Goal: Task Accomplishment & Management: Complete application form

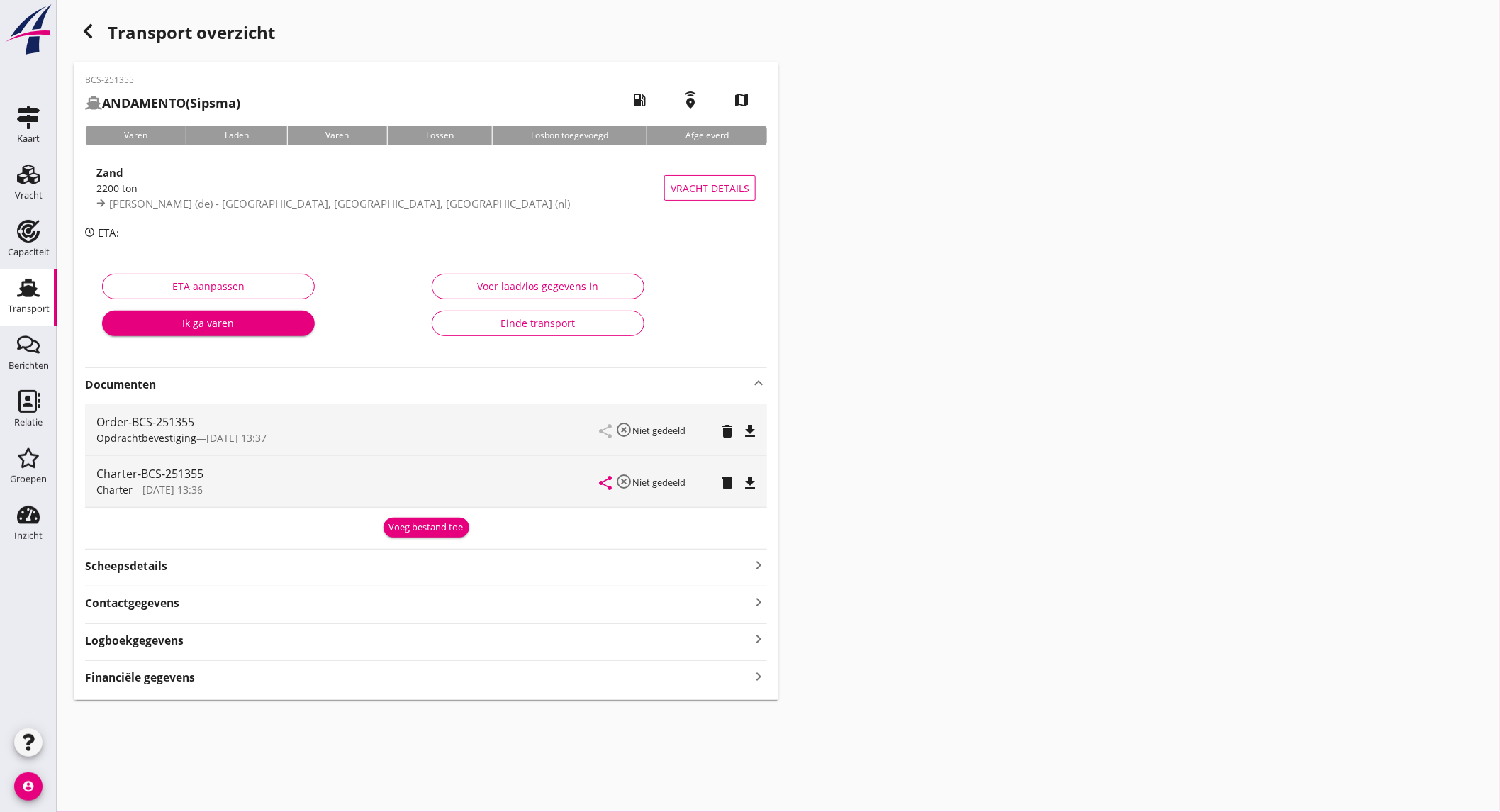
click at [88, 29] on use "button" at bounding box center [87, 32] width 8 height 14
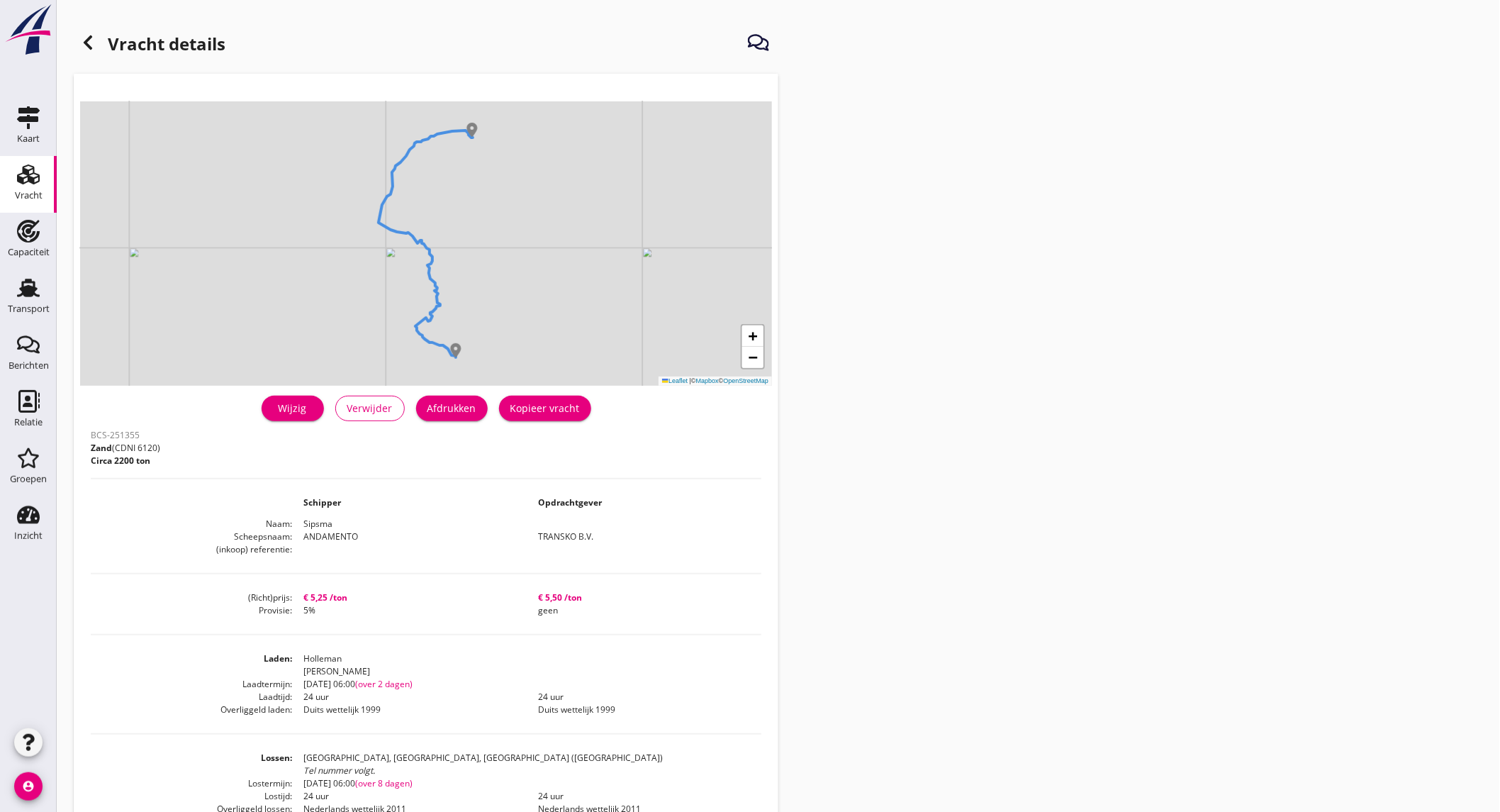
click at [89, 41] on icon at bounding box center [87, 42] width 17 height 17
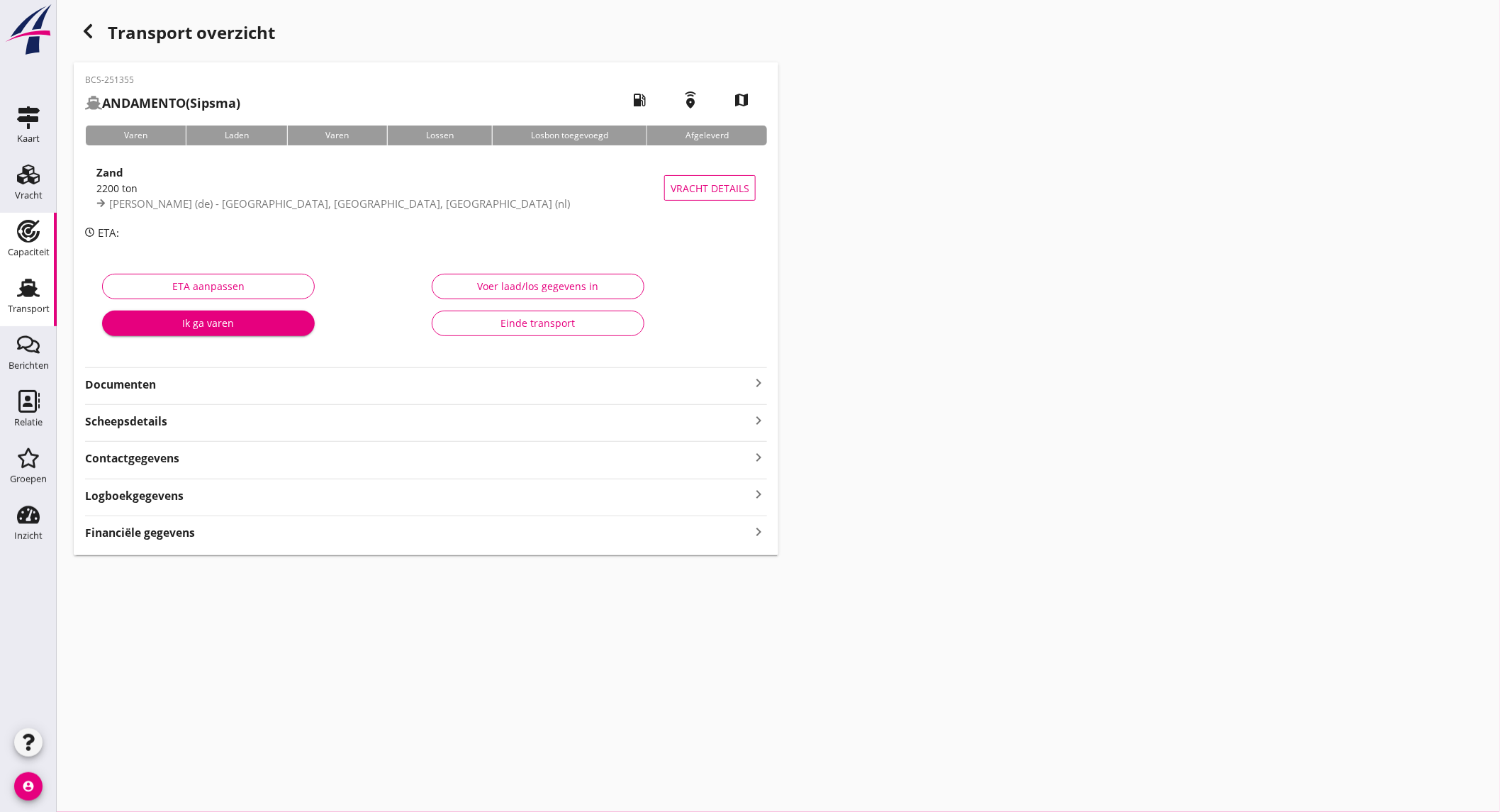
click at [38, 246] on div "Capaciteit" at bounding box center [29, 252] width 41 height 20
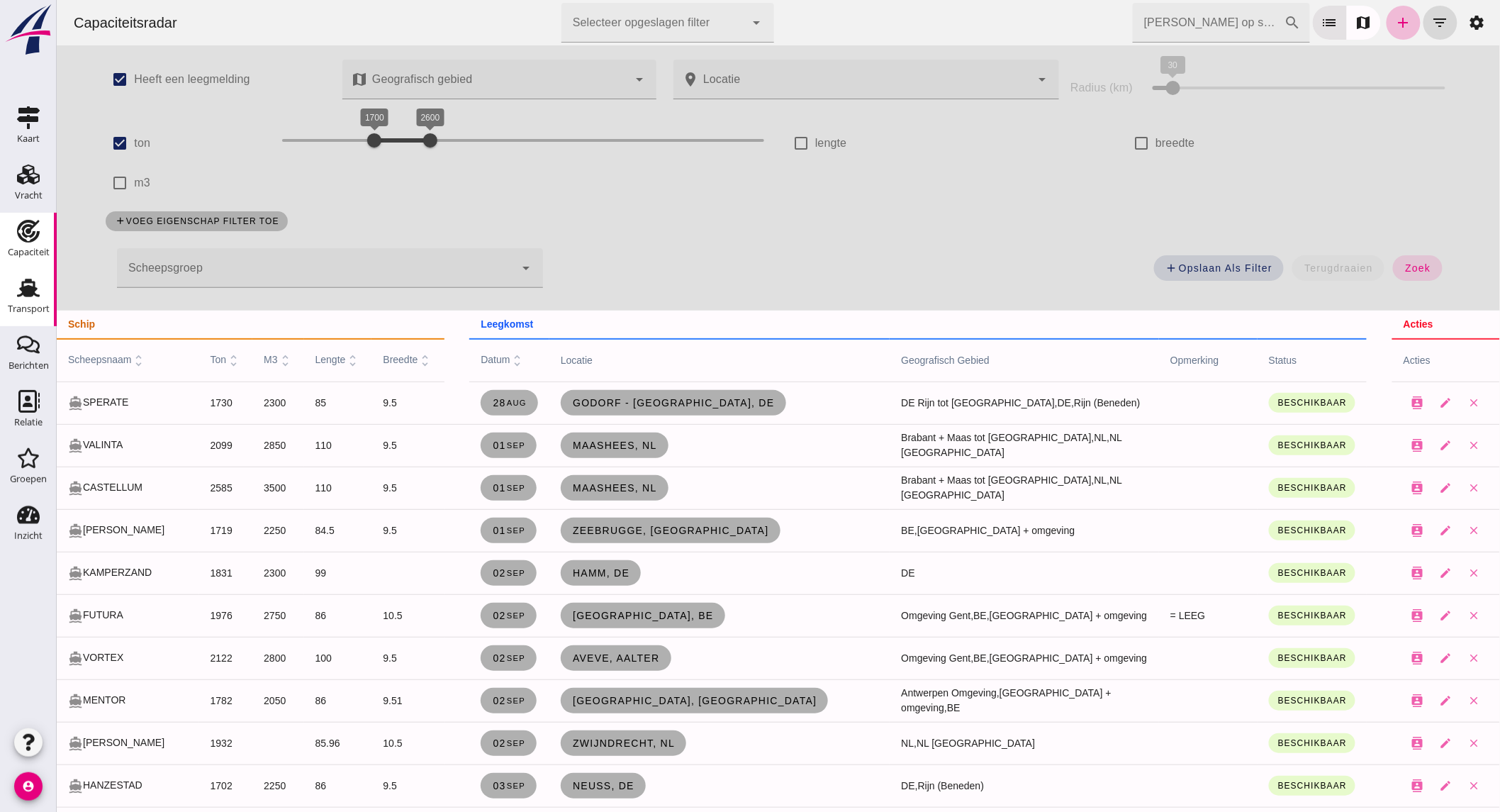
click at [41, 307] on div "Transport" at bounding box center [29, 308] width 41 height 9
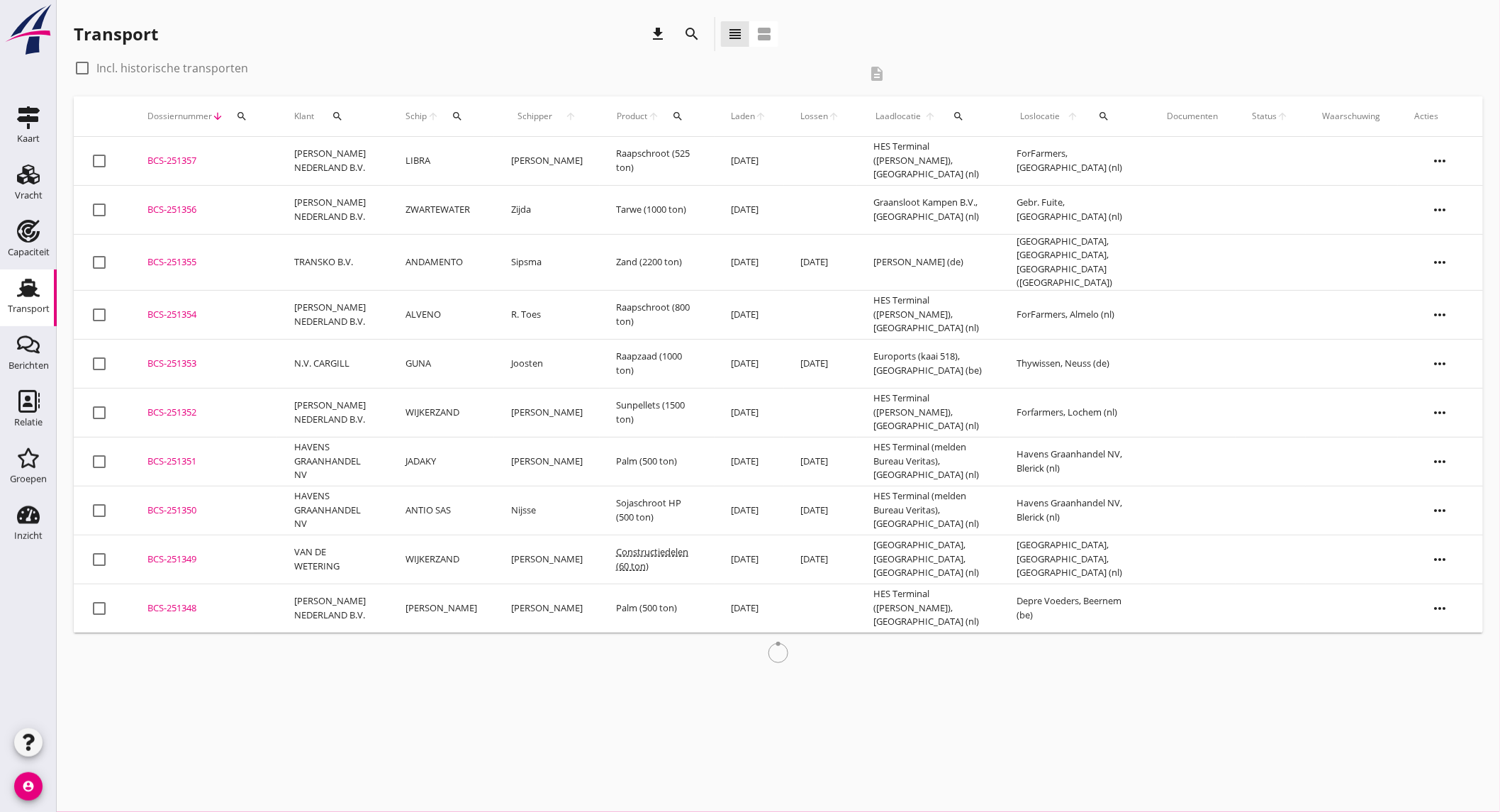
click at [682, 23] on div "search" at bounding box center [692, 34] width 34 height 34
click at [691, 32] on icon "search" at bounding box center [691, 33] width 17 height 17
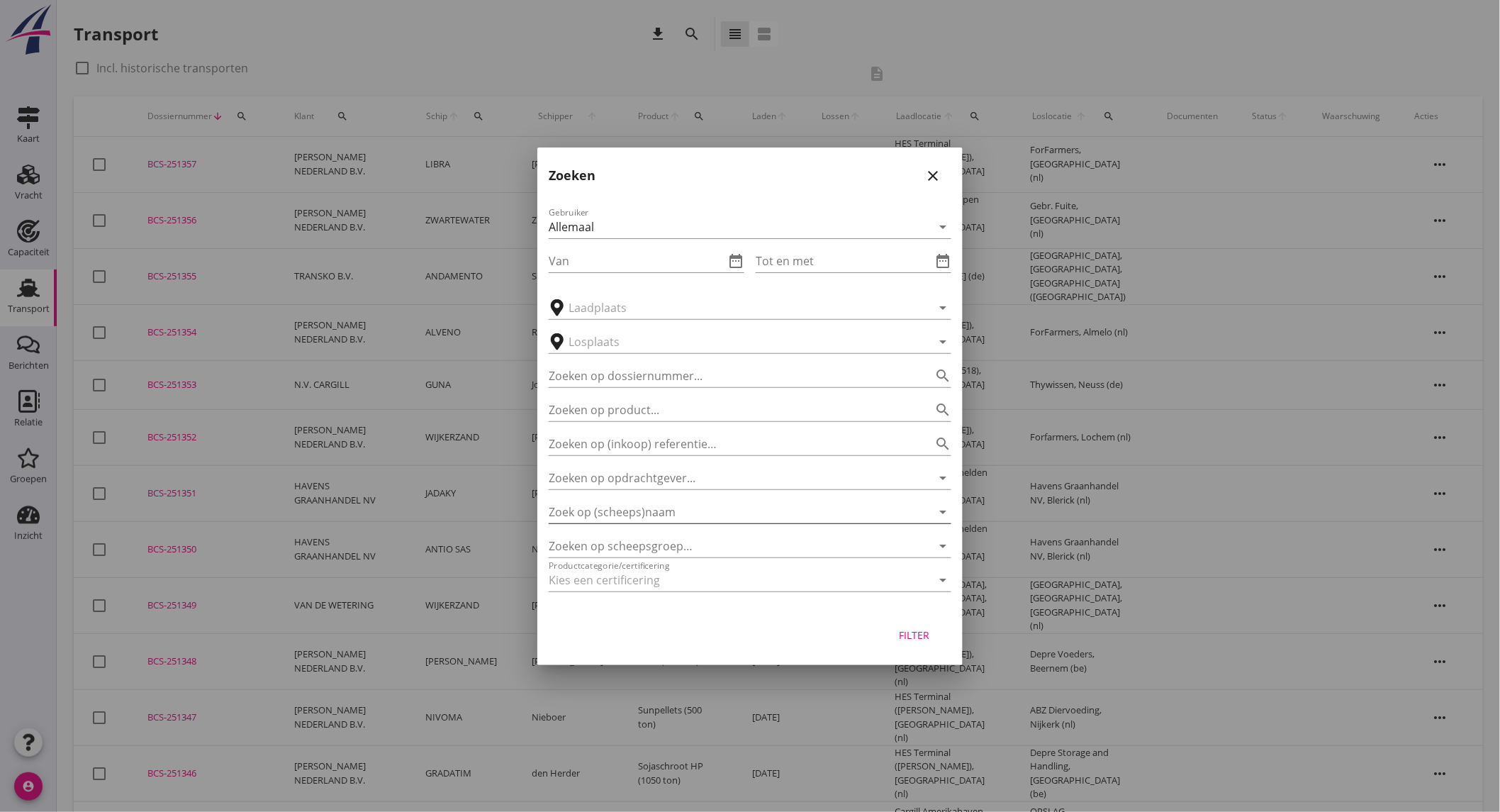
click at [684, 513] on input "Zoek op (scheeps)naam" at bounding box center [730, 511] width 363 height 23
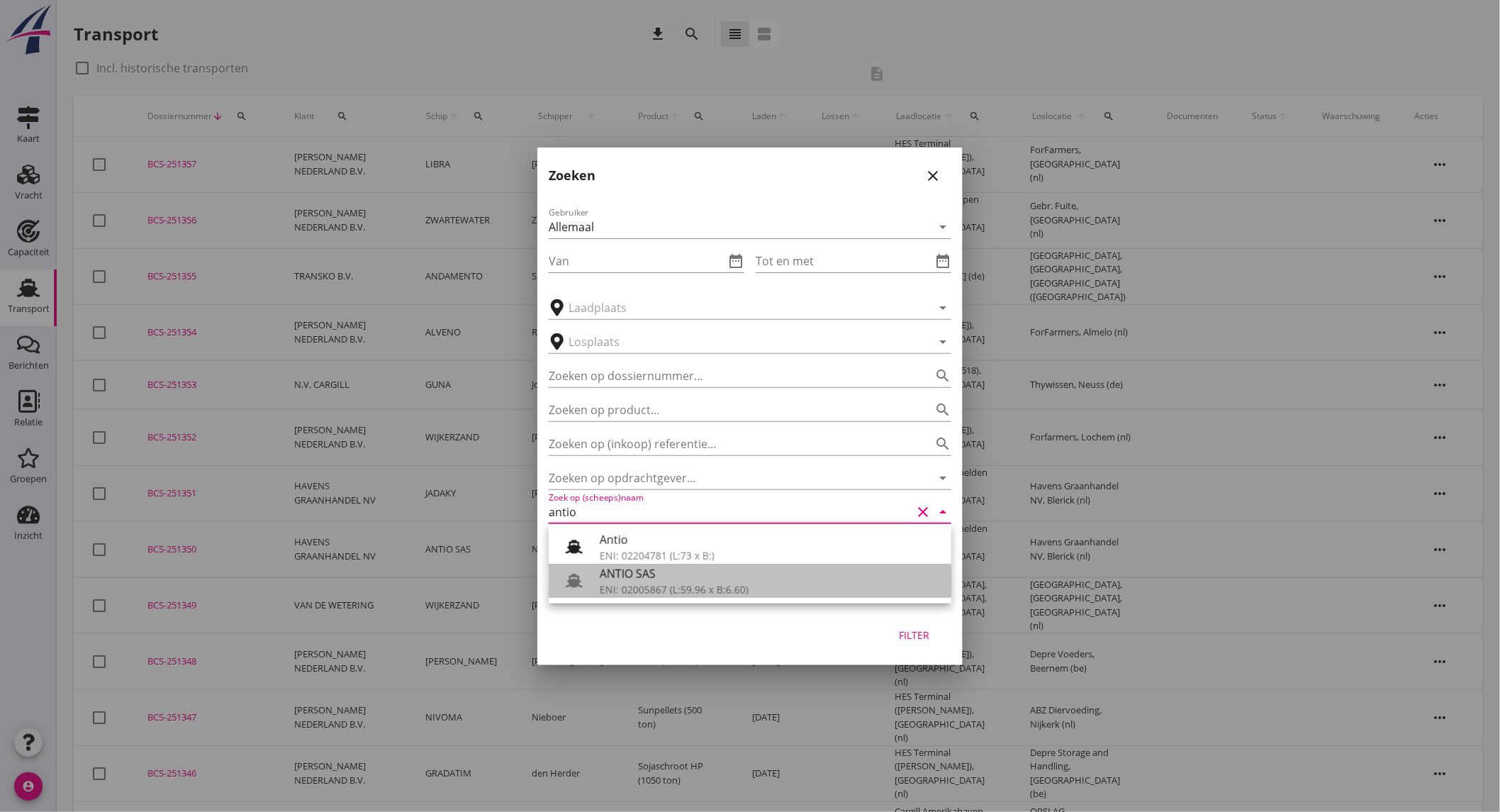
click at [844, 582] on div "ENI: 02005867 (L:59.96 x B:6.60)" at bounding box center [770, 589] width 341 height 15
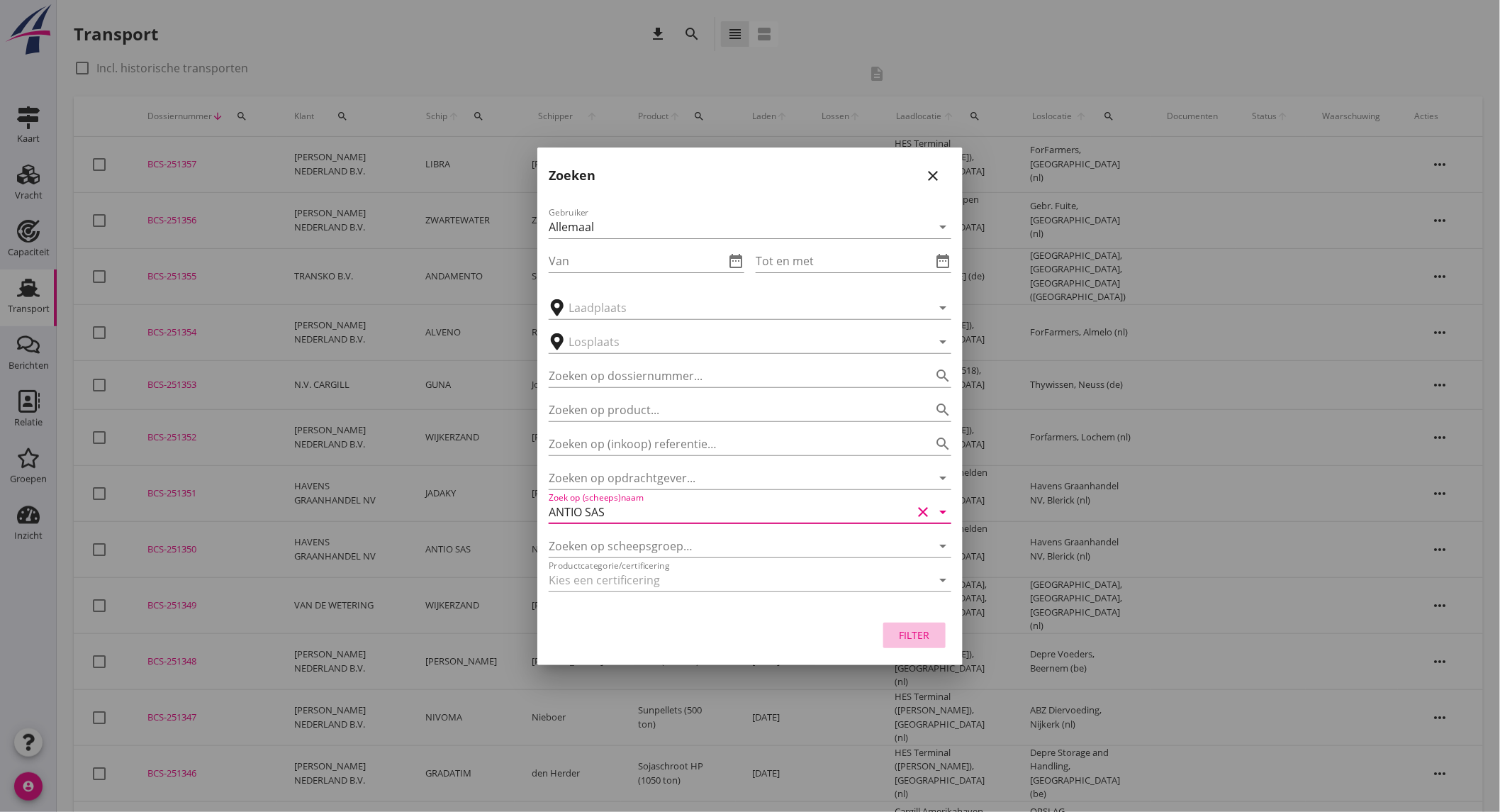
click at [924, 634] on div "Filter" at bounding box center [915, 634] width 40 height 15
type input "ANTIO SAS"
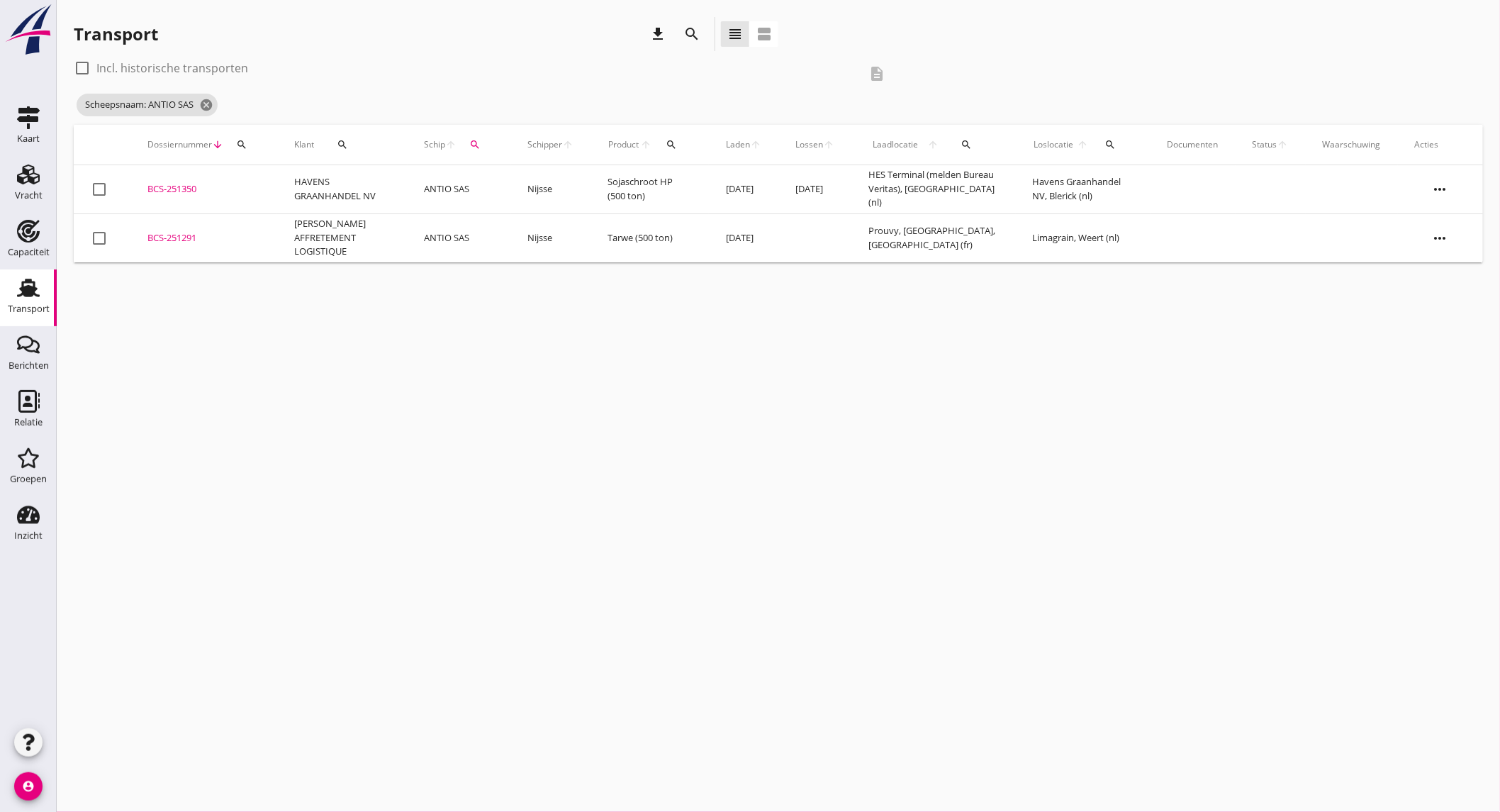
click at [456, 242] on td "ANTIO SAS" at bounding box center [459, 238] width 104 height 49
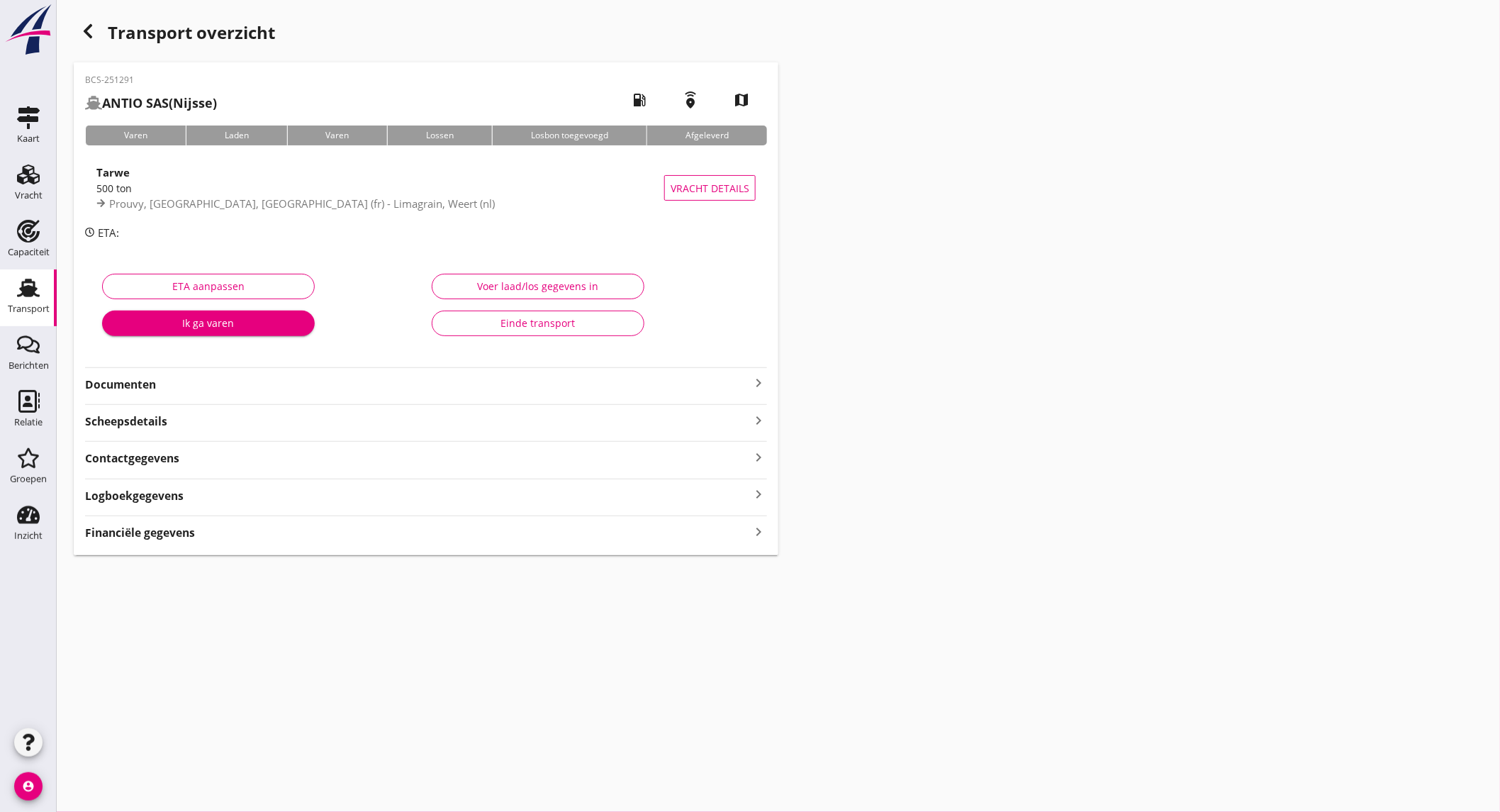
click at [82, 39] on icon "button" at bounding box center [87, 31] width 17 height 17
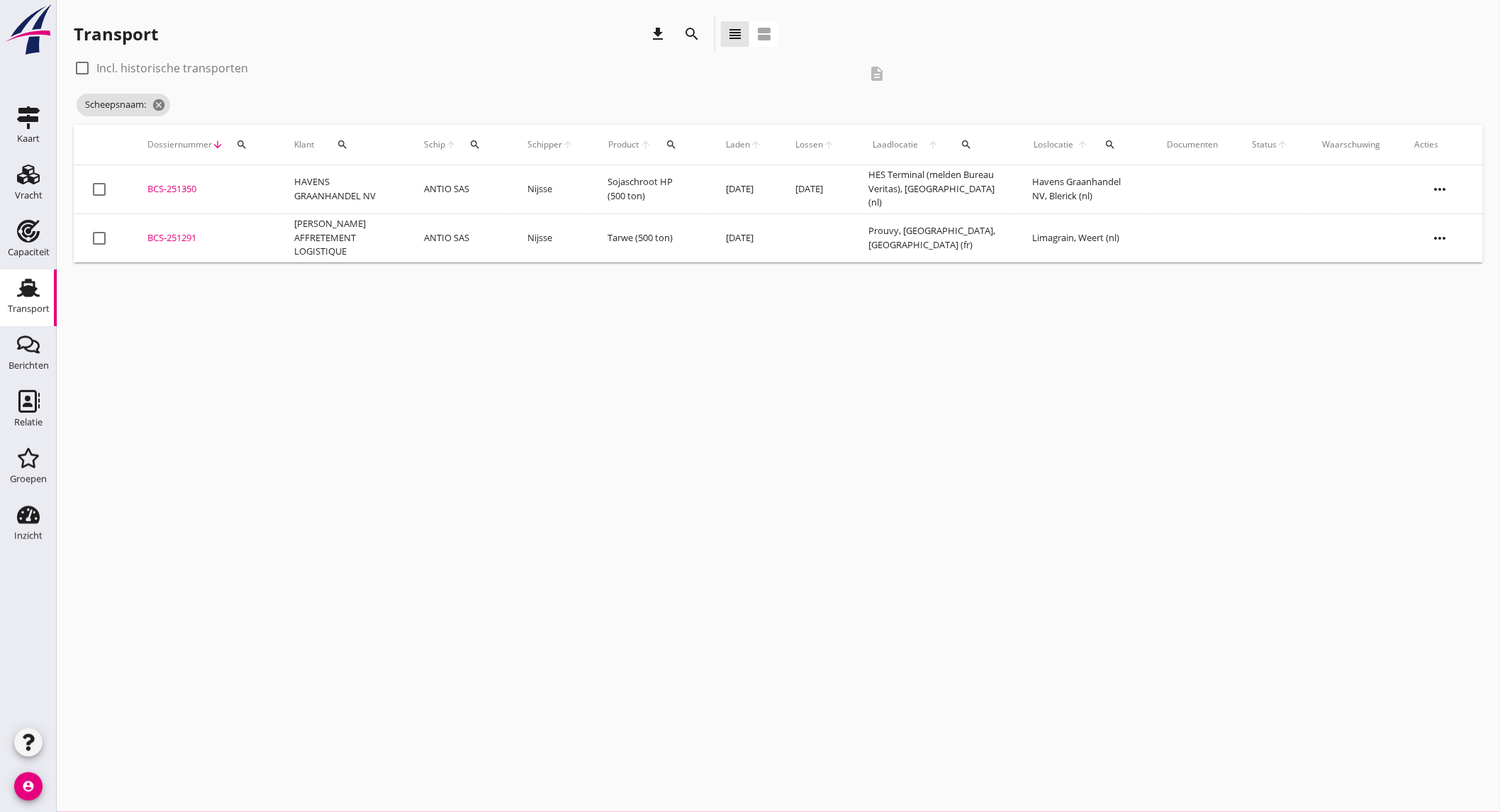
click at [173, 71] on label "Incl. historische transporten" at bounding box center [172, 68] width 151 height 14
checkbox input "true"
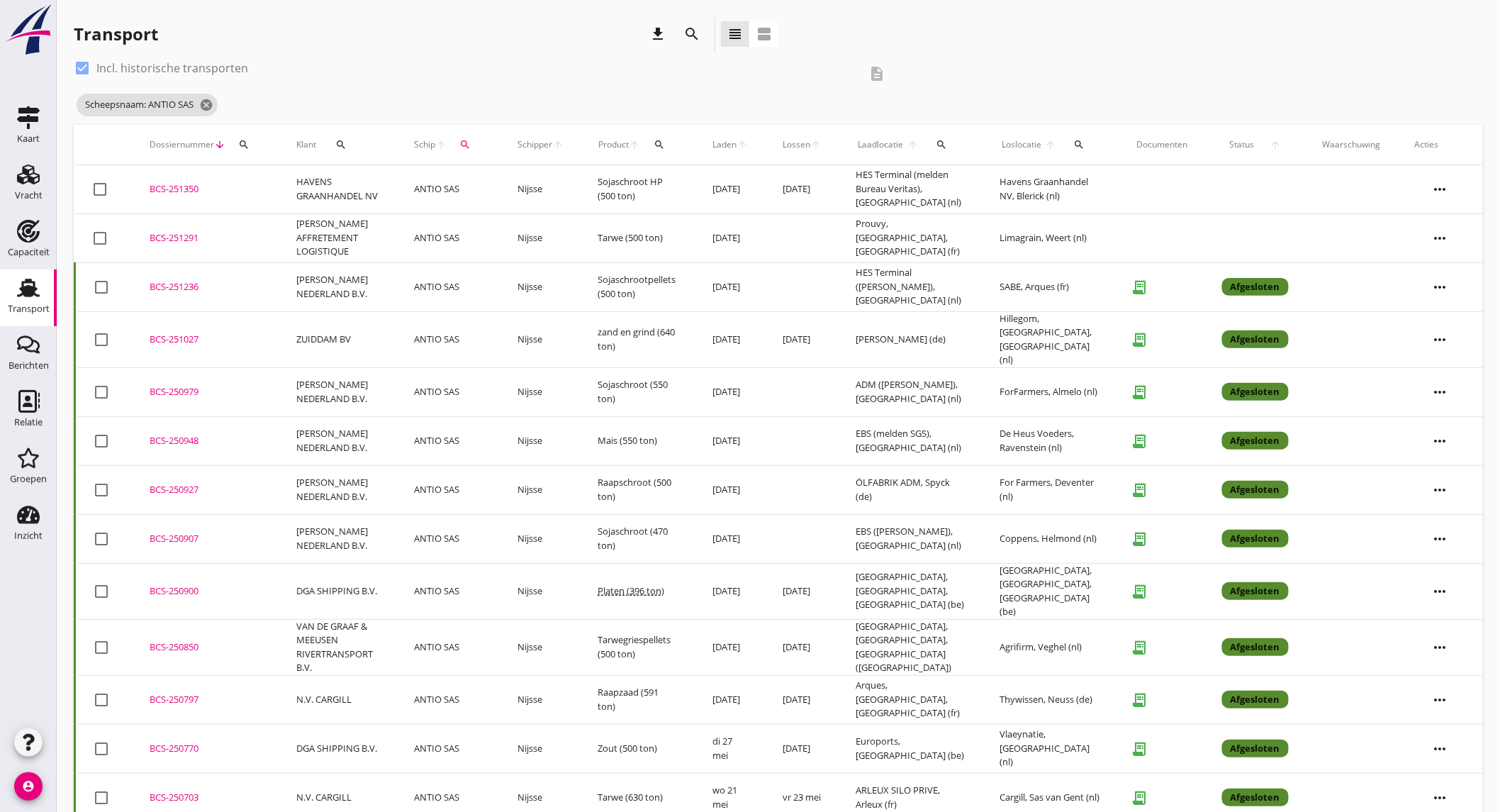
click at [406, 290] on td "ANTIO SAS" at bounding box center [448, 287] width 104 height 49
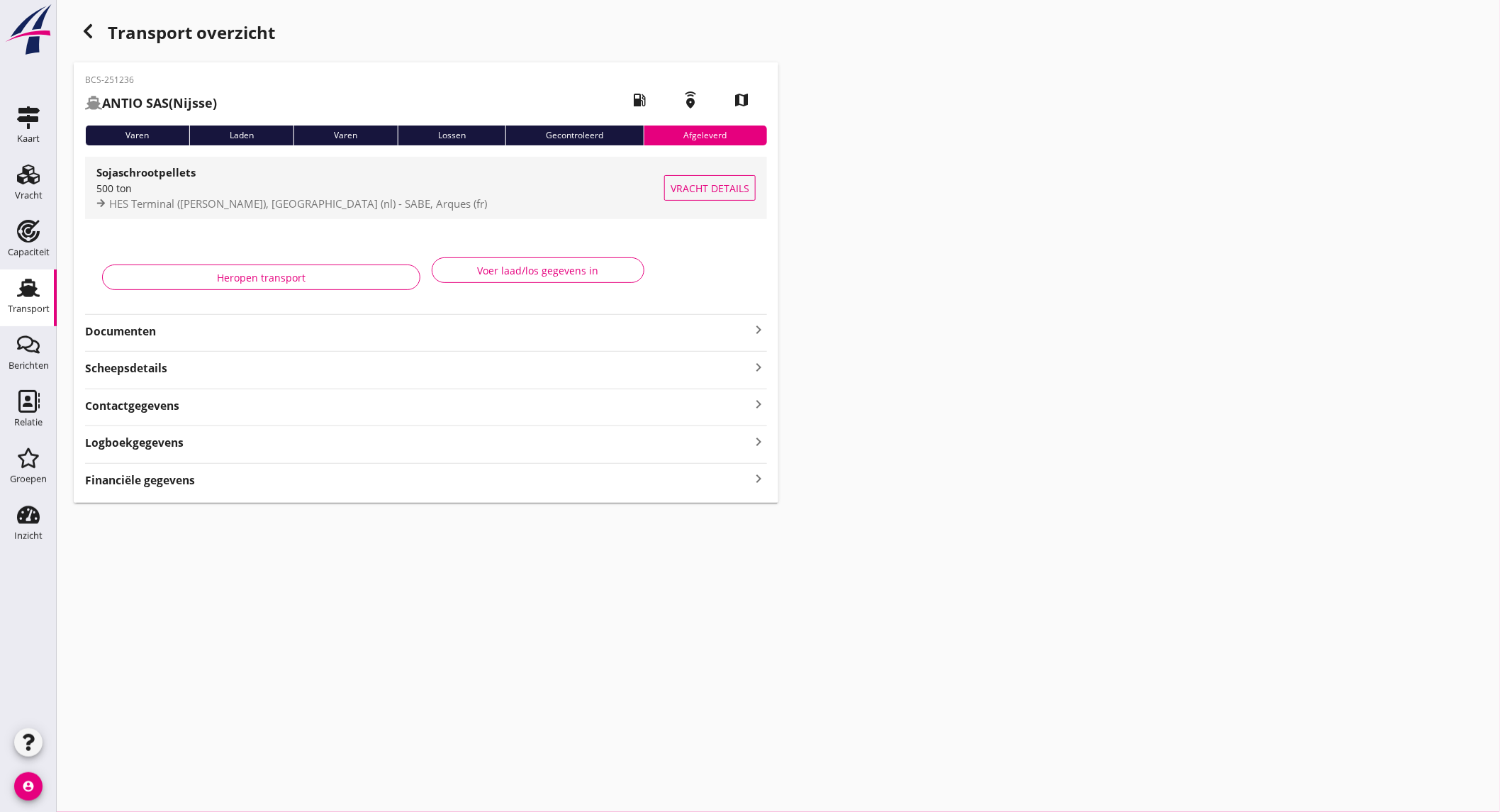
click at [255, 190] on div "500 ton" at bounding box center [380, 188] width 568 height 15
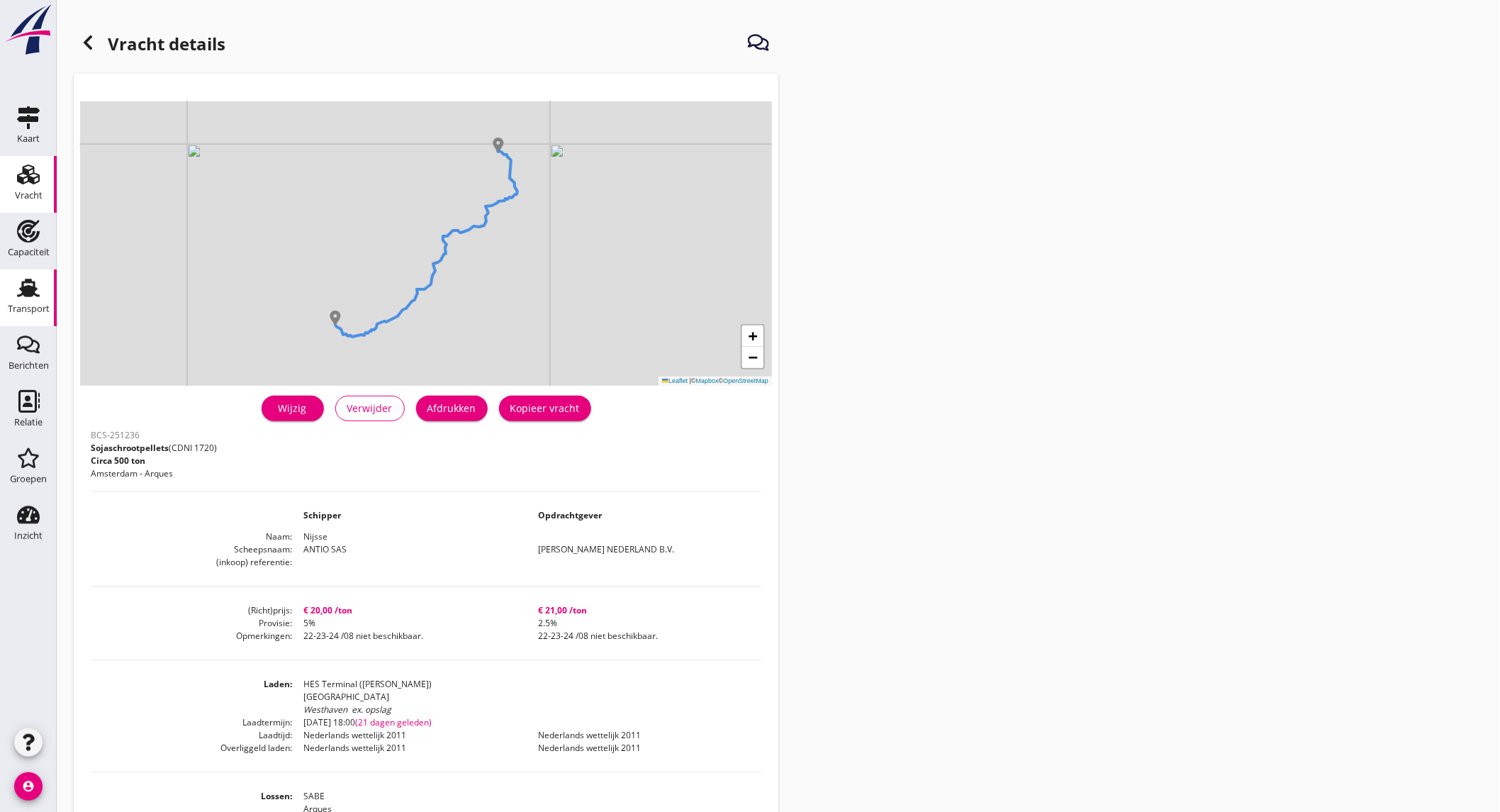
click at [14, 306] on div "Transport" at bounding box center [29, 308] width 41 height 9
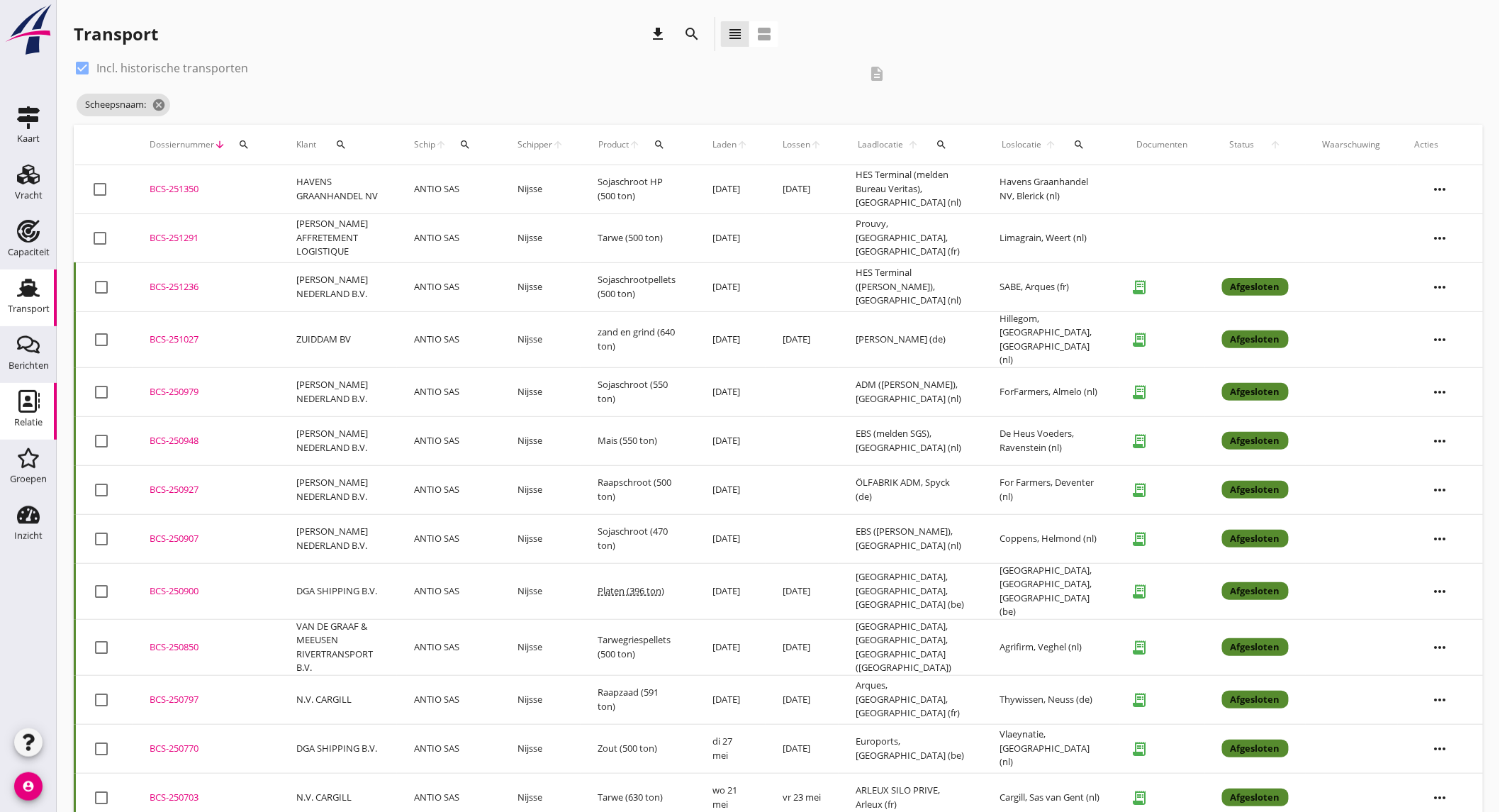
click at [37, 406] on icon "Relatie" at bounding box center [28, 401] width 23 height 23
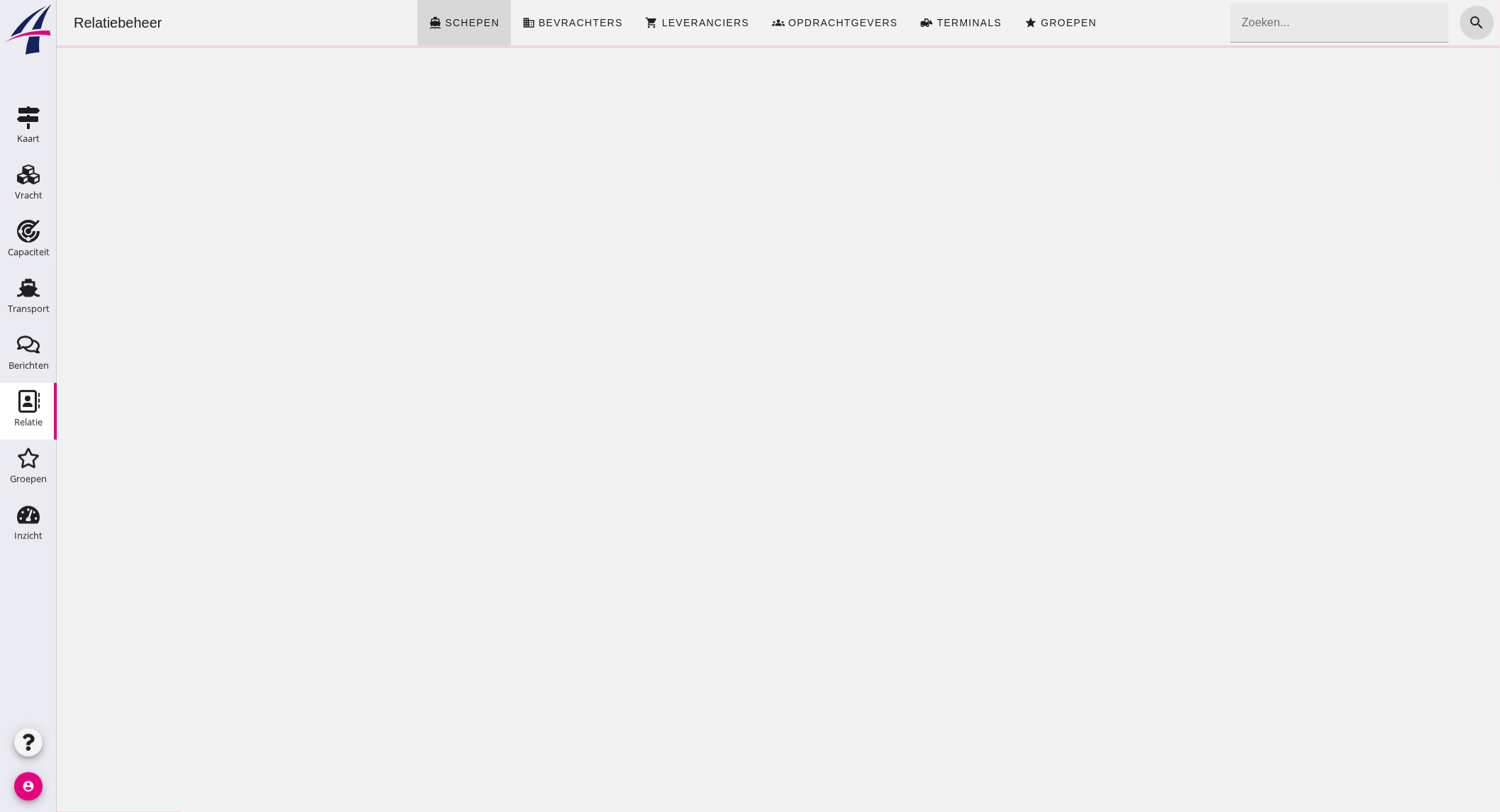
click input "Zoeken..."
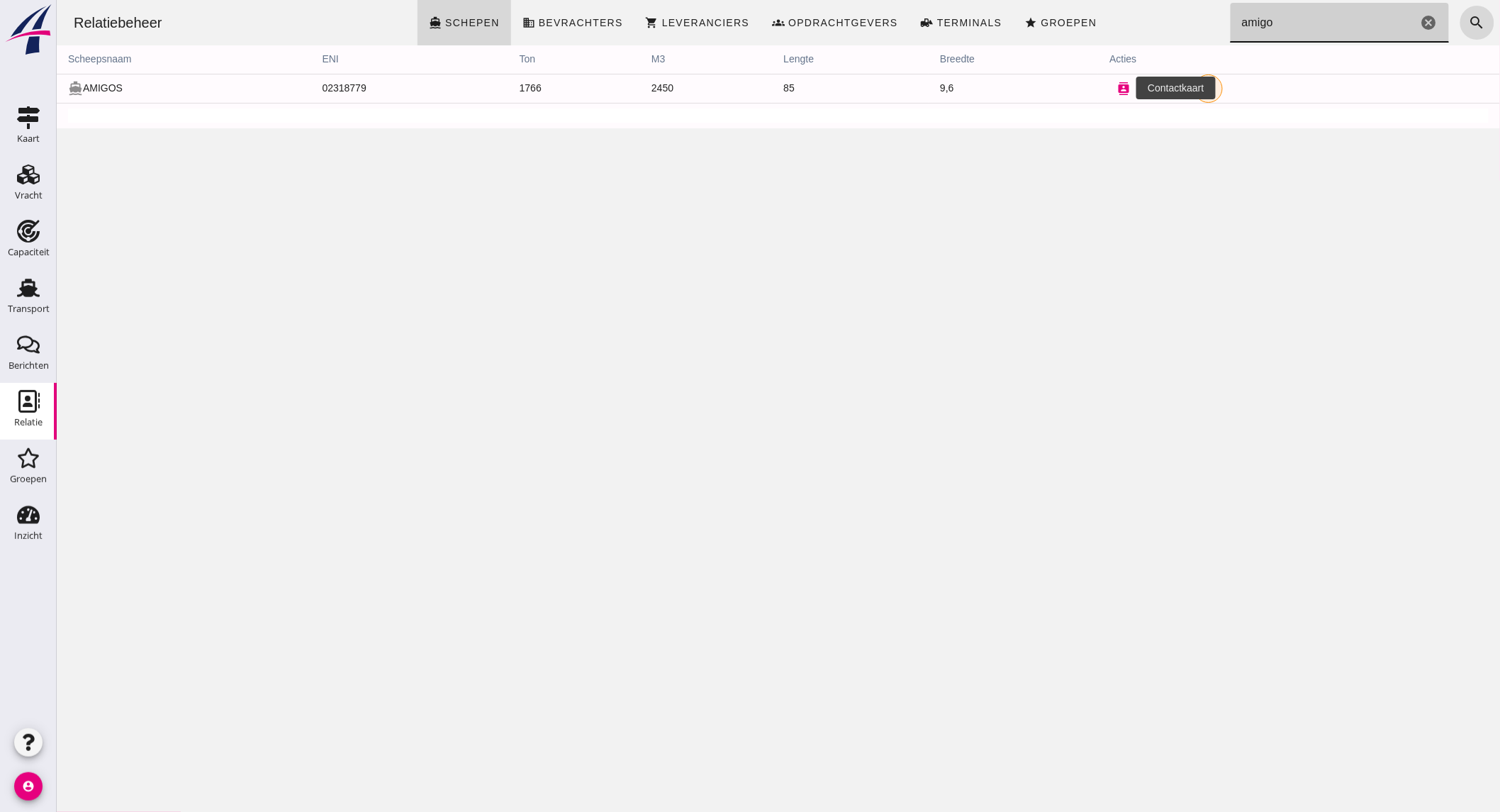
type input "amigo"
click at [1117, 83] on icon "contacts" at bounding box center [1123, 88] width 13 height 13
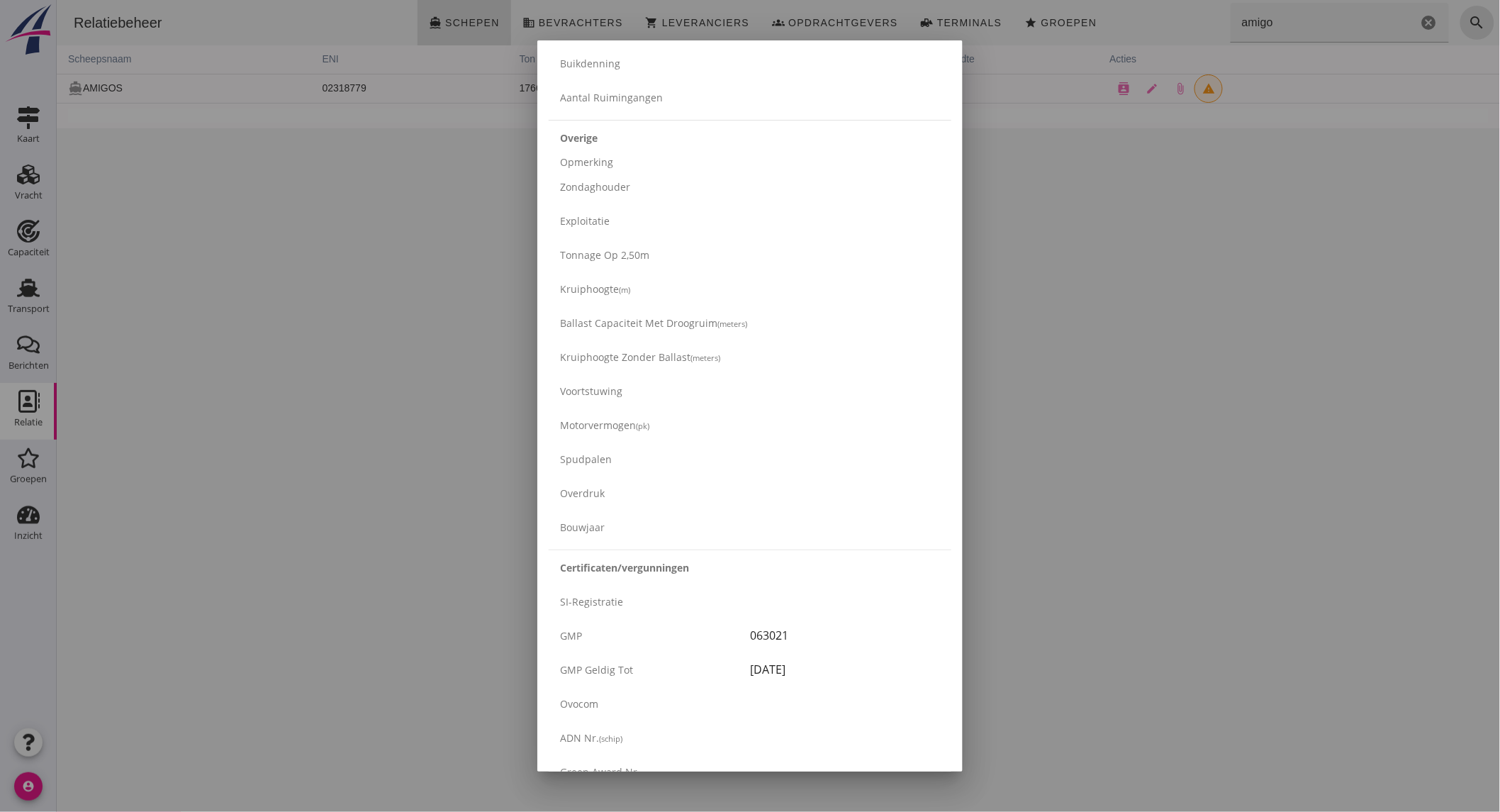
scroll to position [2114, 0]
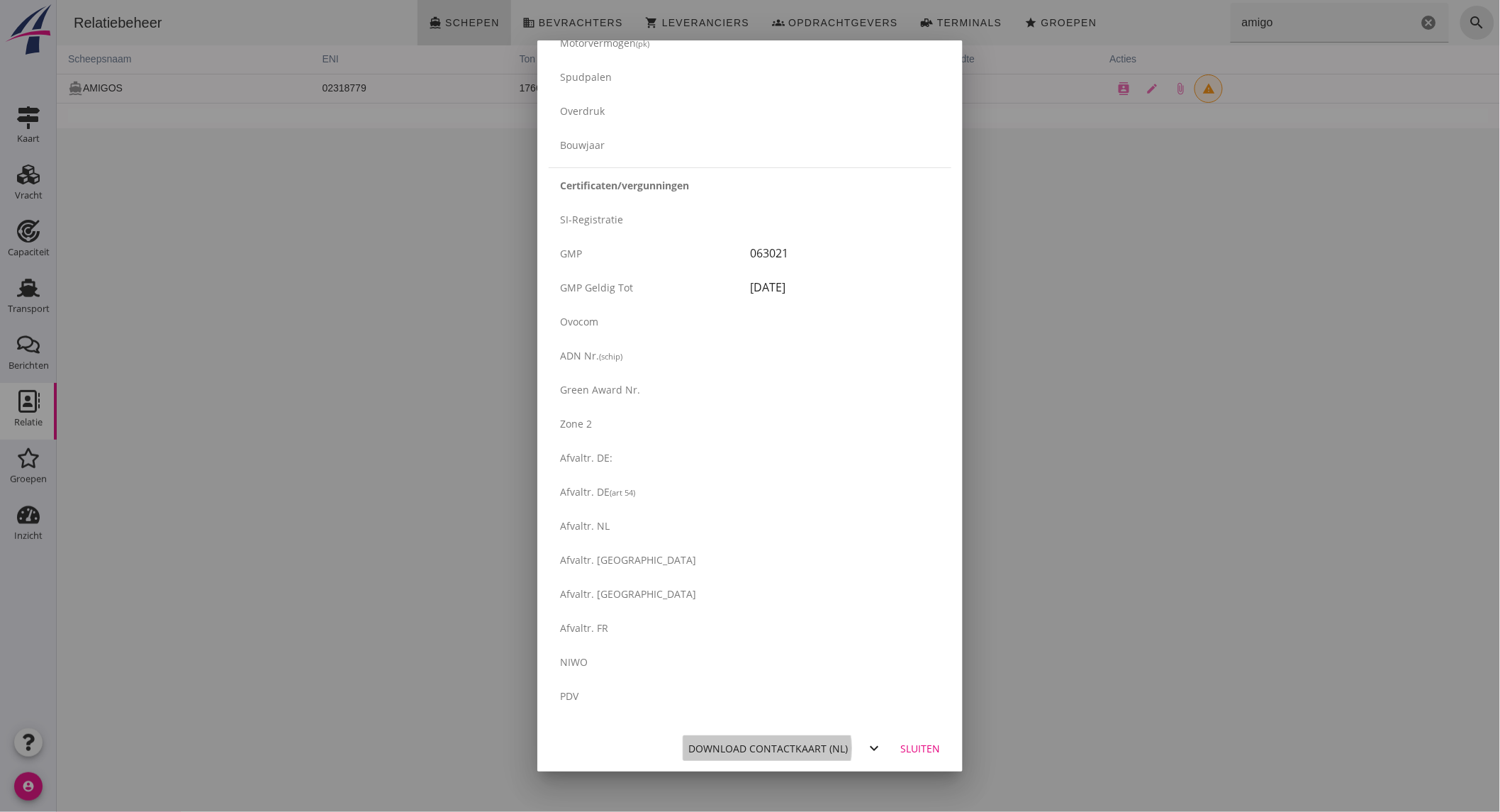
click at [802, 741] on div "Download contactkaart (nl)" at bounding box center [768, 748] width 160 height 15
click at [233, 269] on div at bounding box center [750, 406] width 1500 height 812
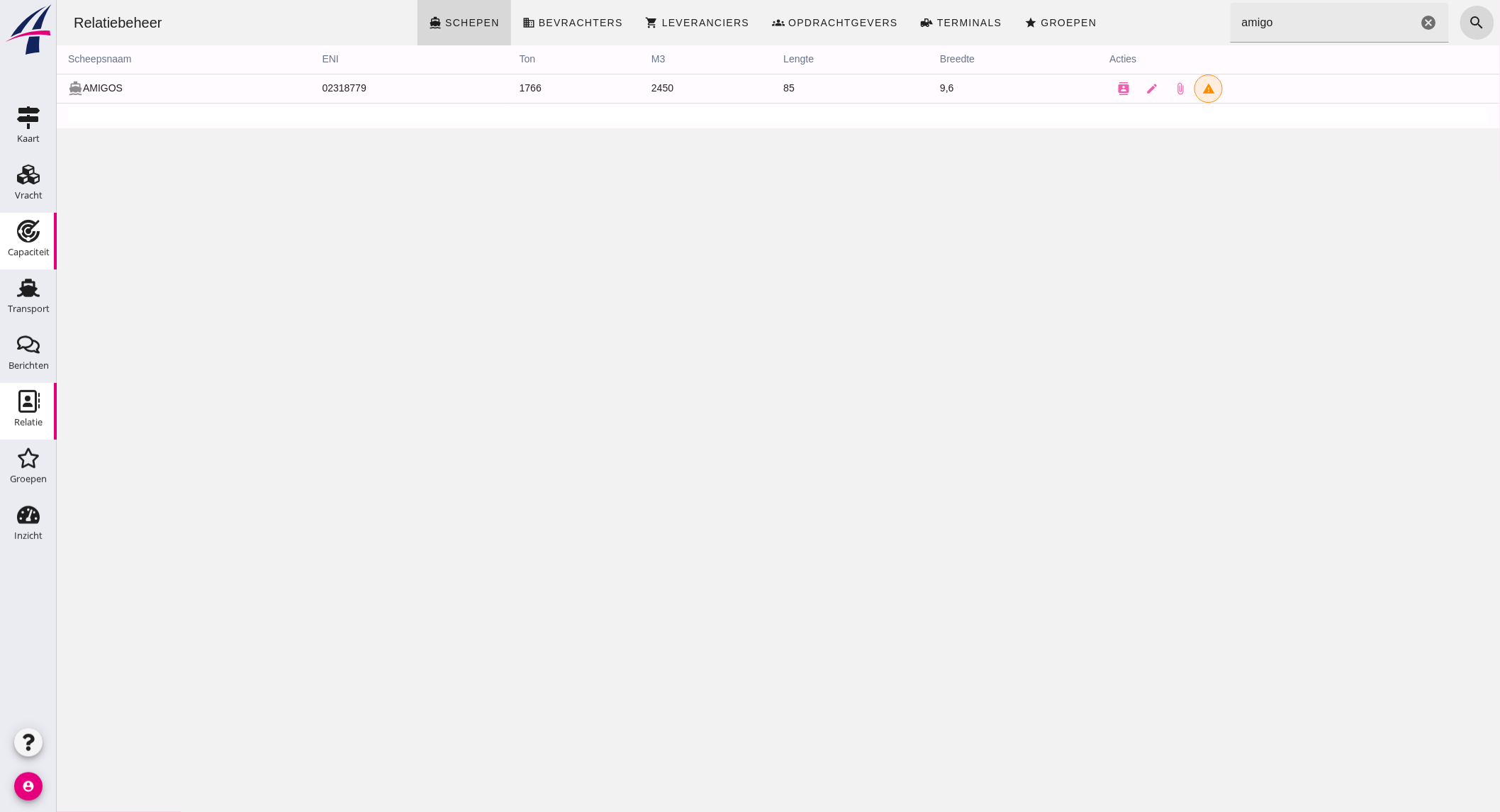
click at [26, 247] on div "Capaciteit" at bounding box center [29, 251] width 41 height 9
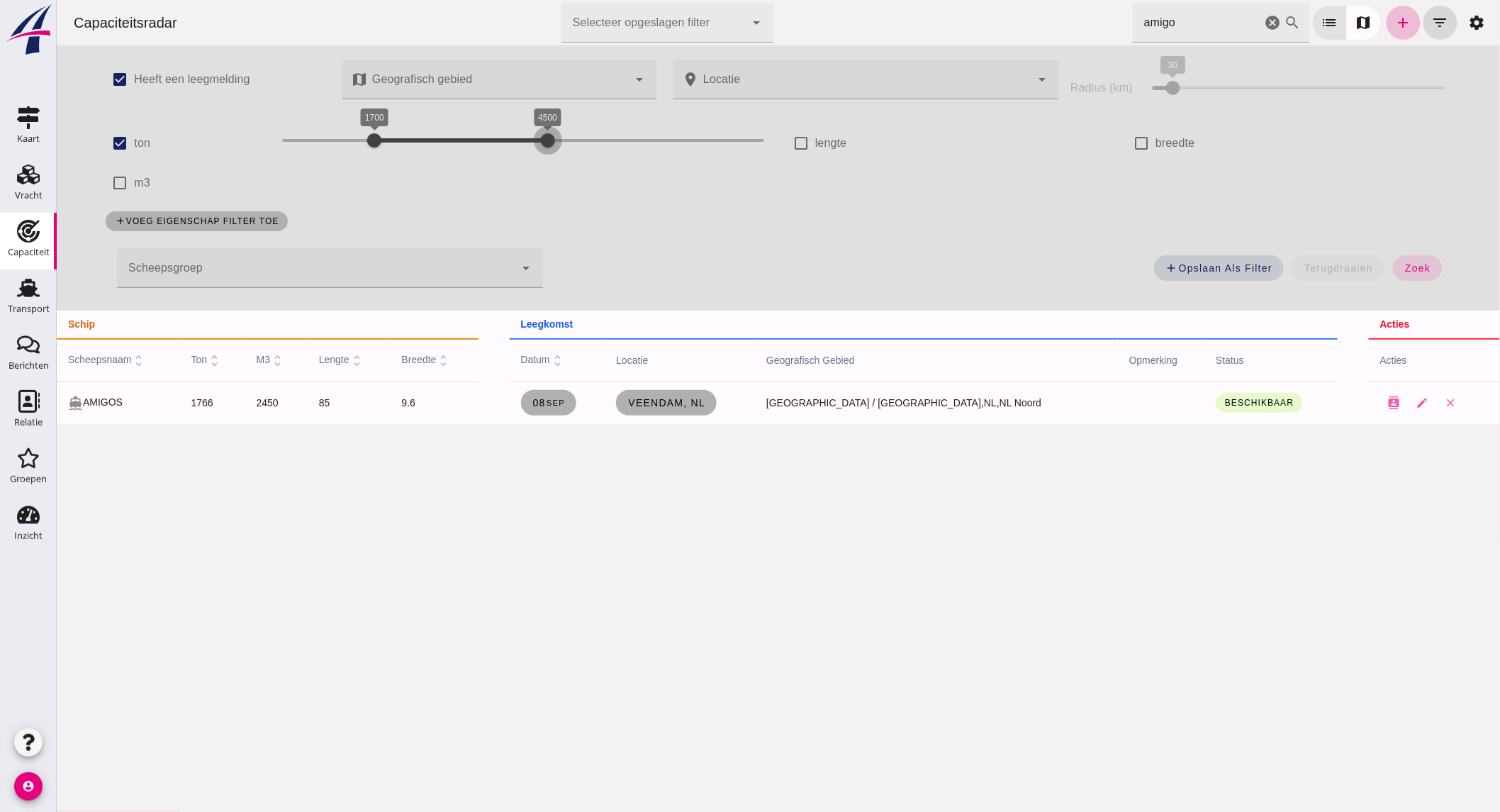
drag, startPoint x: 545, startPoint y: 141, endPoint x: 572, endPoint y: 139, distance: 27.1
click at [556, 140] on div at bounding box center [546, 140] width 28 height 28
click div "2000 4700 2000 4700"
drag, startPoint x: 551, startPoint y: 133, endPoint x: 485, endPoint y: 139, distance: 66.3
click at [485, 139] on div at bounding box center [490, 140] width 28 height 28
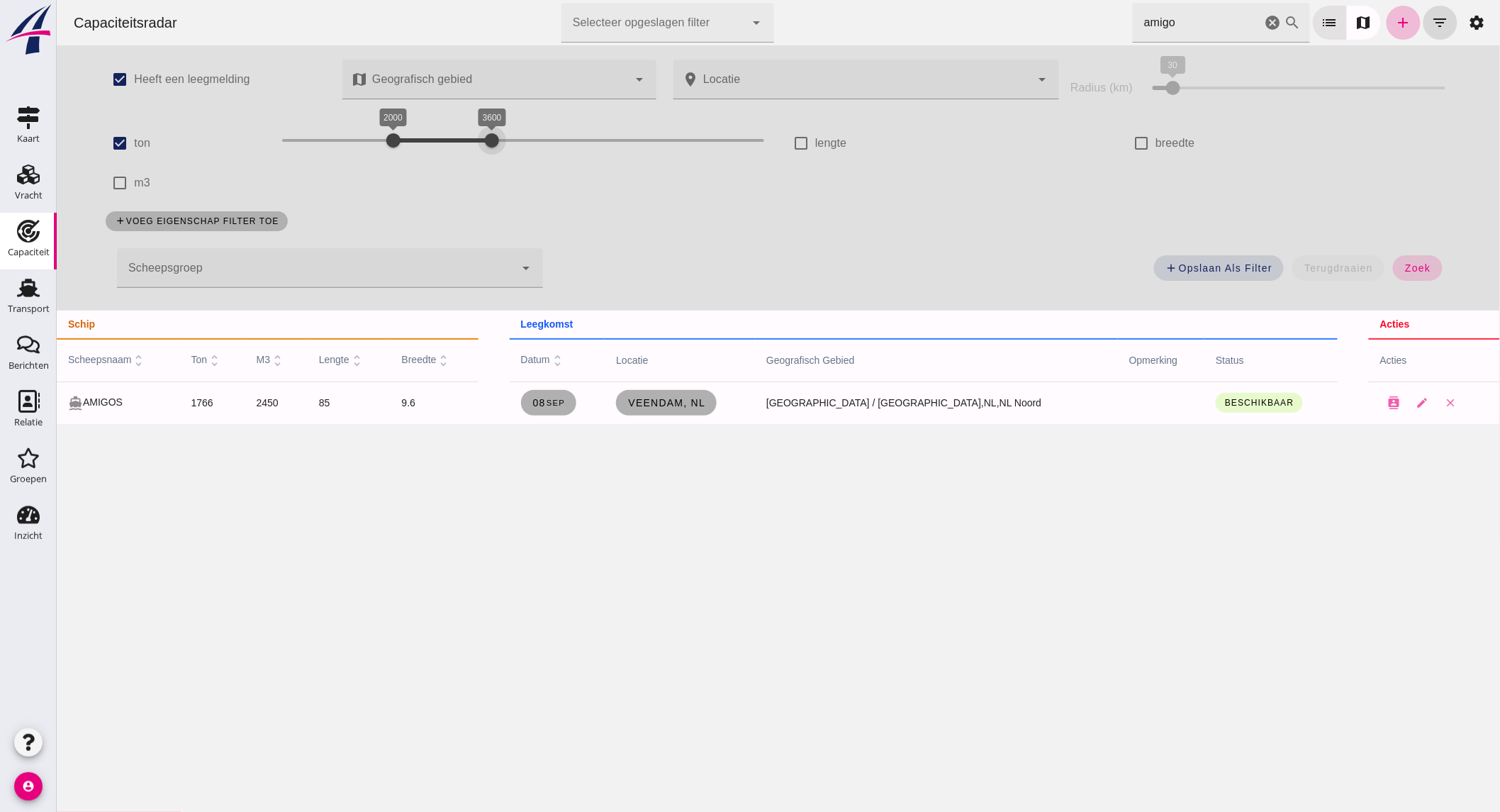
click span "zoek"
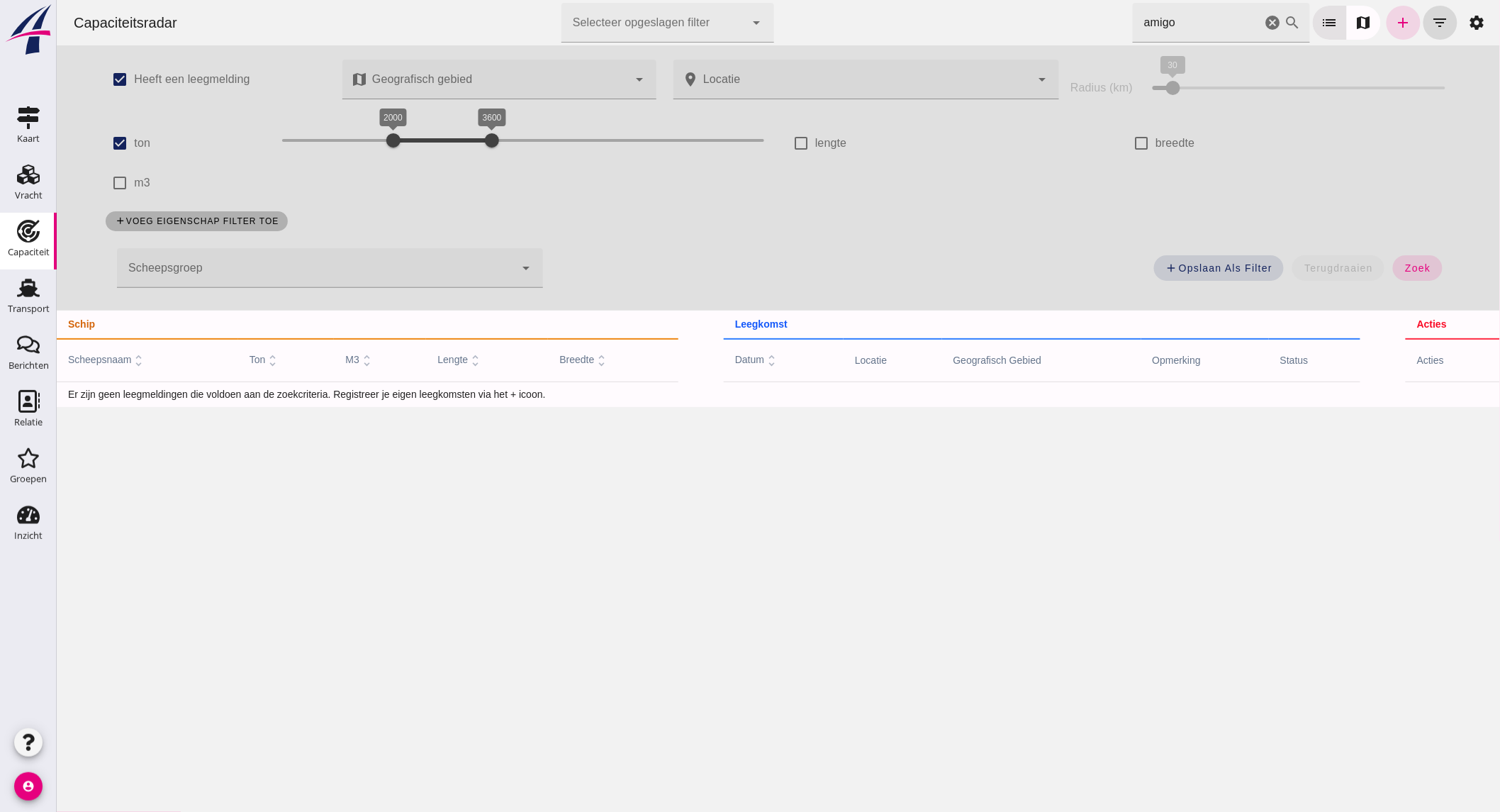
click icon "cancel"
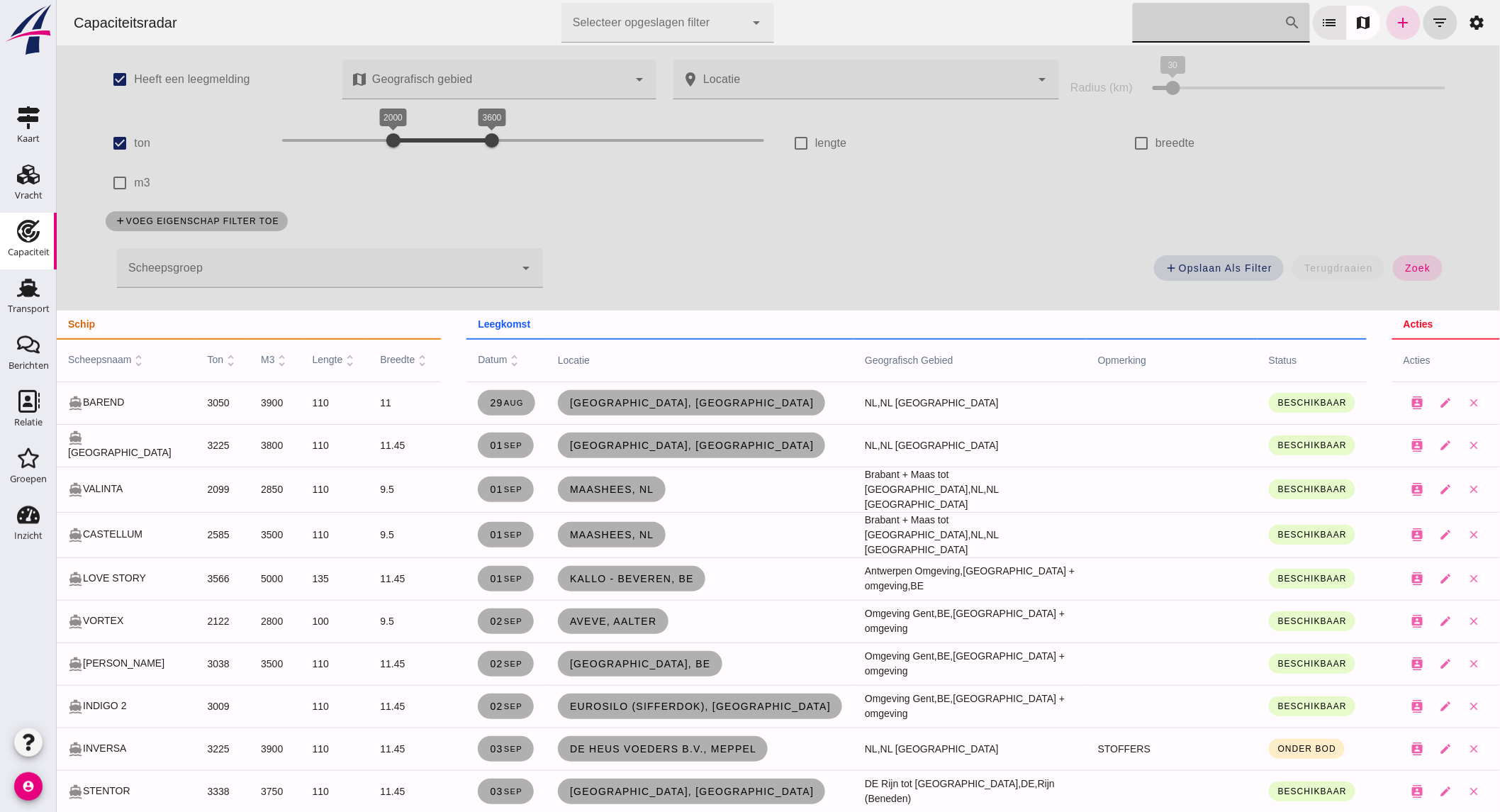
scroll to position [158, 0]
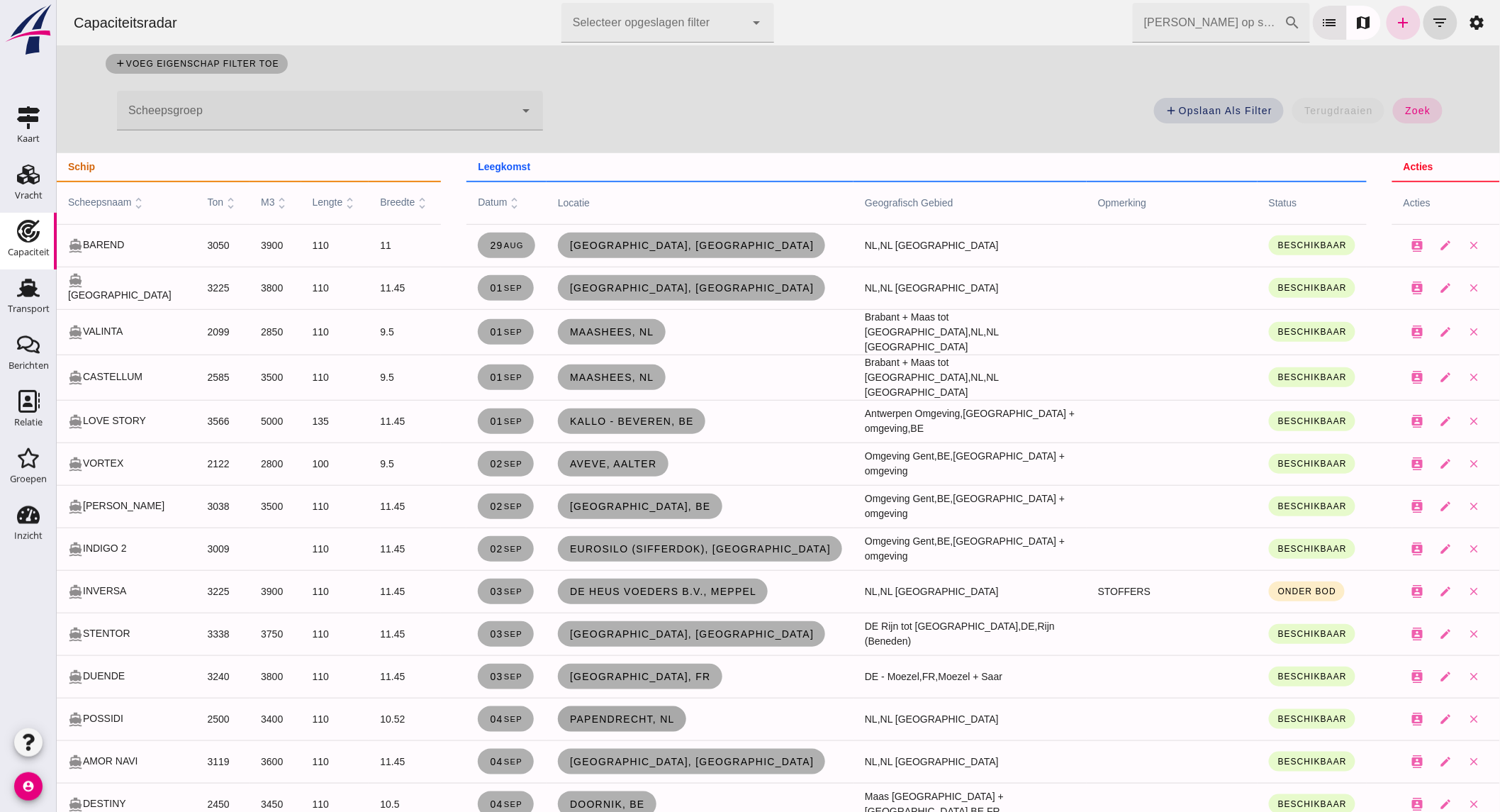
click span "Papendrecht, nl"
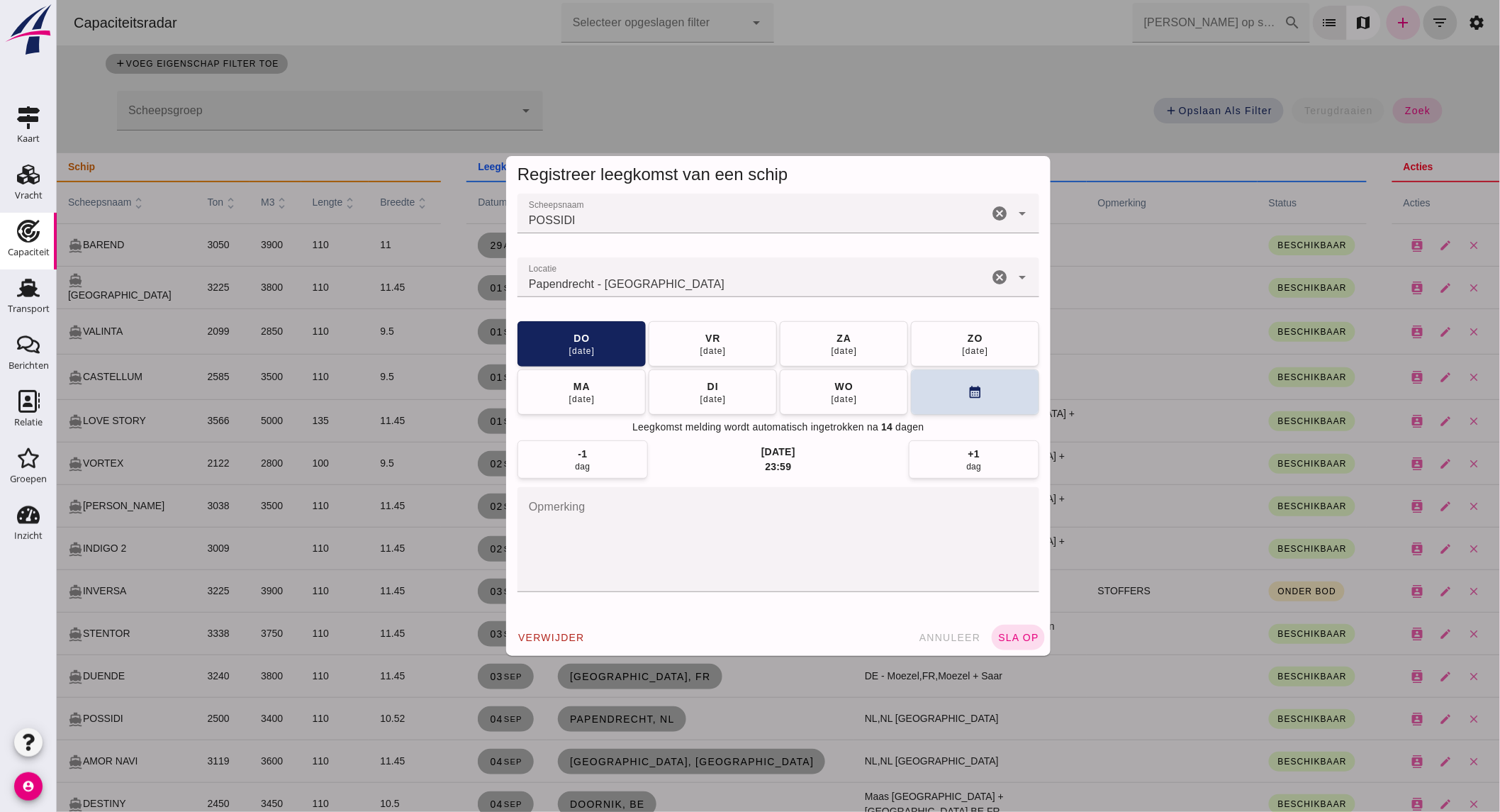
click input "Locatie"
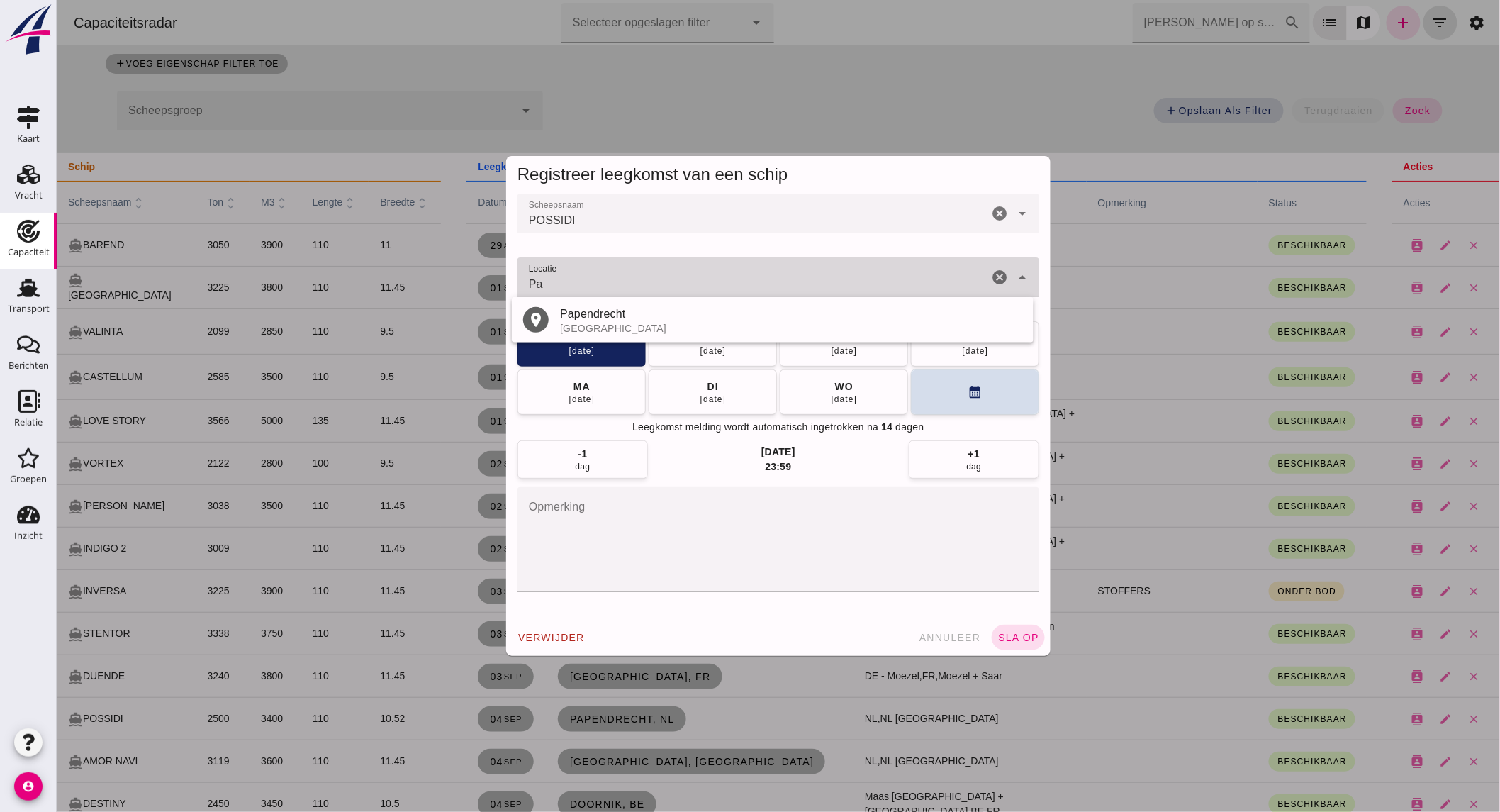
type input "P"
type input "n"
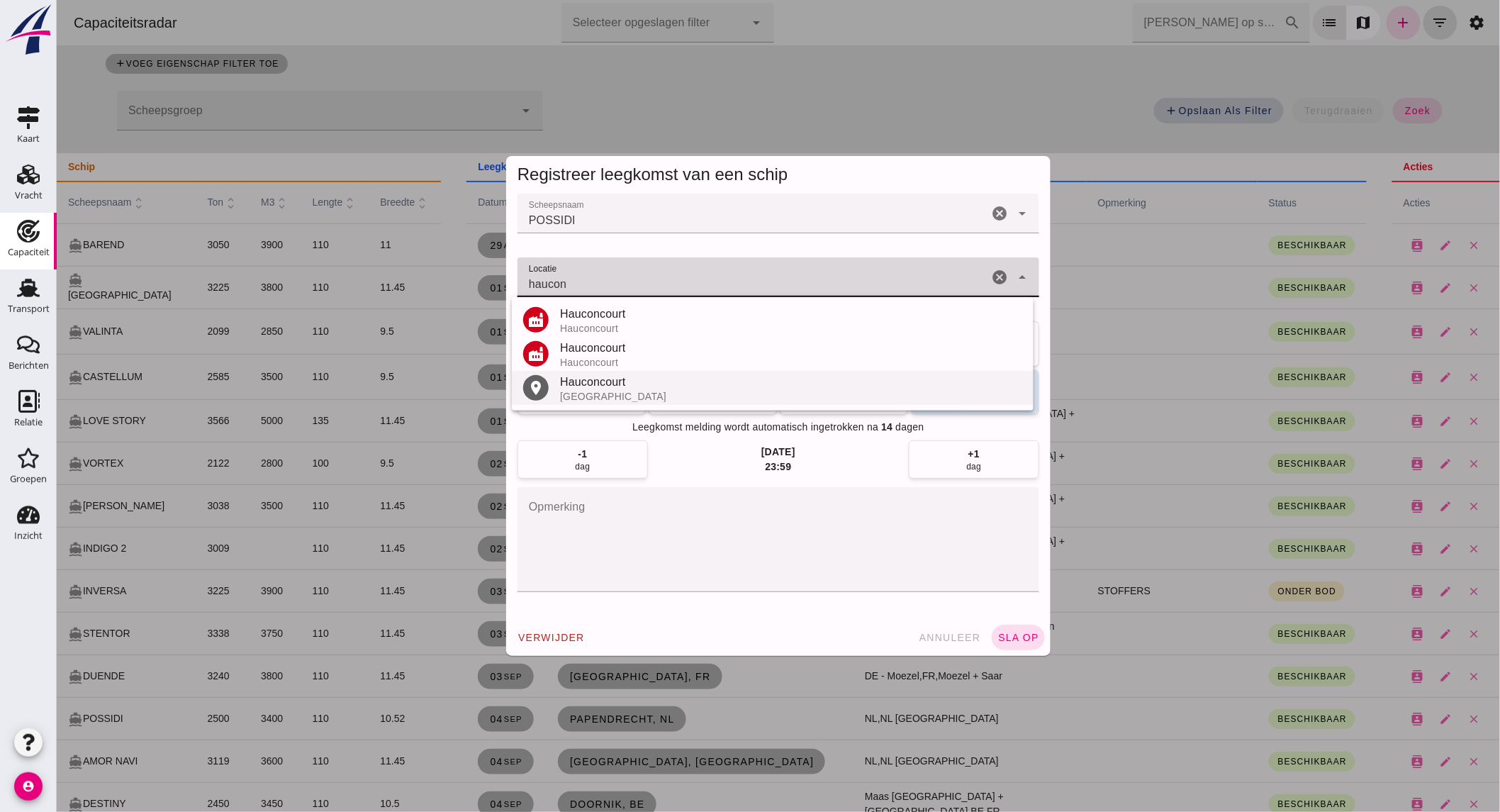
click at [729, 379] on div "Hauconcourt" at bounding box center [791, 381] width 462 height 17
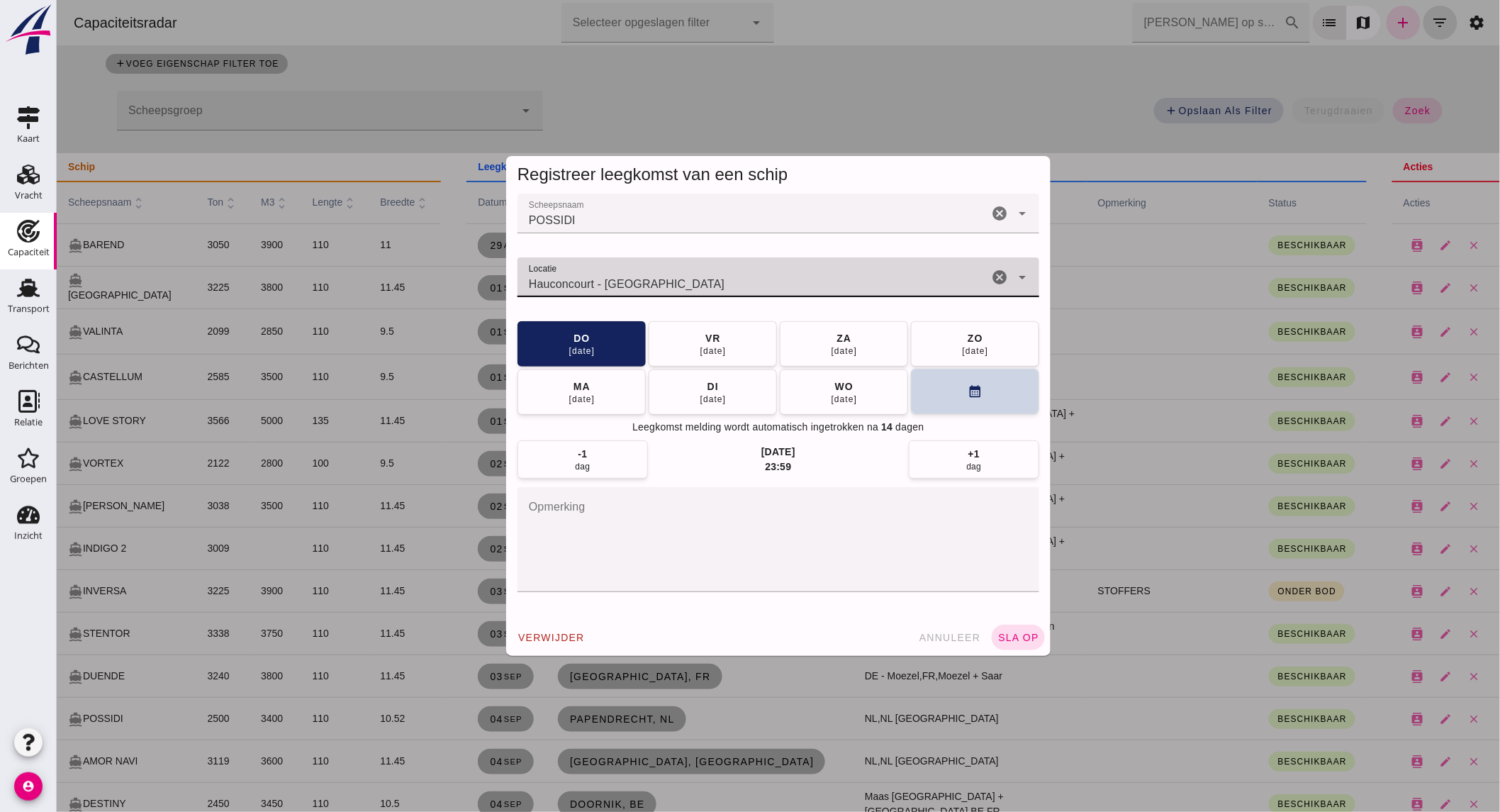
type input "Hauconcourt - [GEOGRAPHIC_DATA]"
click button "calendar_month"
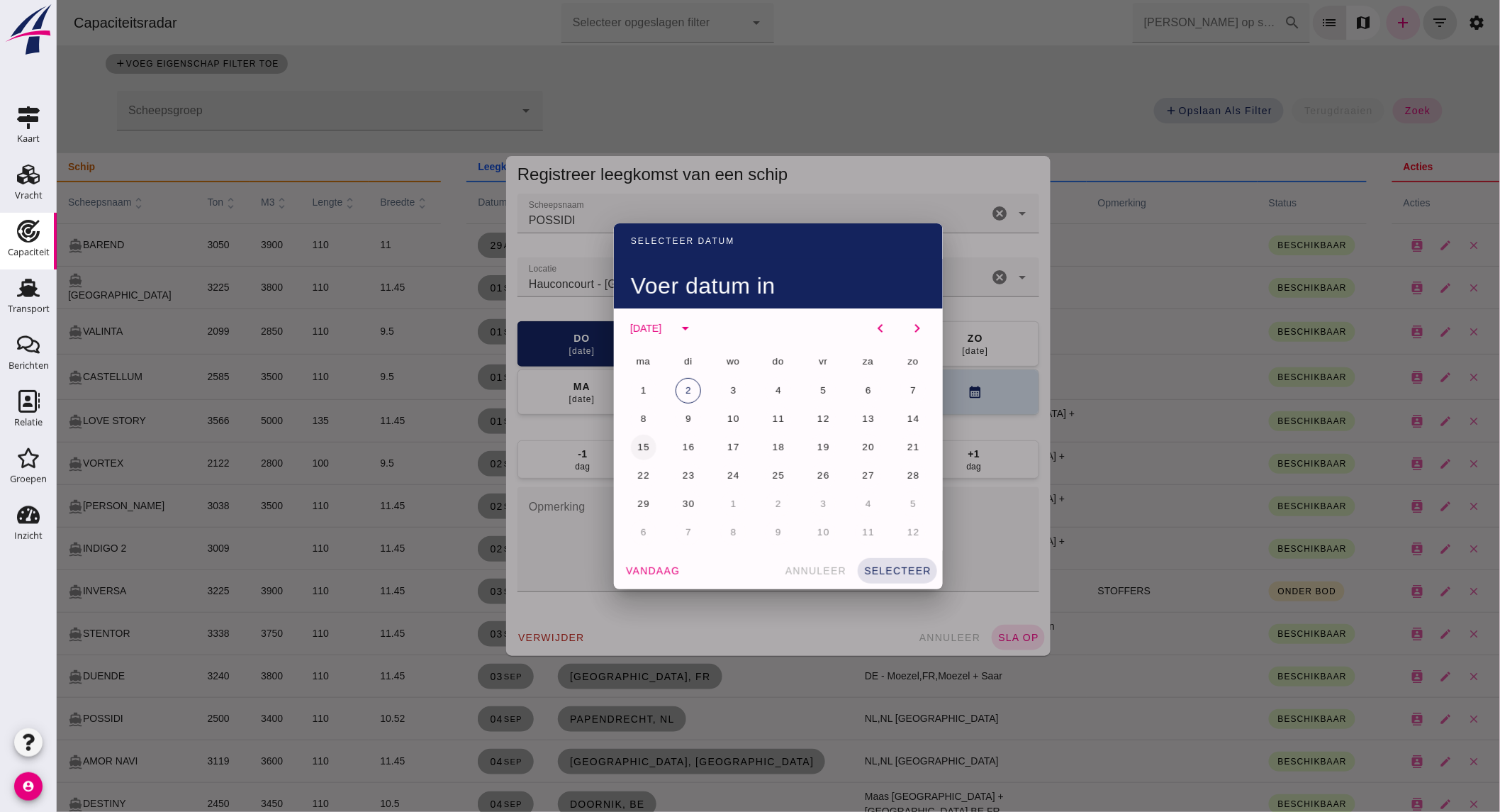
click span "15"
click span "selecteer"
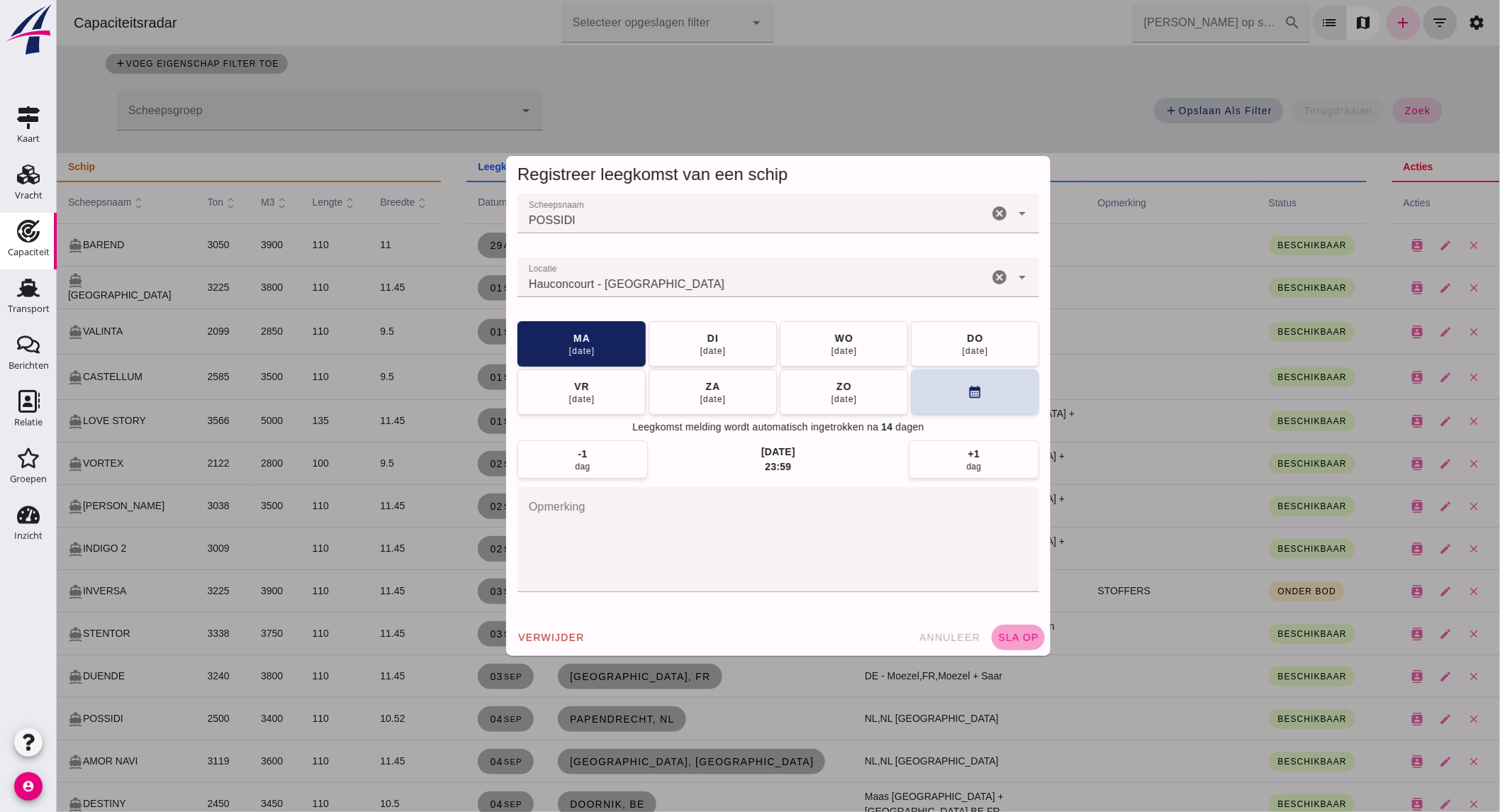
click span "sla op"
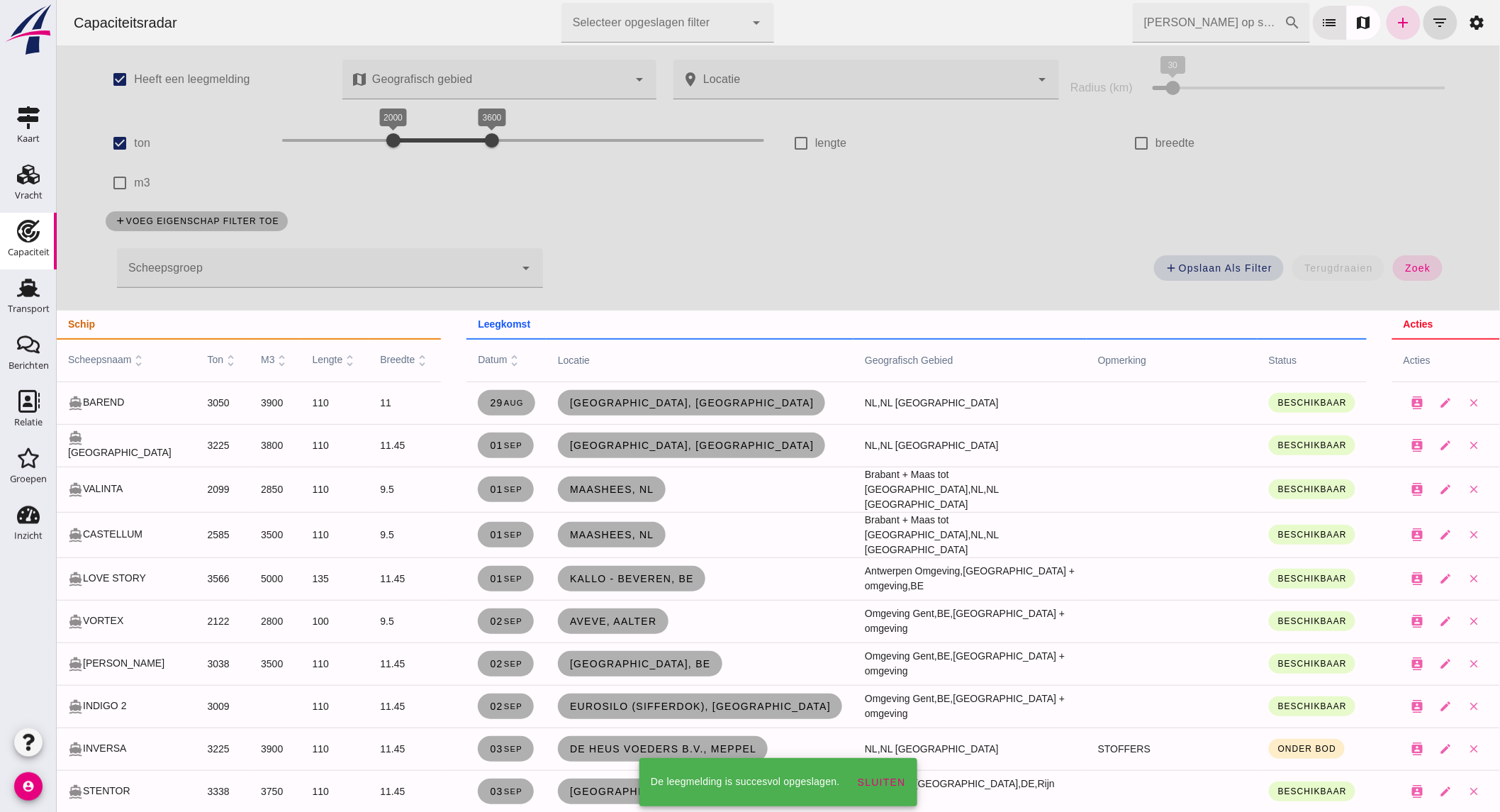
scroll to position [158, 0]
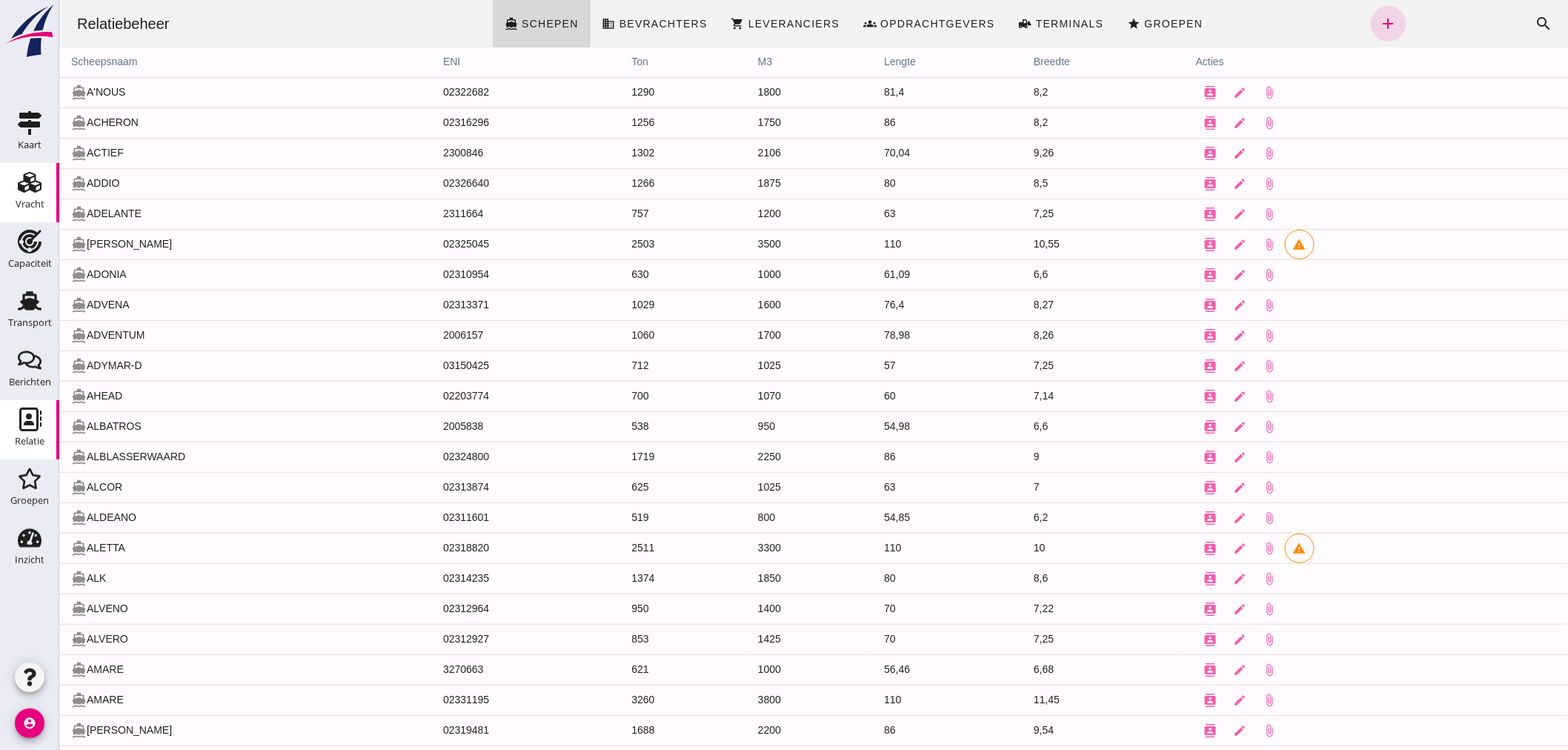
click at [41, 174] on div "Vracht" at bounding box center [30, 182] width 36 height 24
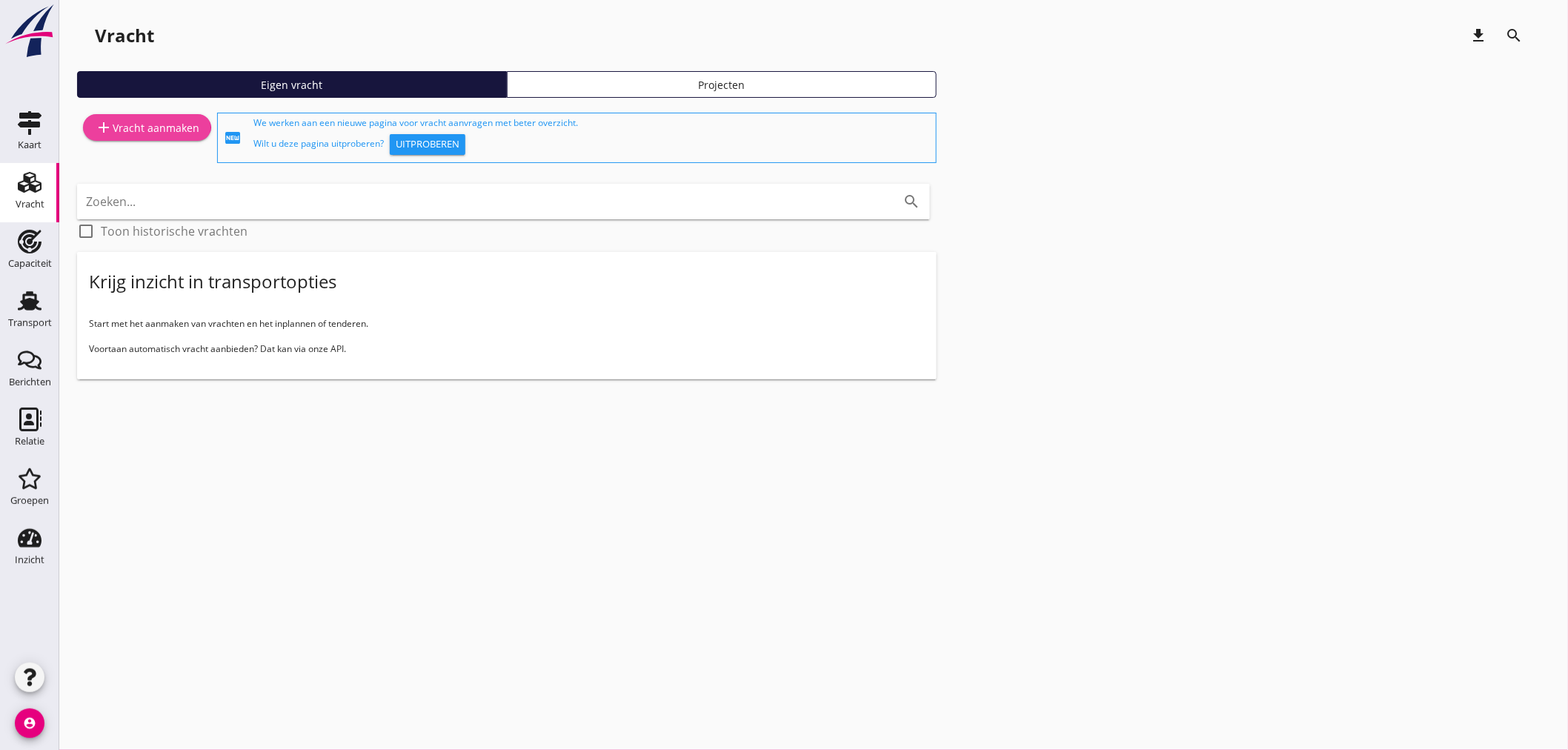
click at [161, 126] on div "add Vracht aanmaken" at bounding box center [147, 127] width 105 height 18
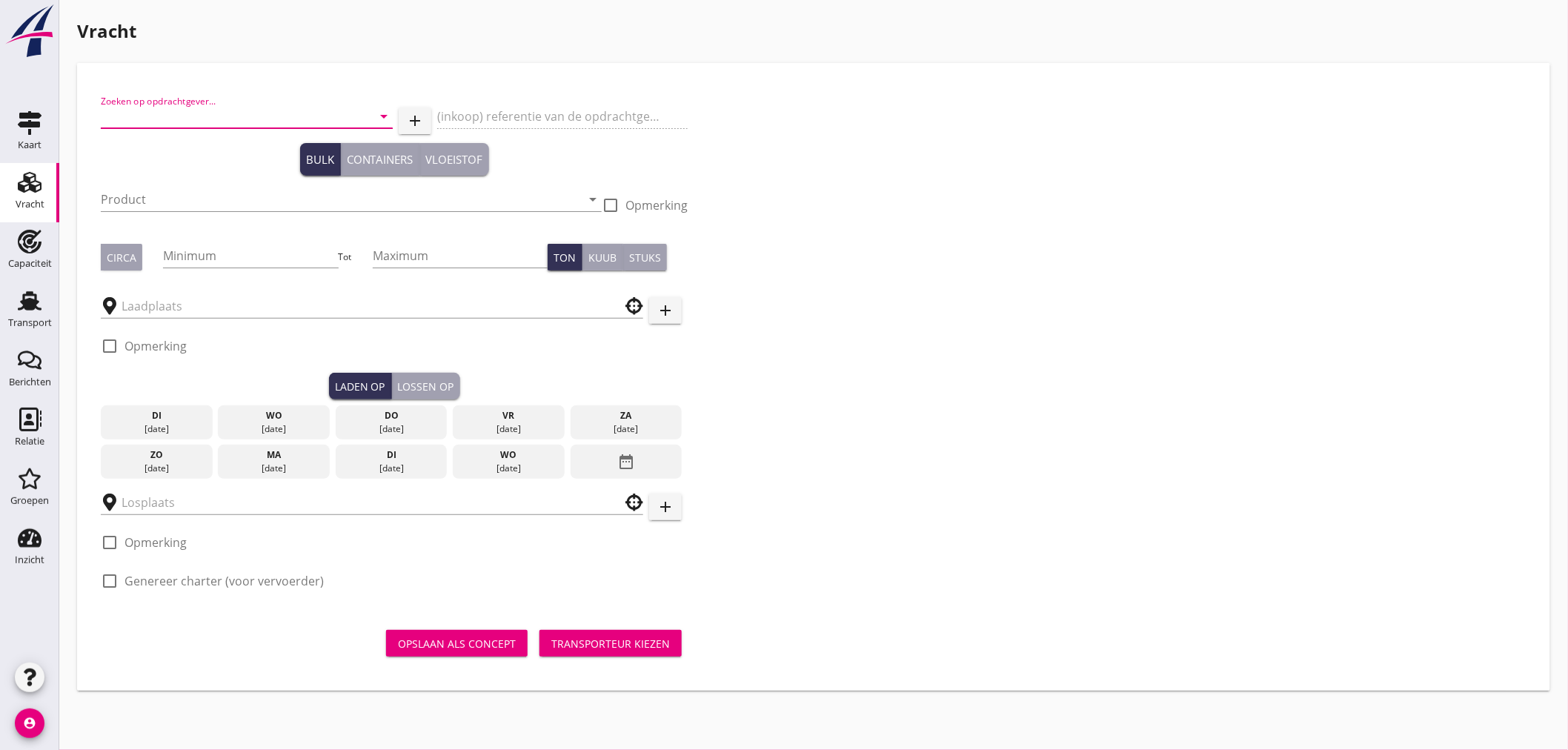
click at [343, 119] on input "Zoeken op opdrachtgever..." at bounding box center [226, 116] width 251 height 24
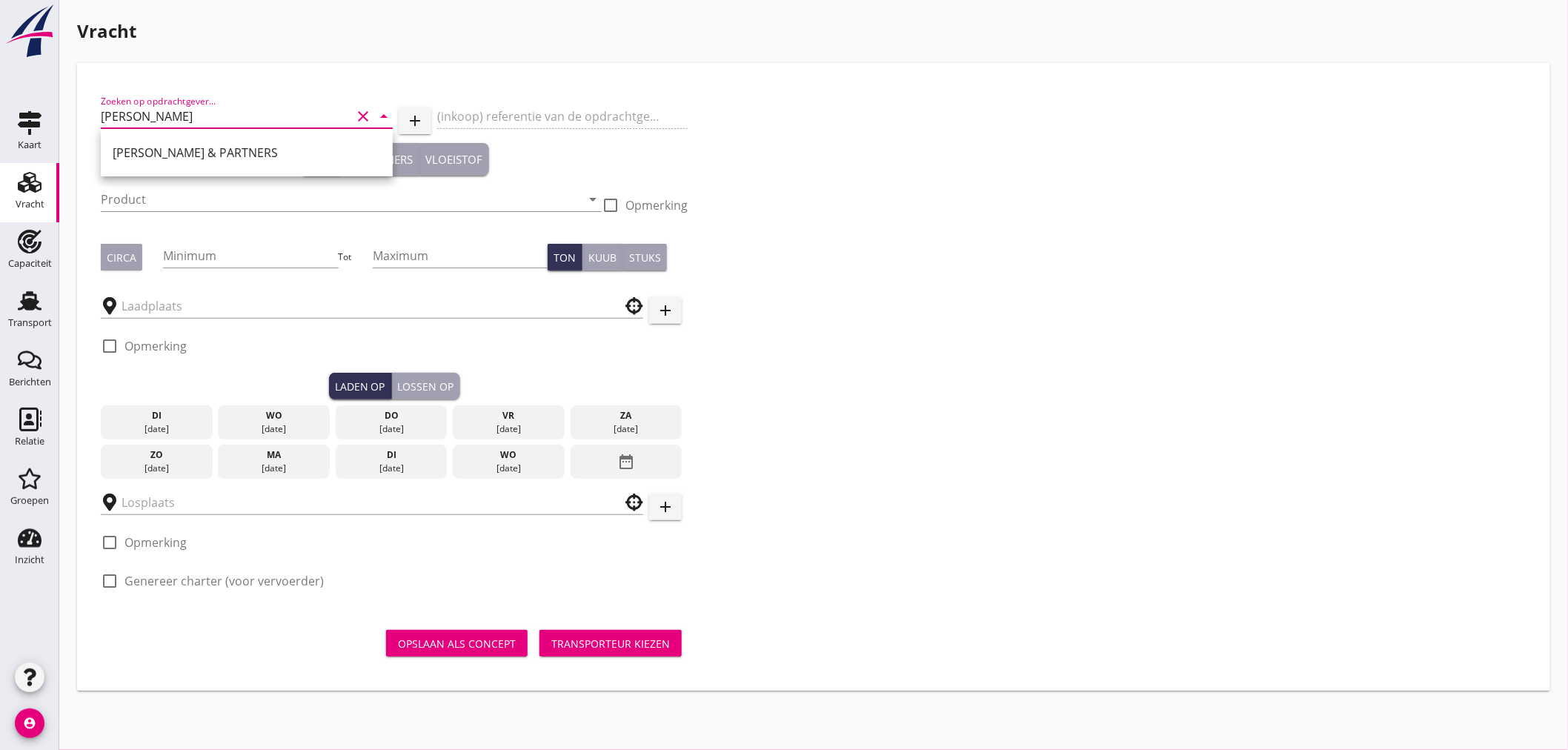
drag, startPoint x: 238, startPoint y: 152, endPoint x: 231, endPoint y: 175, distance: 24.0
click at [238, 151] on div "LUBBERS & PARTNERS" at bounding box center [247, 153] width 269 height 18
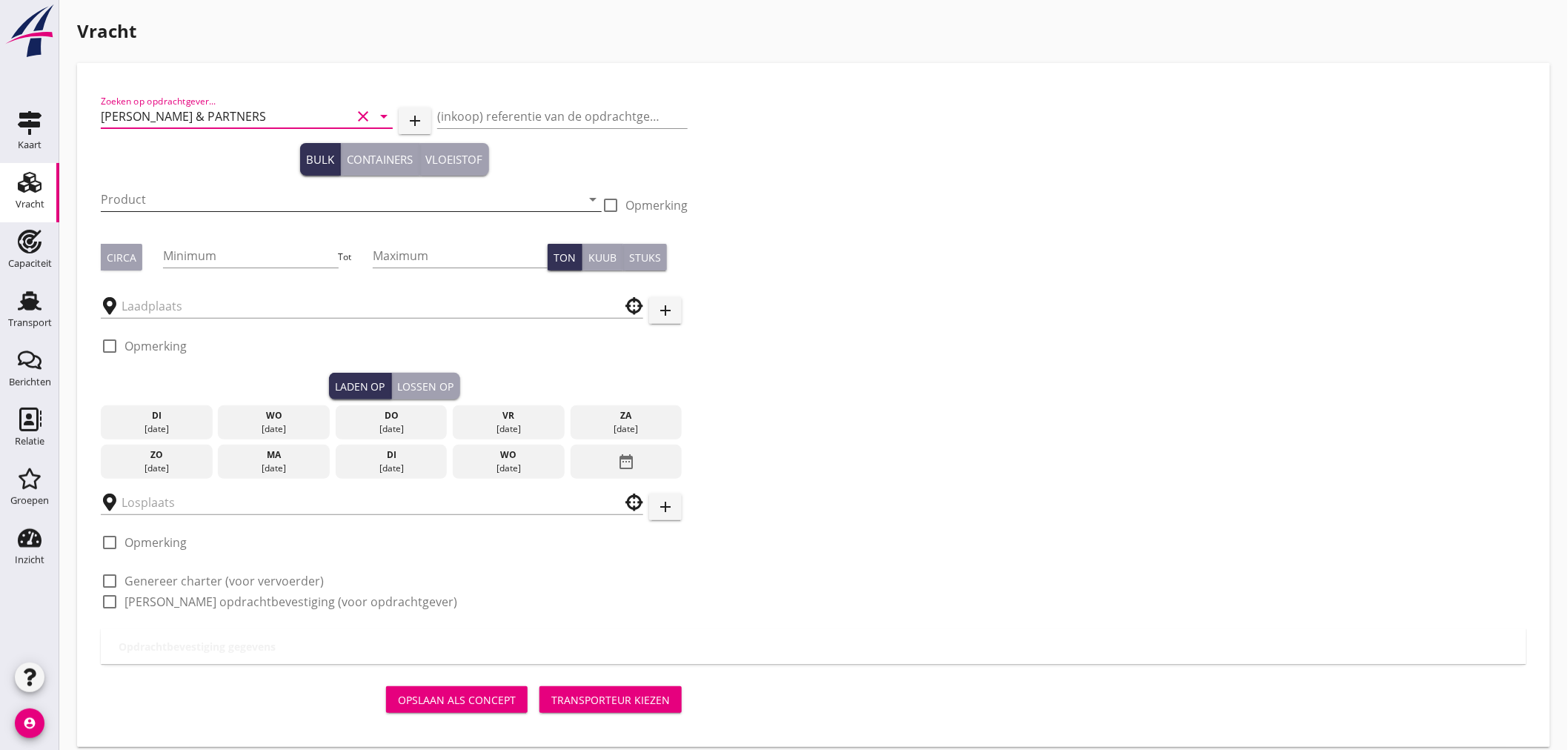
type input "LUBBERS & PARTNERS"
click at [223, 205] on input "Product" at bounding box center [341, 199] width 481 height 24
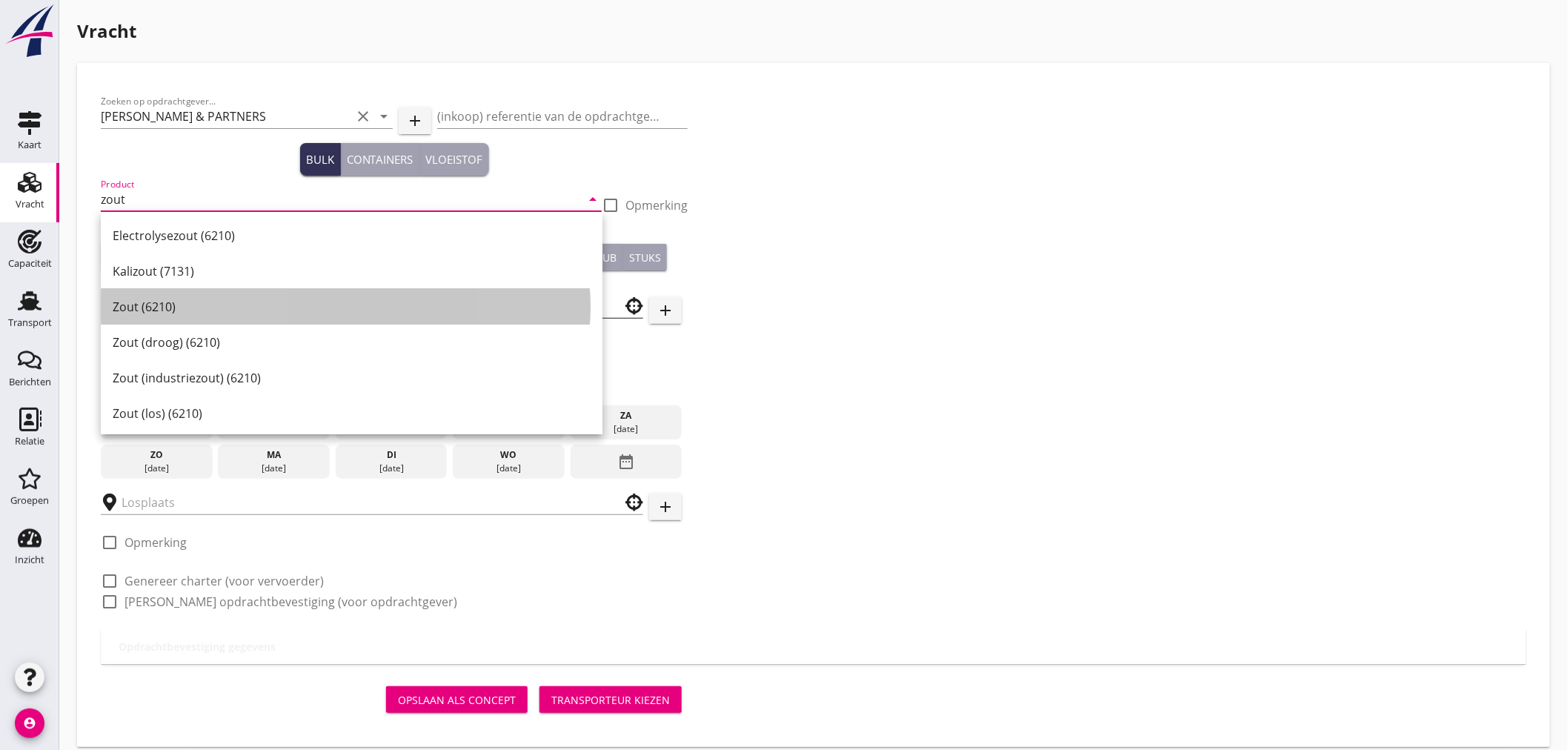
drag, startPoint x: 210, startPoint y: 316, endPoint x: 198, endPoint y: 305, distance: 16.3
click at [208, 312] on div "Zout (6210)" at bounding box center [351, 307] width 478 height 36
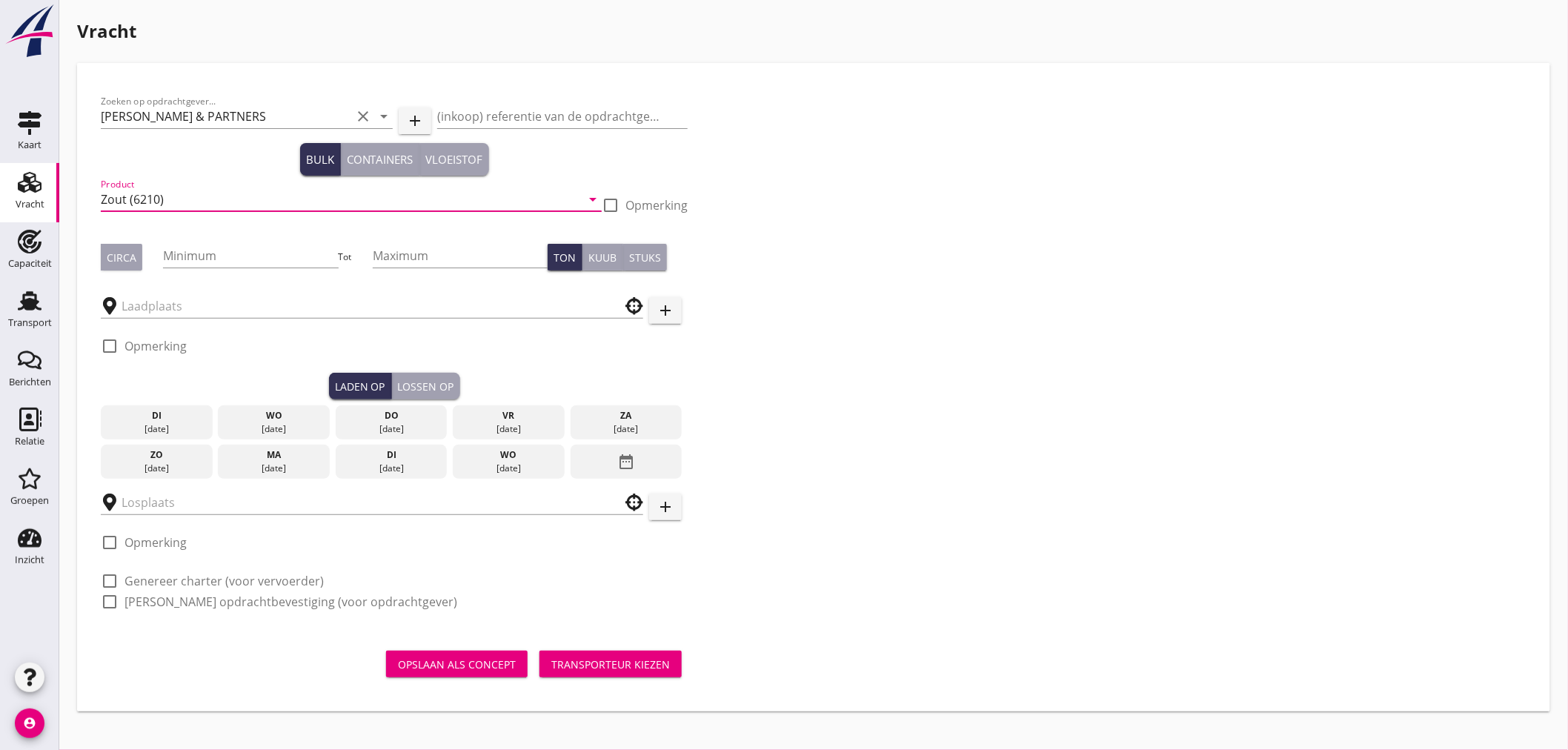
type input "Zout (6210)"
drag, startPoint x: 135, startPoint y: 255, endPoint x: 166, endPoint y: 257, distance: 31.1
click at [135, 255] on div "Circa" at bounding box center [121, 257] width 29 height 16
click at [174, 257] on input "Minimum" at bounding box center [251, 255] width 175 height 24
type input "1250"
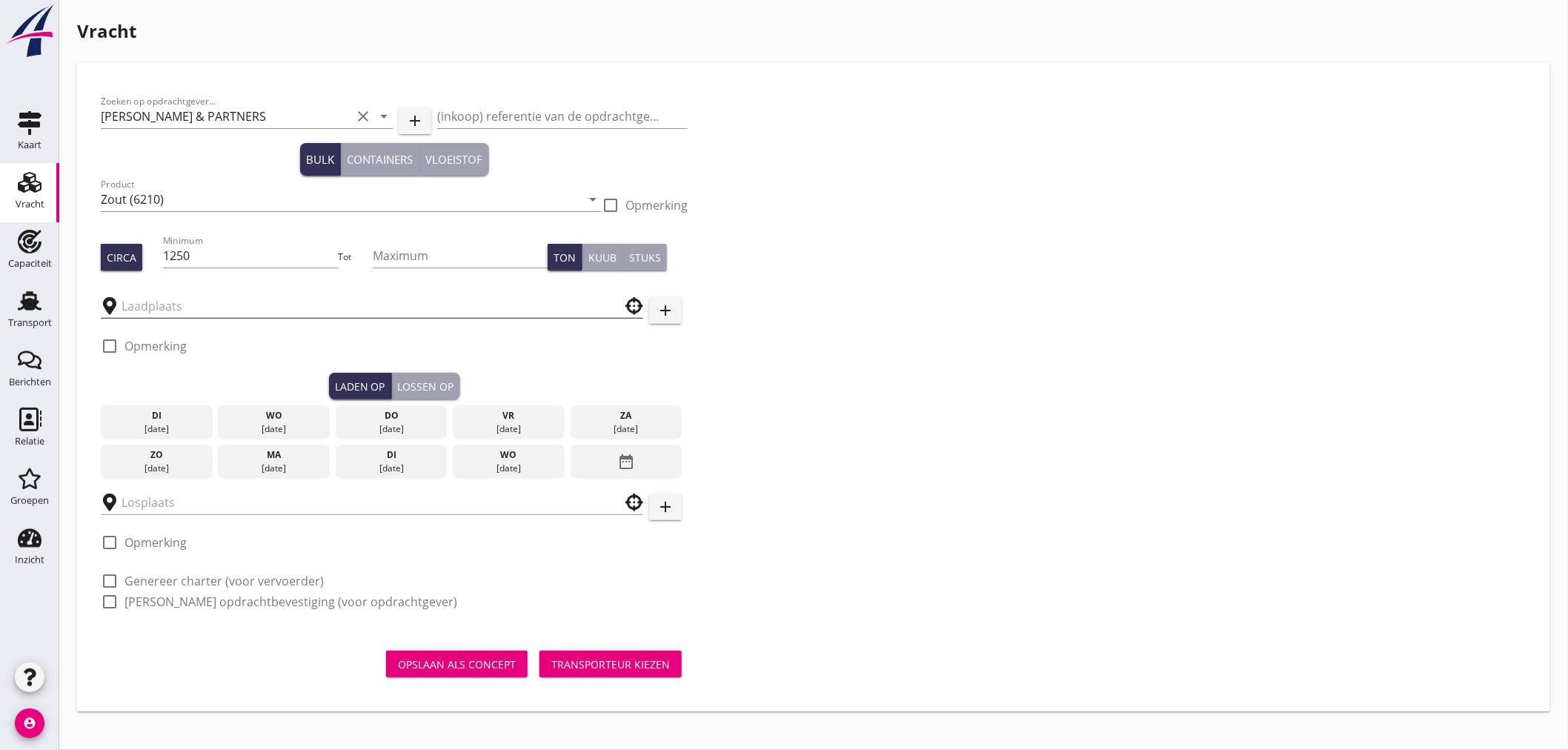
click at [276, 299] on input "text" at bounding box center [362, 305] width 481 height 24
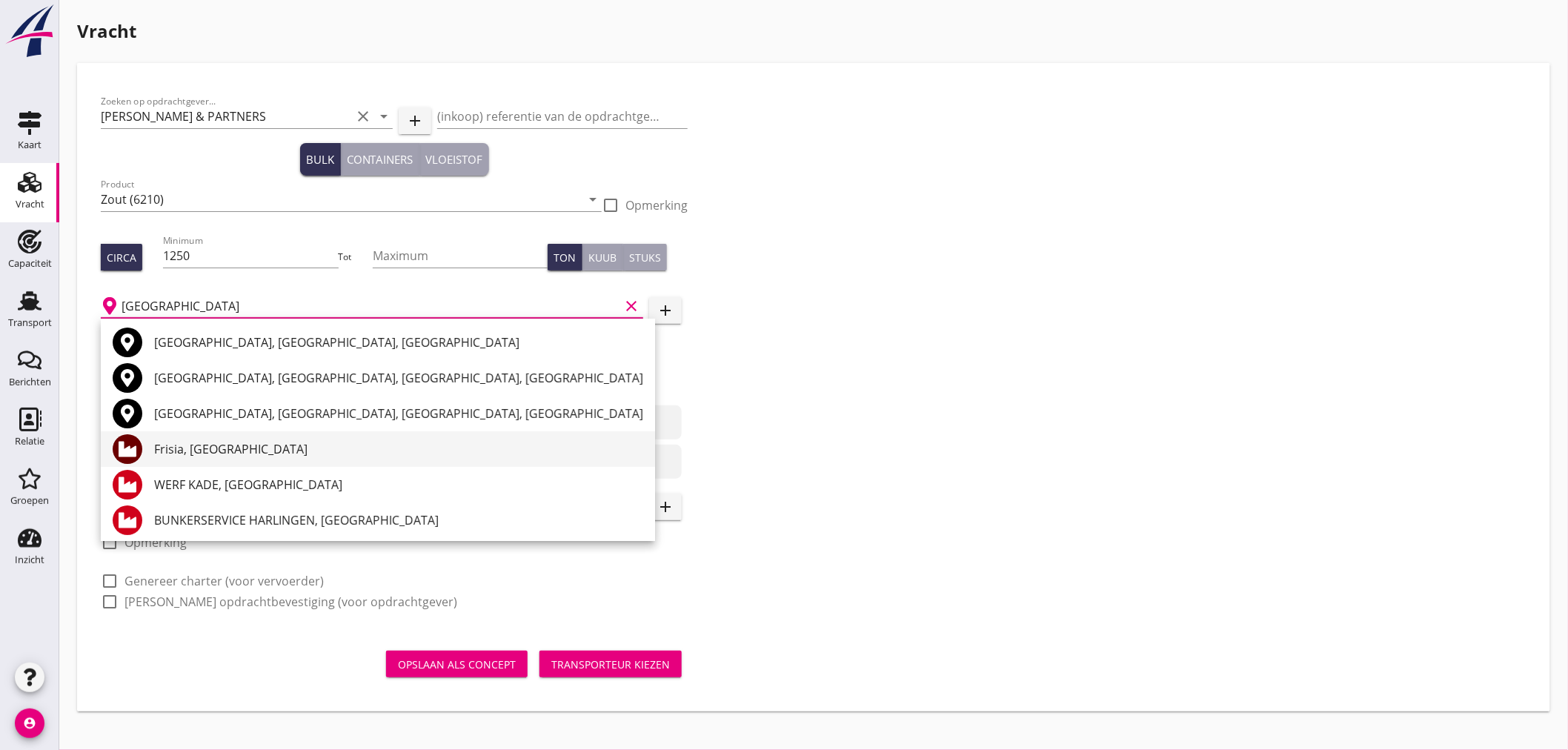
click at [231, 448] on div "Frisia, Harlingen" at bounding box center [399, 448] width 489 height 18
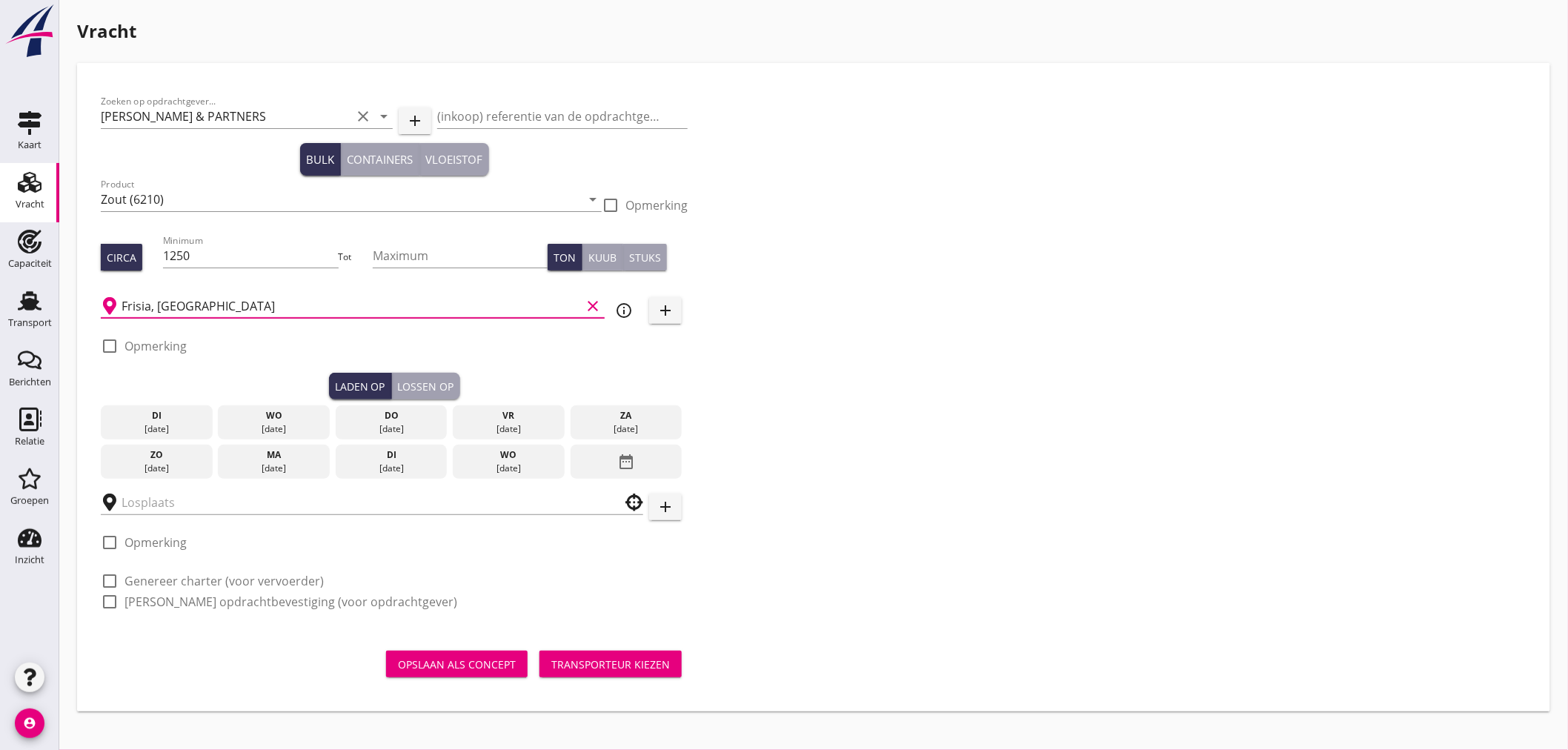
type input "Frisia, Harlingen"
click at [499, 464] on div "[DATE]" at bounding box center [508, 468] width 105 height 13
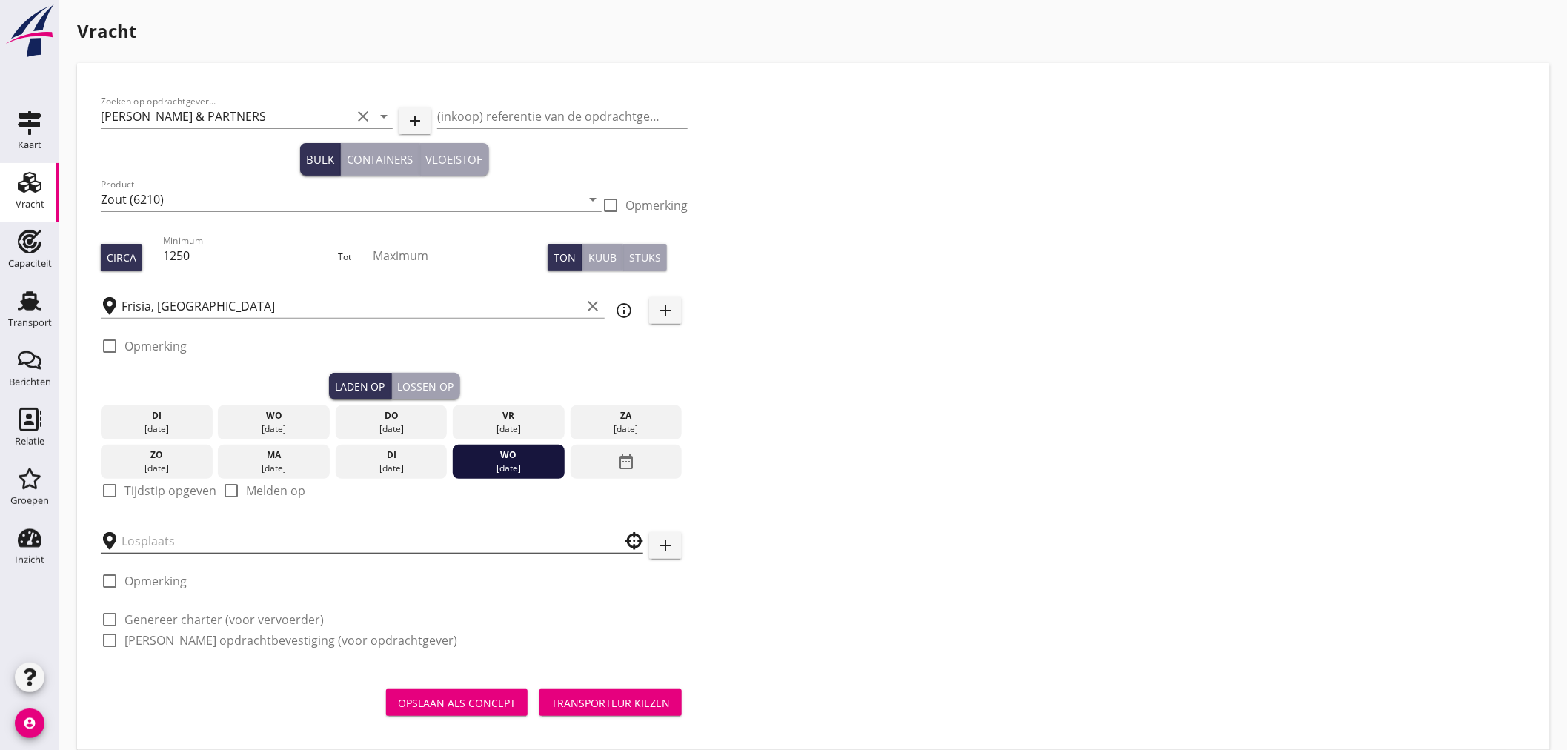
click at [294, 546] on input "text" at bounding box center [362, 541] width 481 height 24
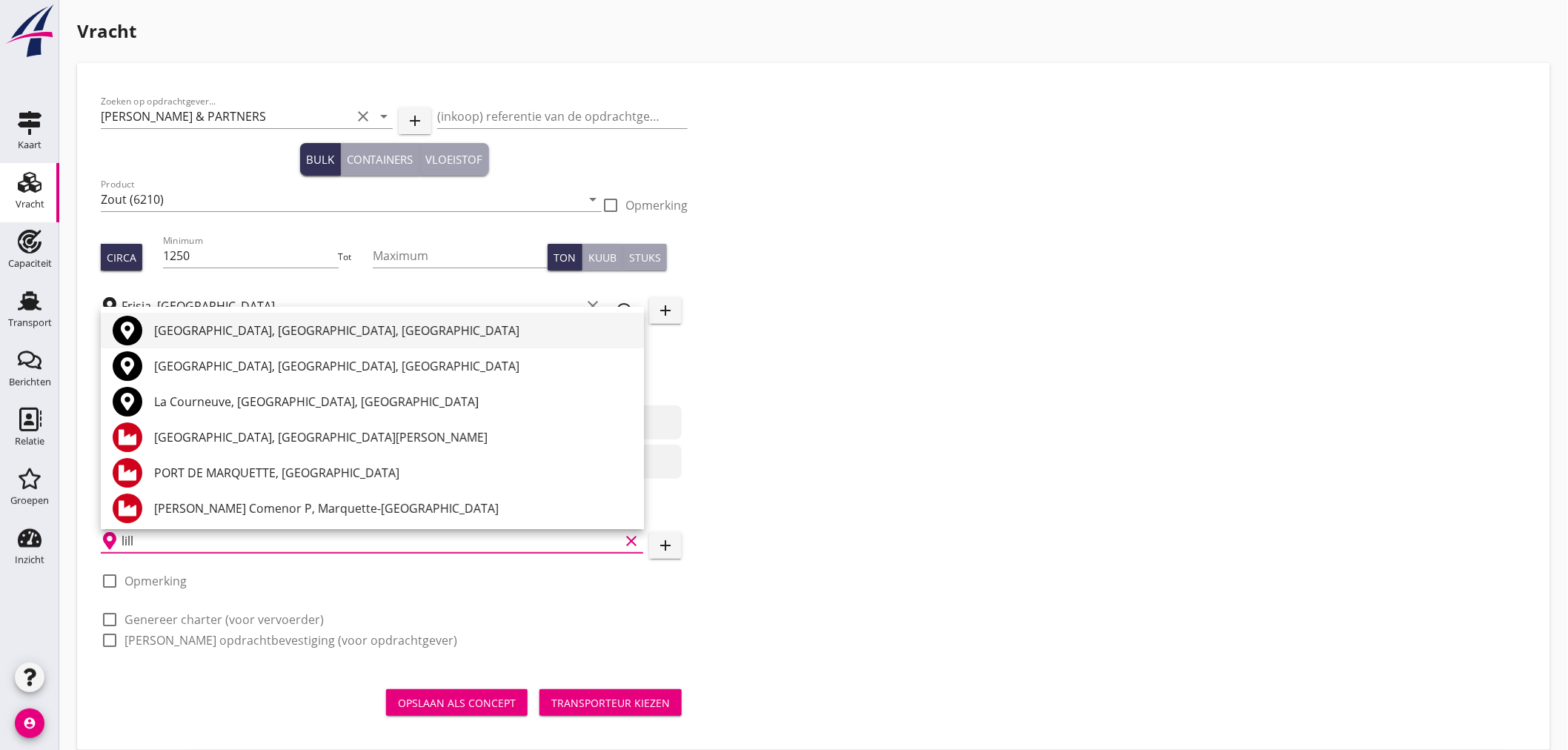
click at [292, 330] on div "Lille, Nord, France" at bounding box center [393, 330] width 478 height 18
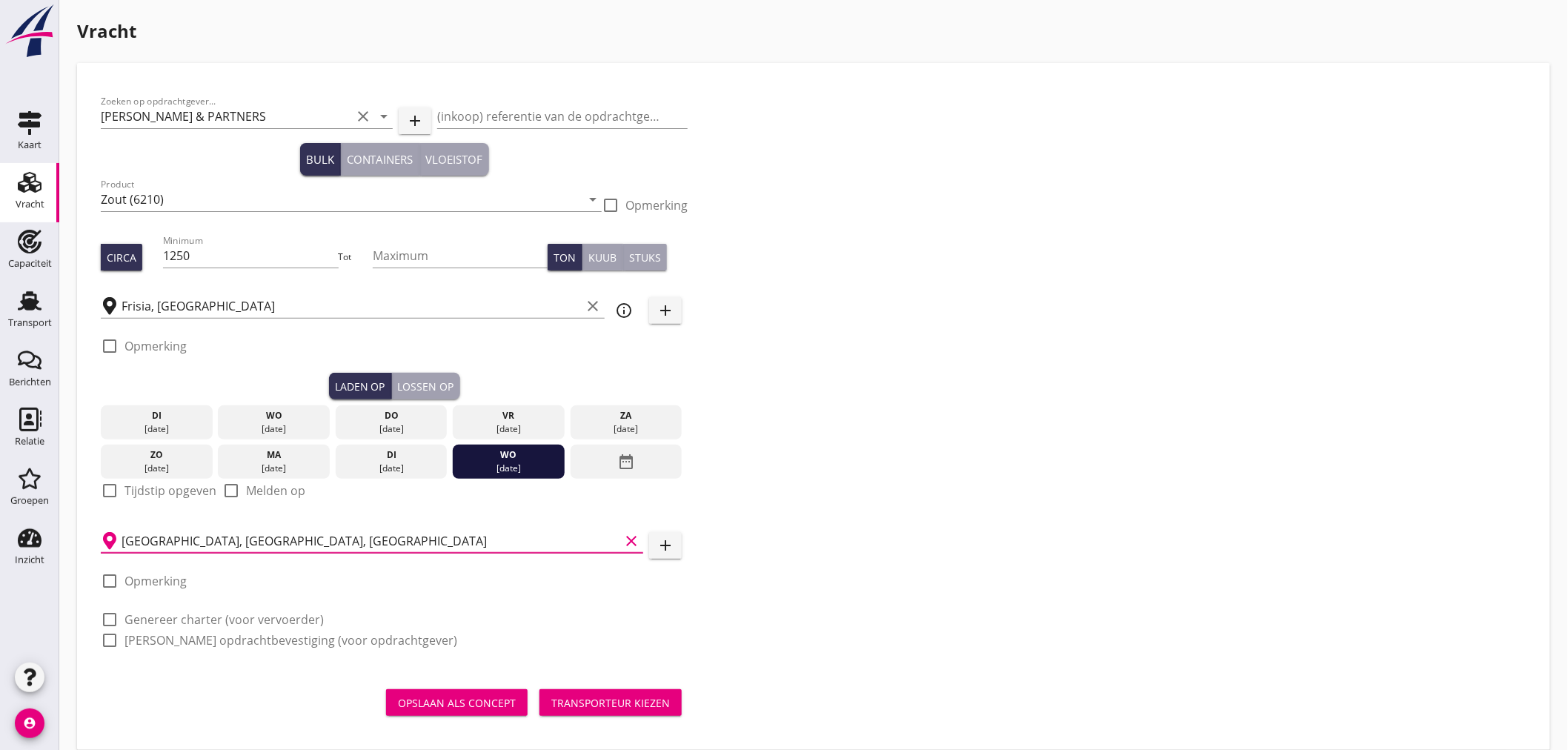
type input "Lille, Nord, France"
click at [163, 581] on label "Opmerking" at bounding box center [155, 581] width 62 height 15
checkbox input "true"
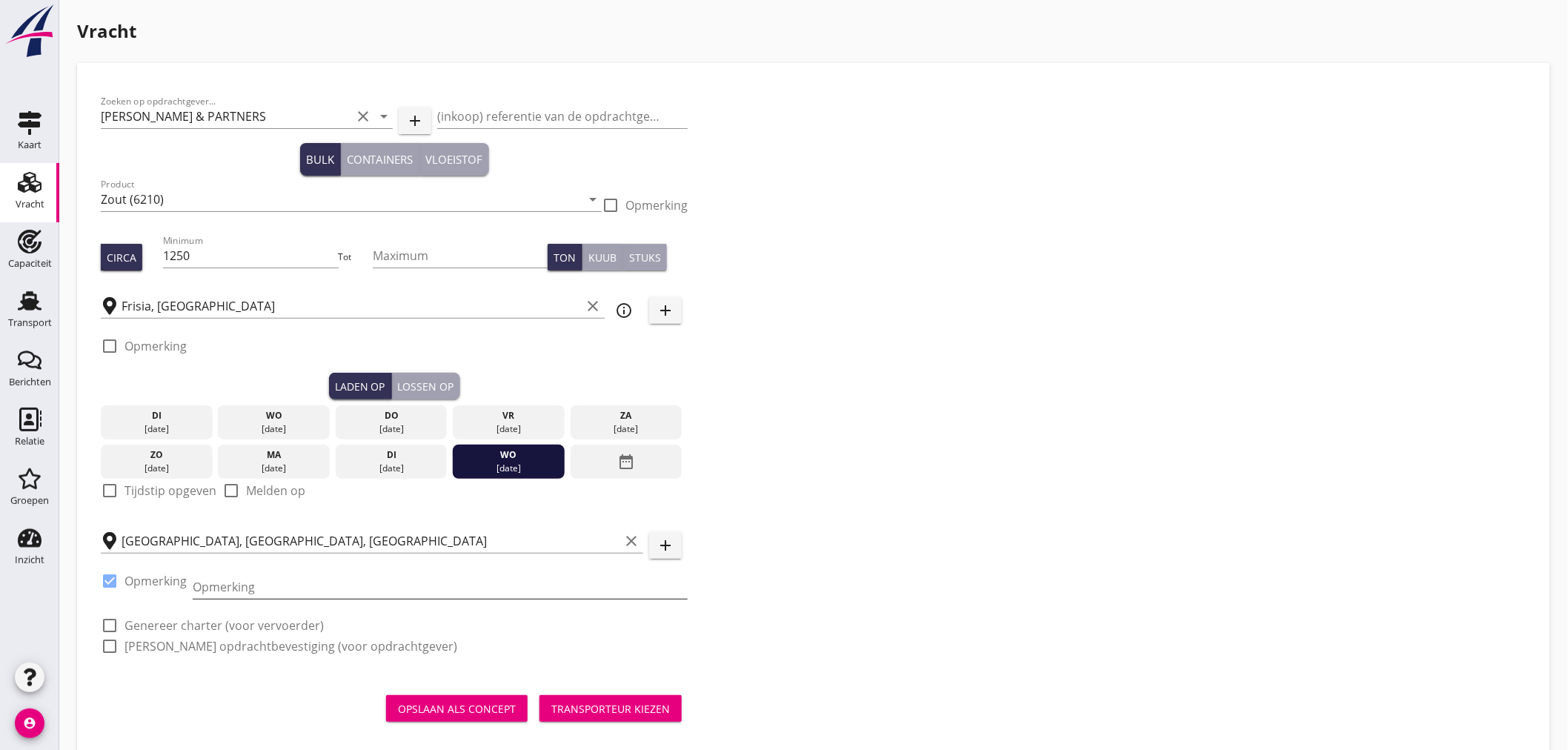
click at [241, 584] on input "Opmerking" at bounding box center [439, 586] width 495 height 24
type input "tel nummer staat op cognossement"
click at [186, 618] on label "Genereer charter (voor vervoerder)" at bounding box center [224, 626] width 200 height 15
checkbox input "true"
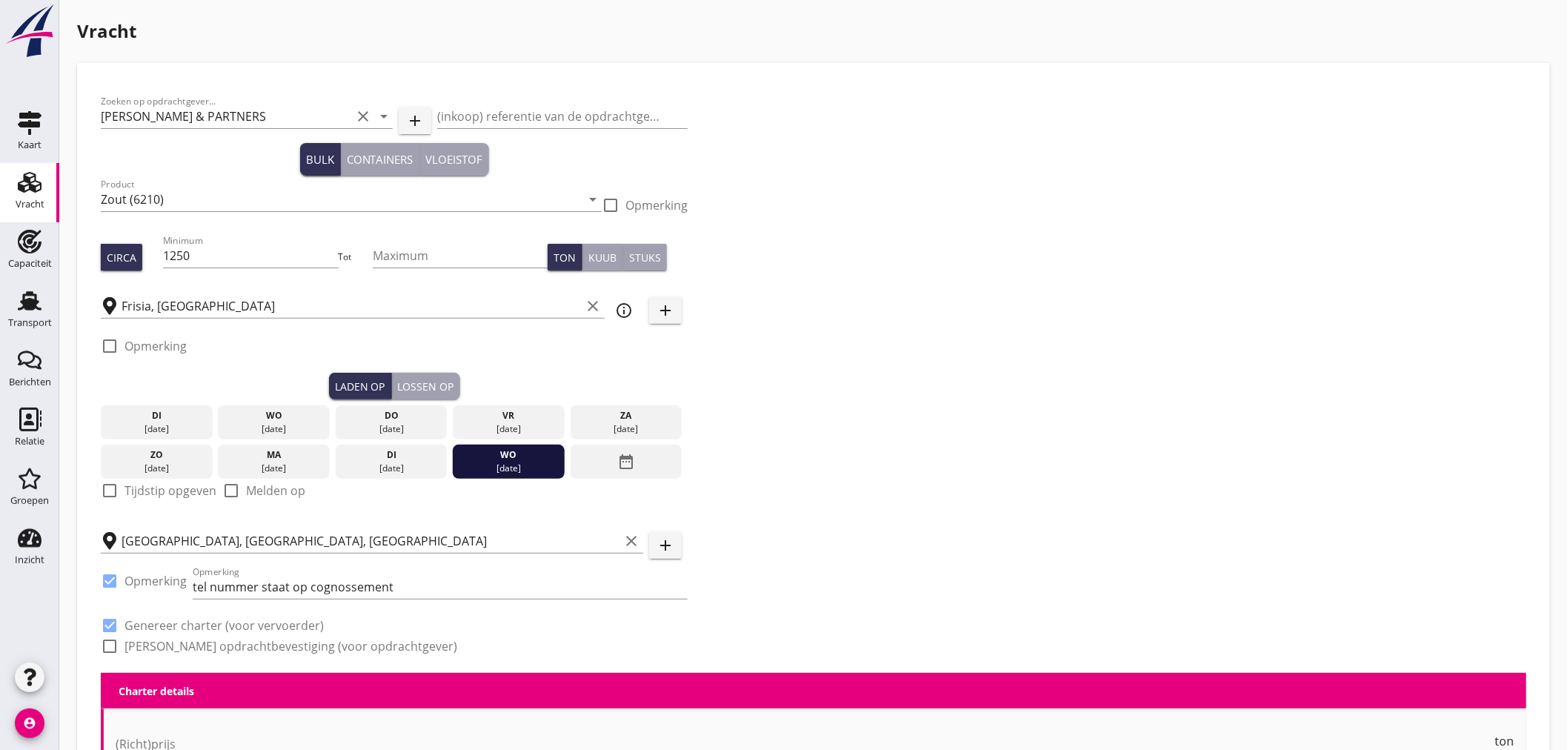
click at [192, 647] on label "Genereer opdrachtbevestiging (voor opdrachtgever)" at bounding box center [290, 646] width 333 height 15
checkbox input "true"
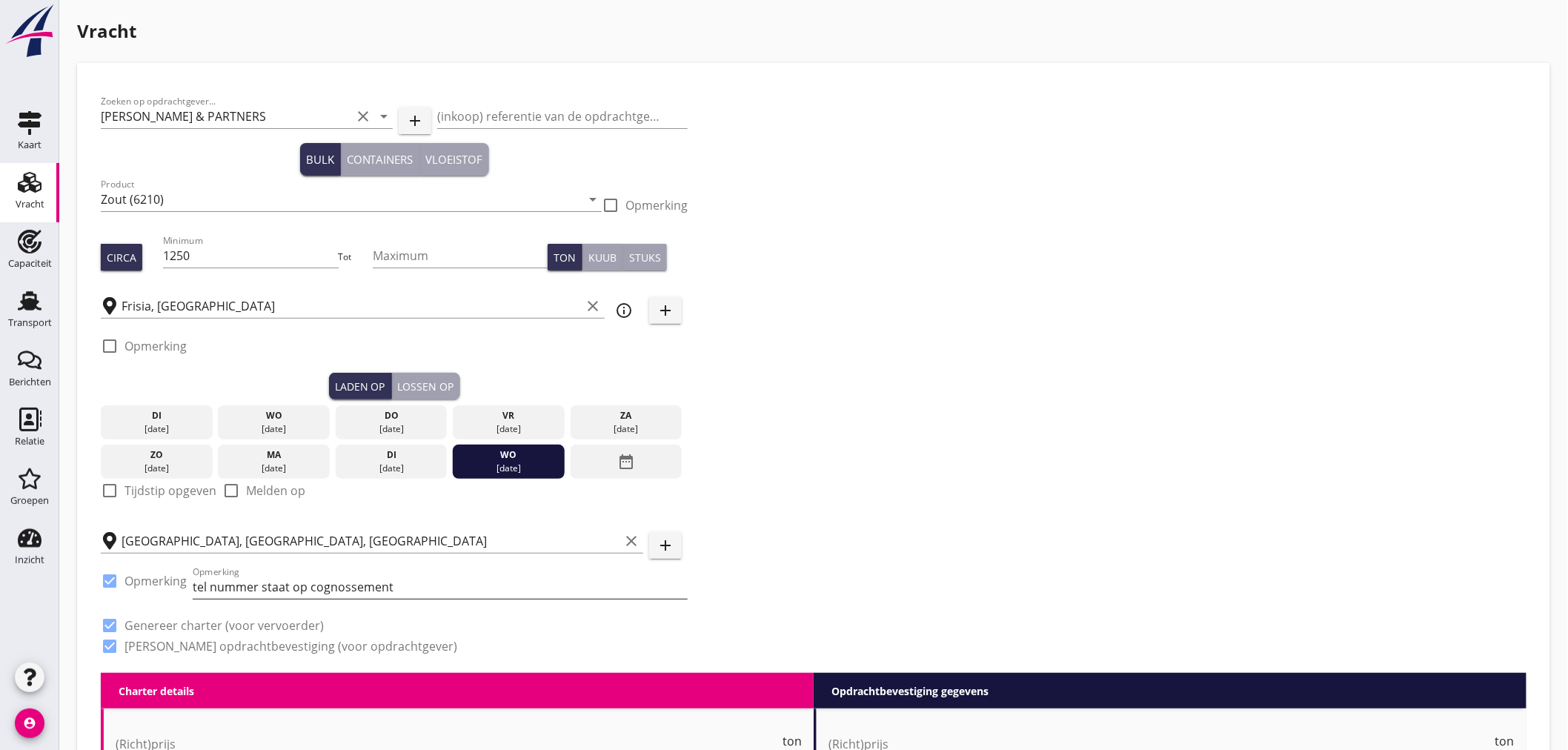
scroll to position [329, 0]
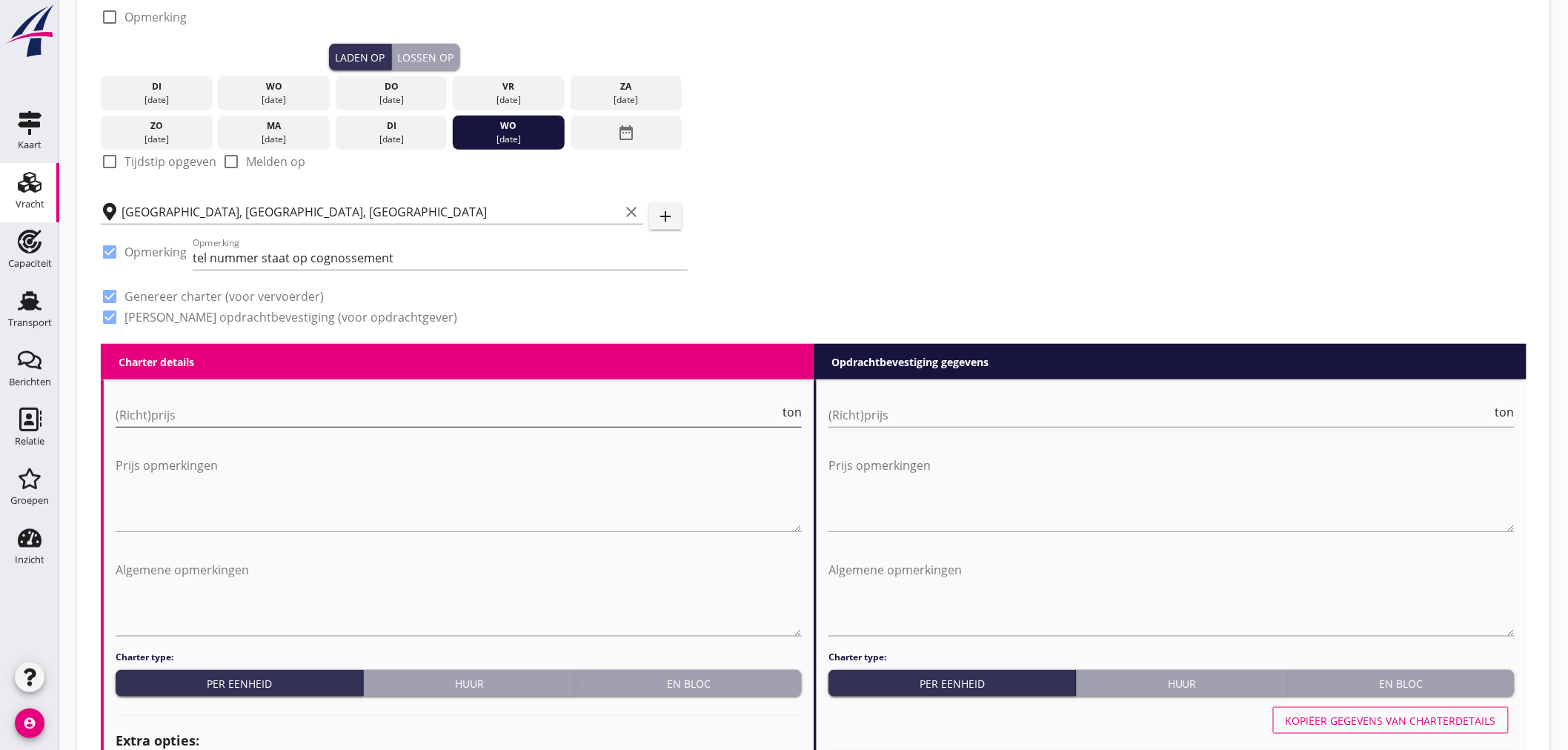
click at [477, 410] on input "(Richt)prijs" at bounding box center [448, 415] width 664 height 24
type input "11"
click at [858, 421] on input "(Richt)prijs" at bounding box center [1160, 415] width 664 height 24
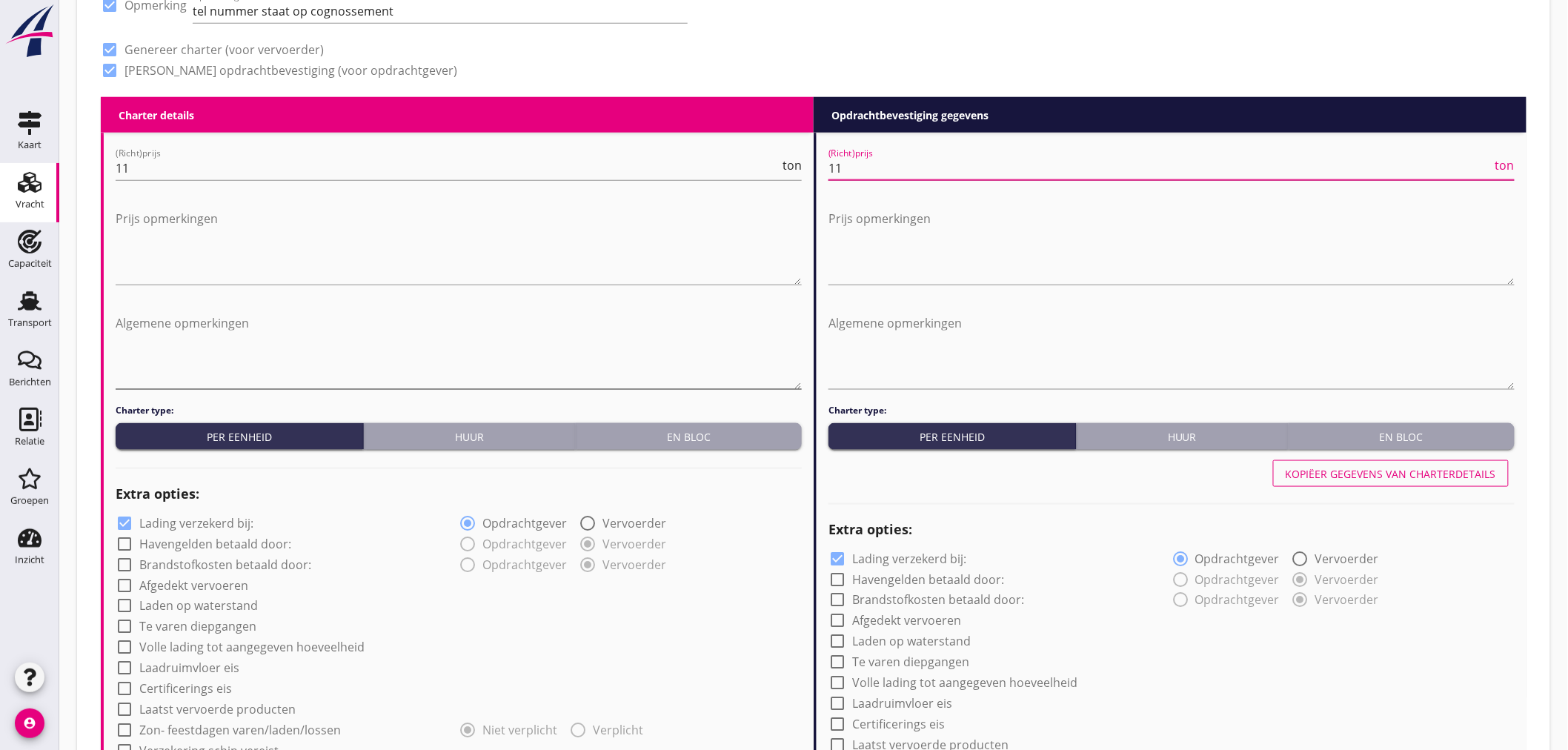
scroll to position [658, 0]
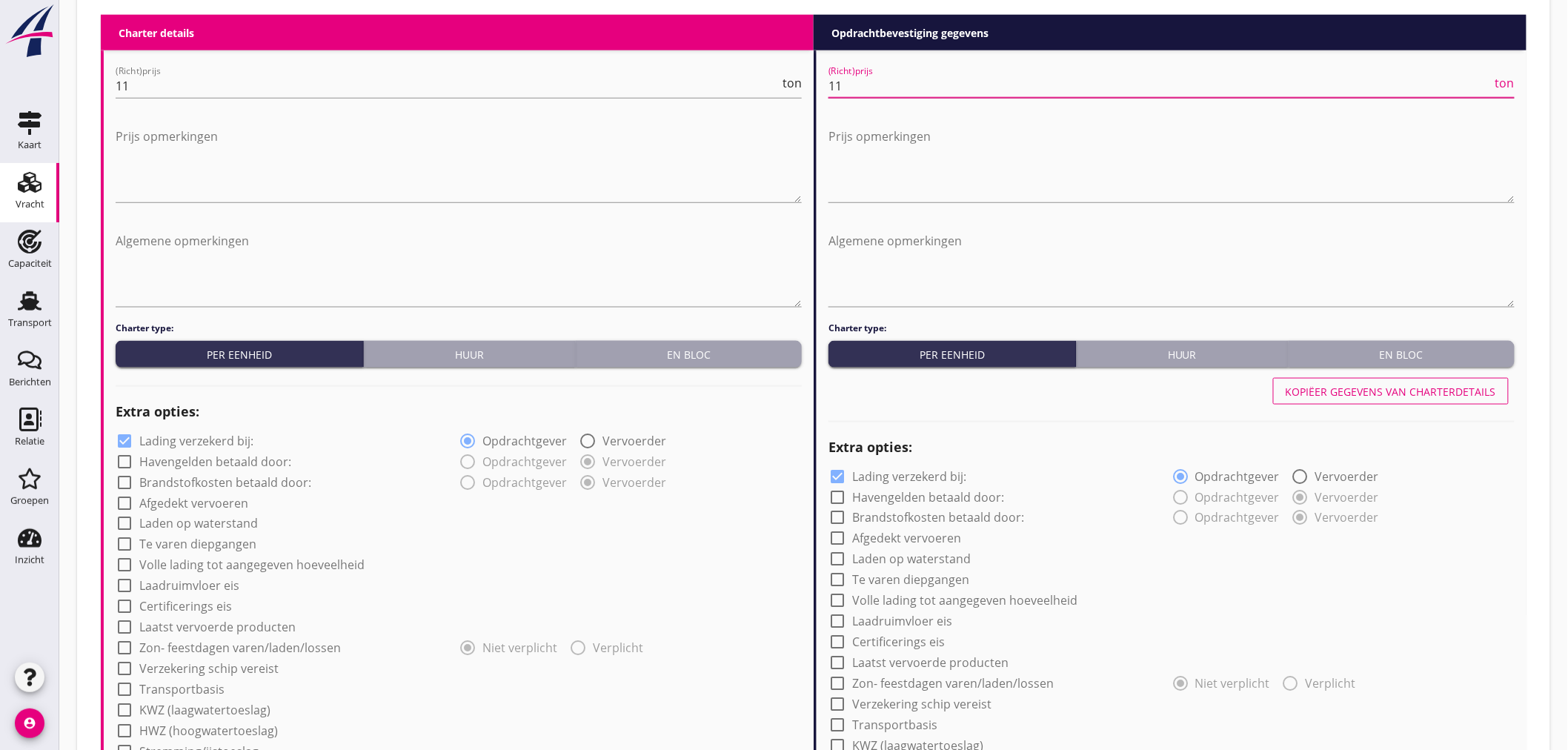
type input "11"
click at [204, 441] on label "Lading verzekerd bij:" at bounding box center [196, 441] width 114 height 15
checkbox input "false"
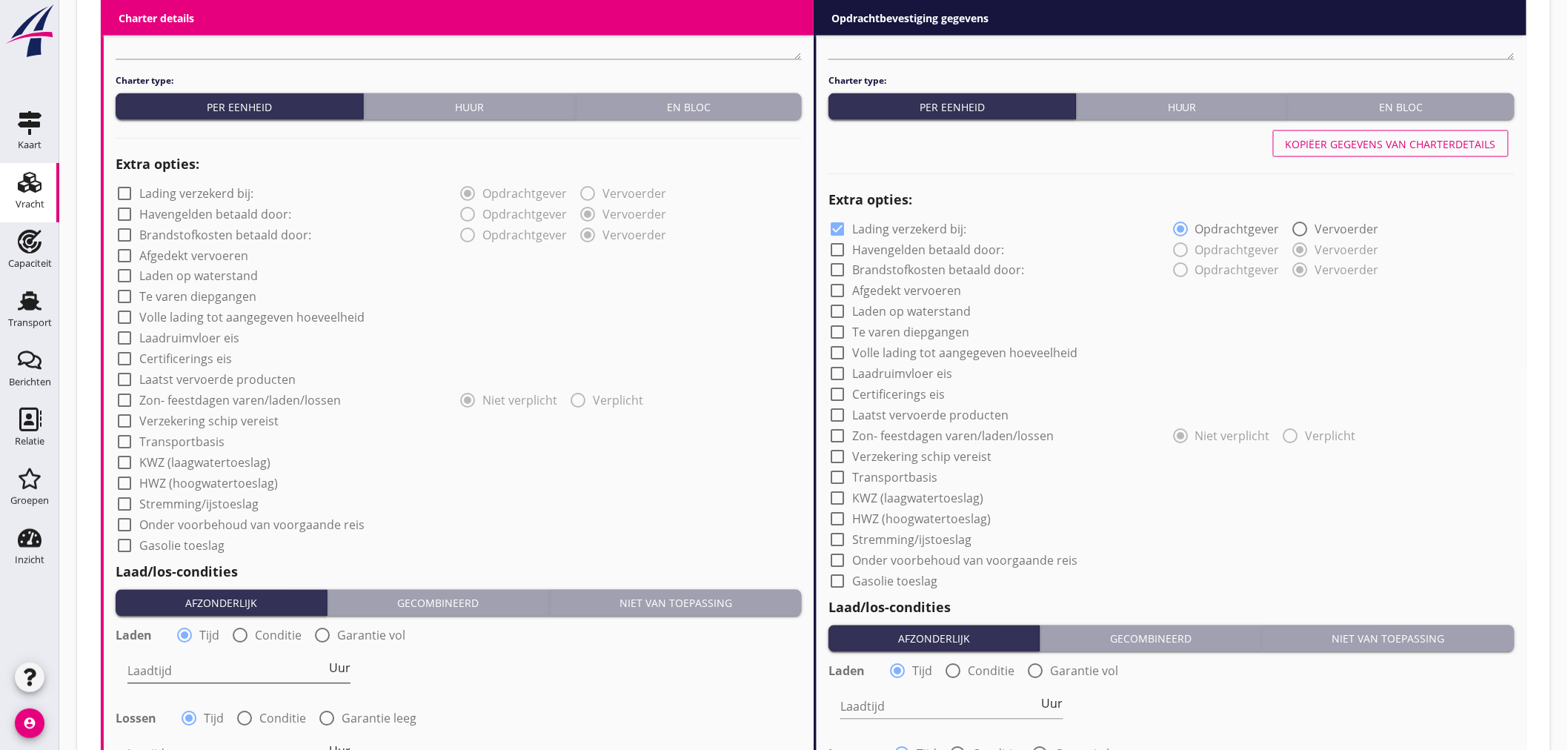
click at [247, 676] on input "Laadtijd" at bounding box center [226, 671] width 199 height 24
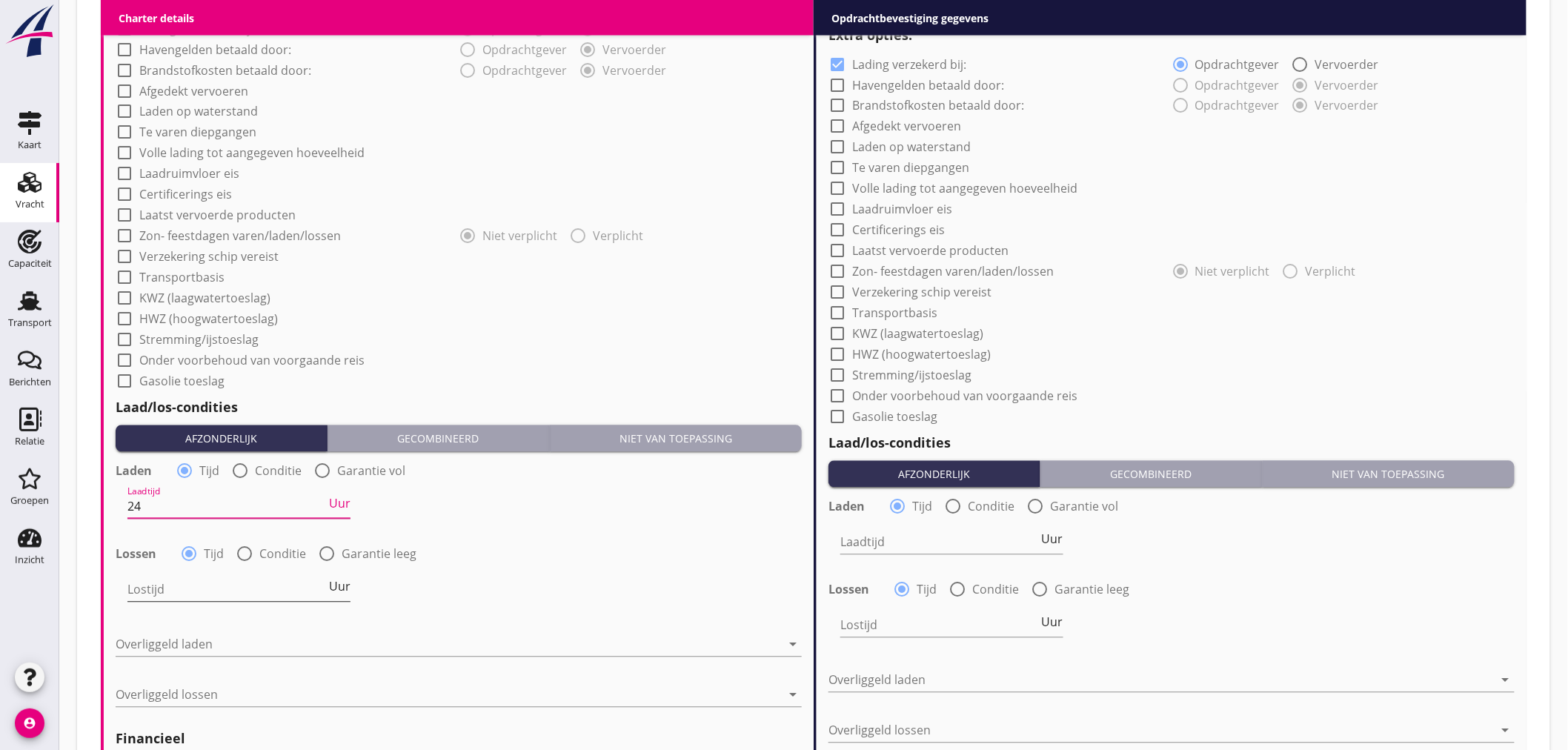
type input "24"
click at [203, 578] on input "Lostijd" at bounding box center [226, 589] width 199 height 24
type input "24"
click at [207, 644] on div at bounding box center [449, 644] width 665 height 24
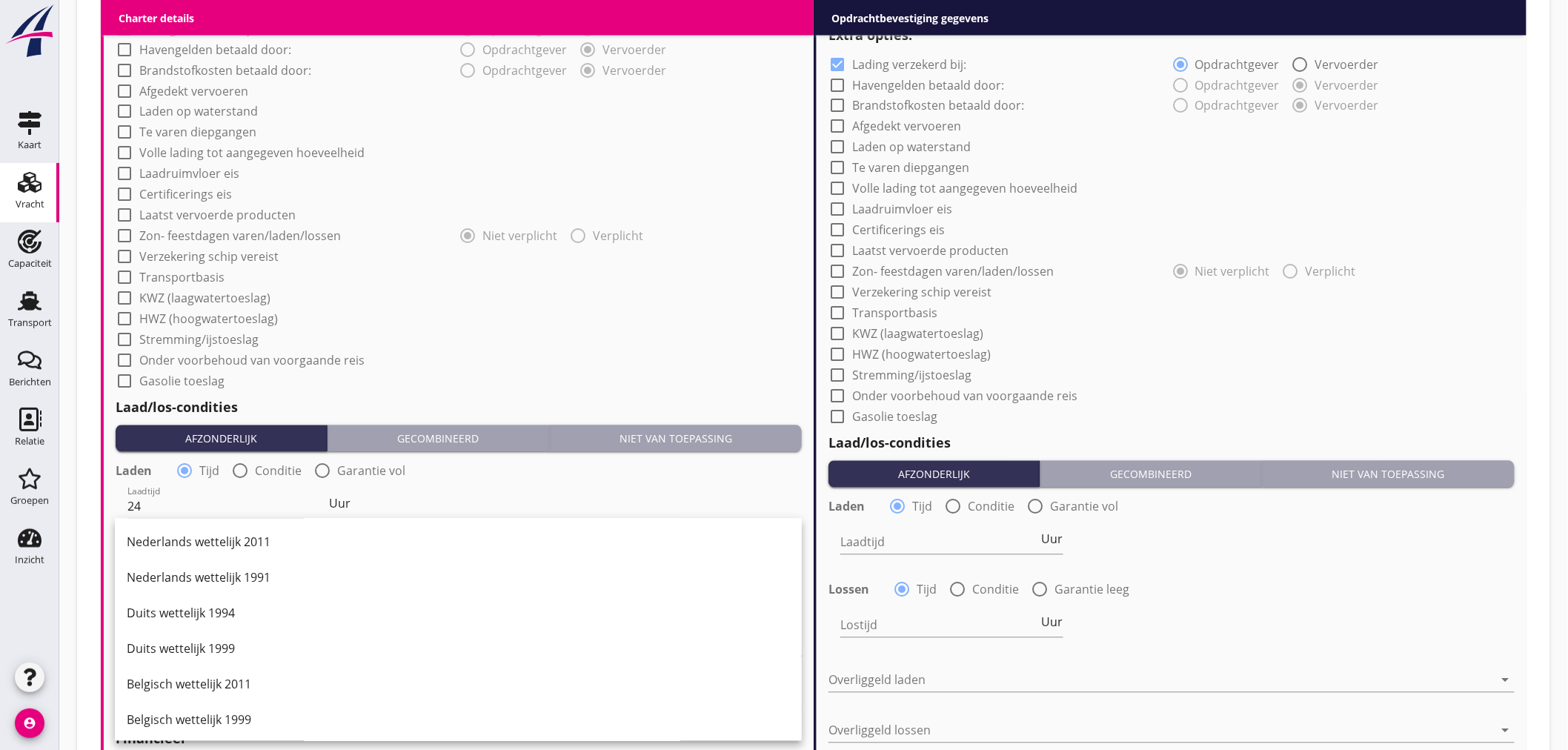
click at [245, 538] on div "Nederlands wettelijk 2011" at bounding box center [458, 542] width 663 height 18
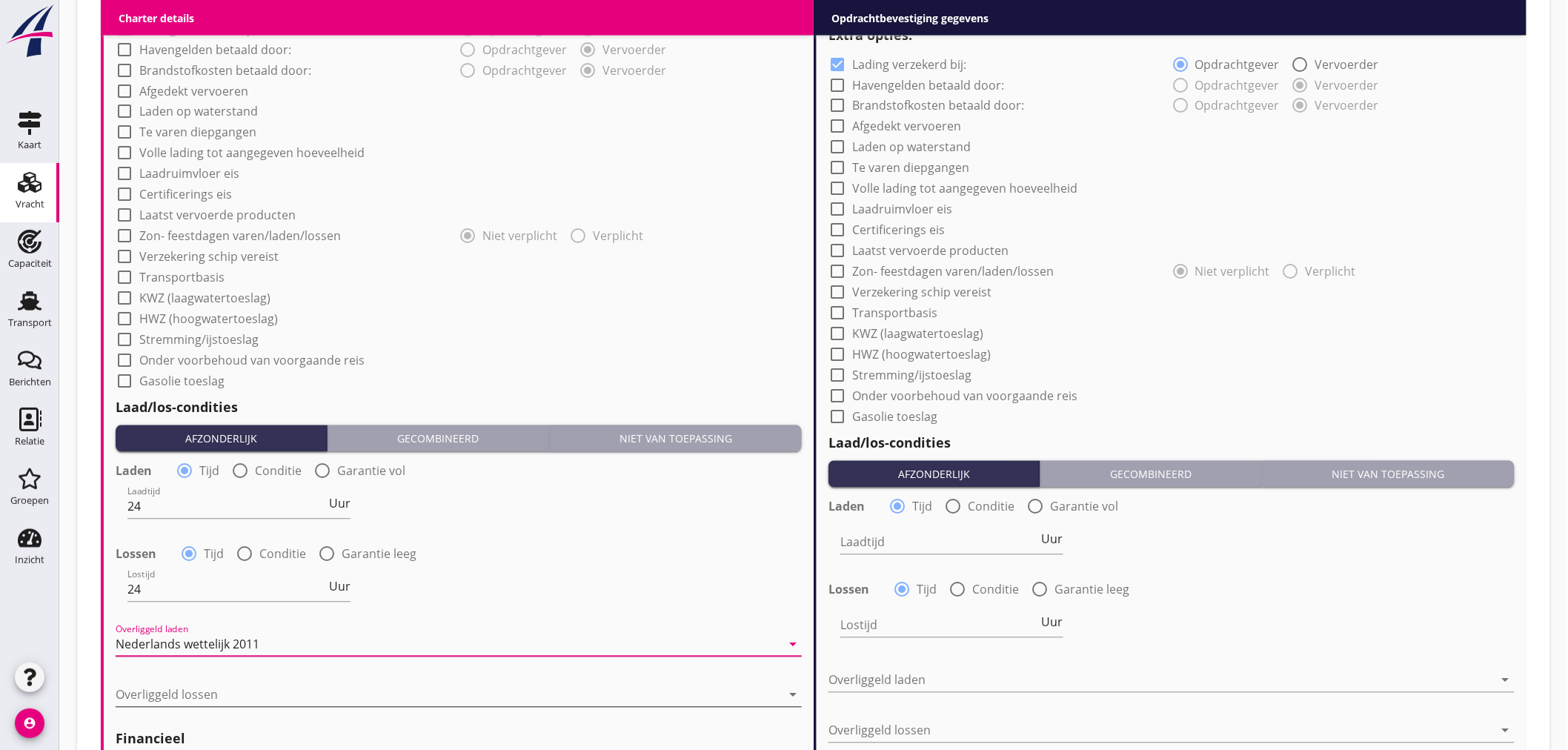
click at [218, 693] on div at bounding box center [449, 694] width 665 height 24
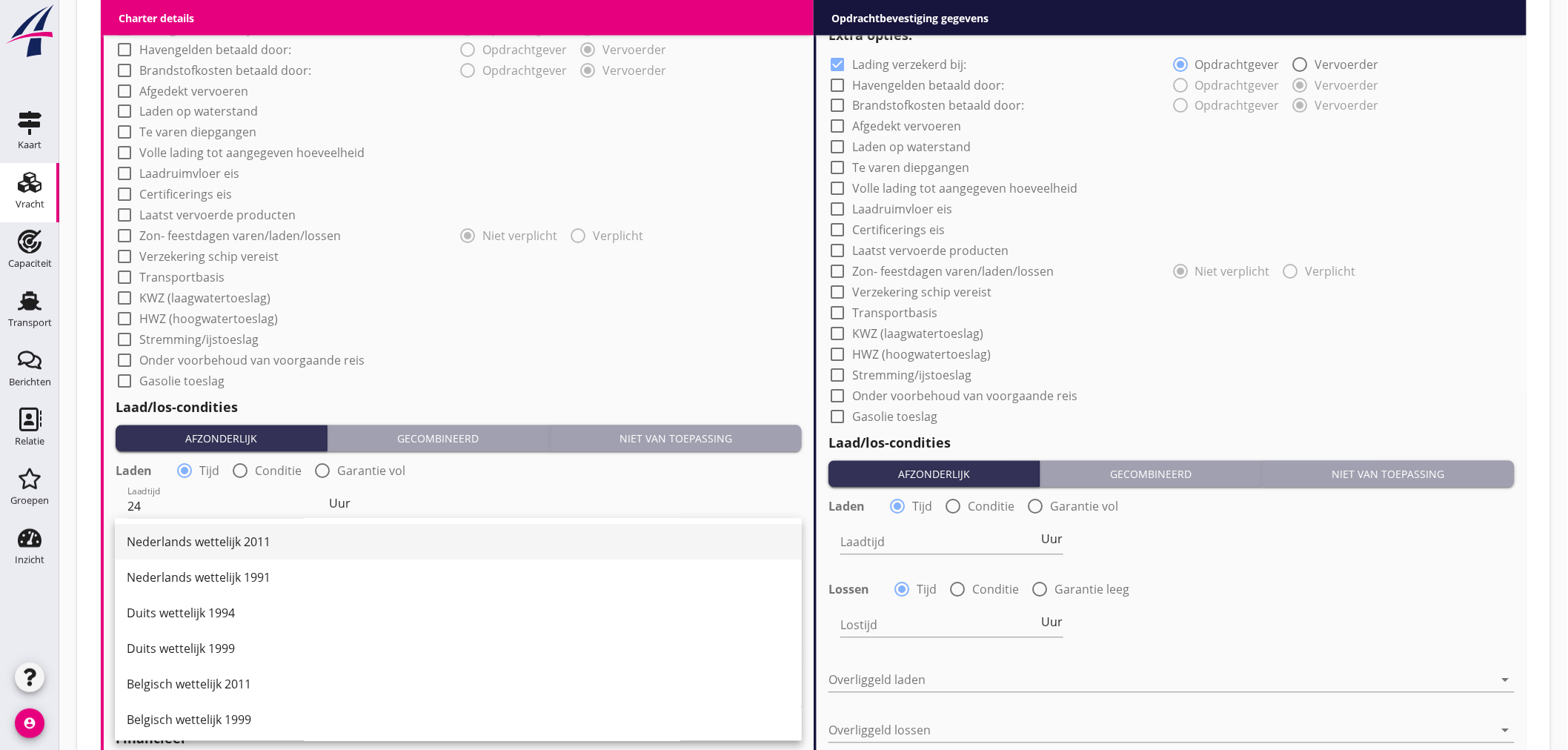
click at [241, 546] on div "Nederlands wettelijk 2011" at bounding box center [458, 542] width 663 height 18
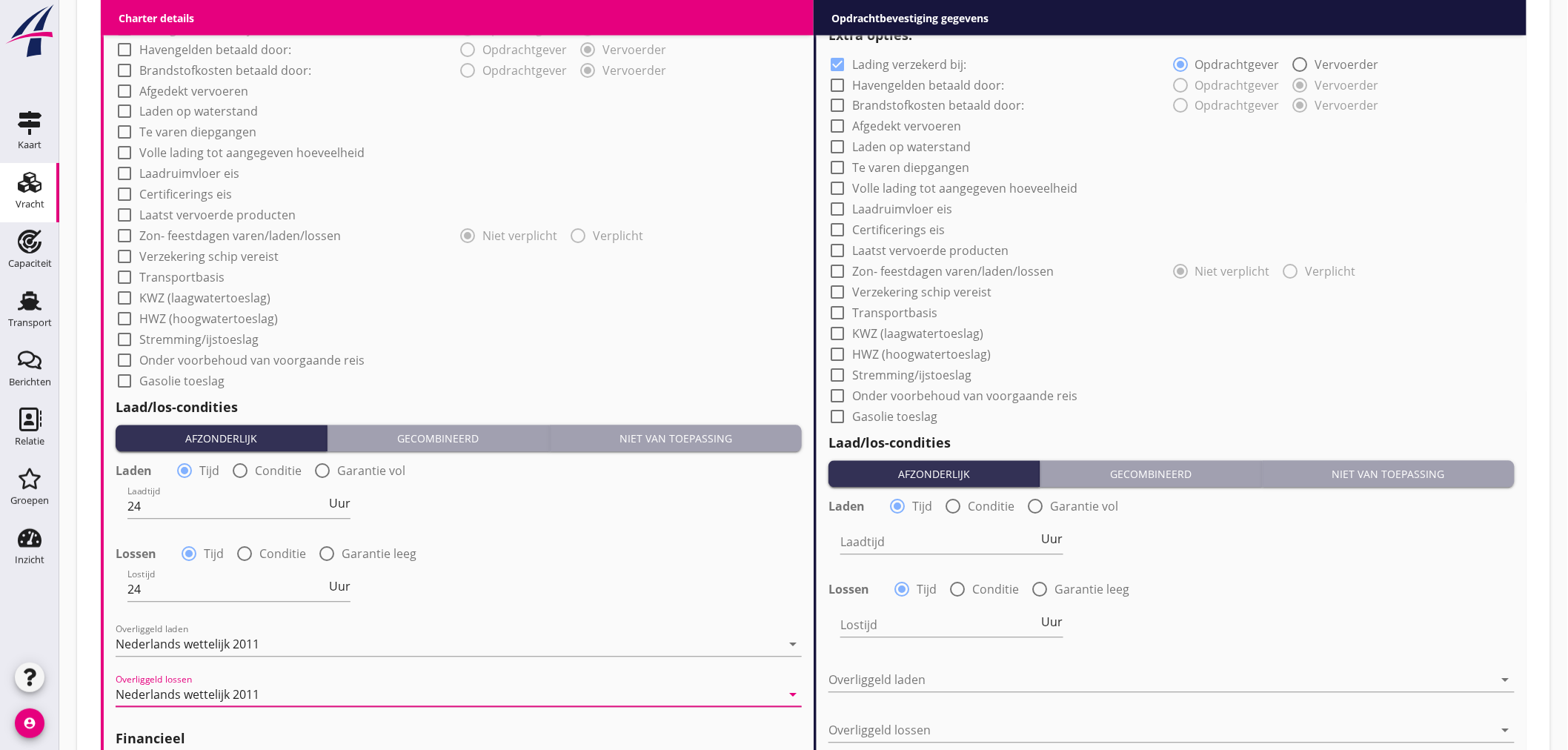
scroll to position [905, 0]
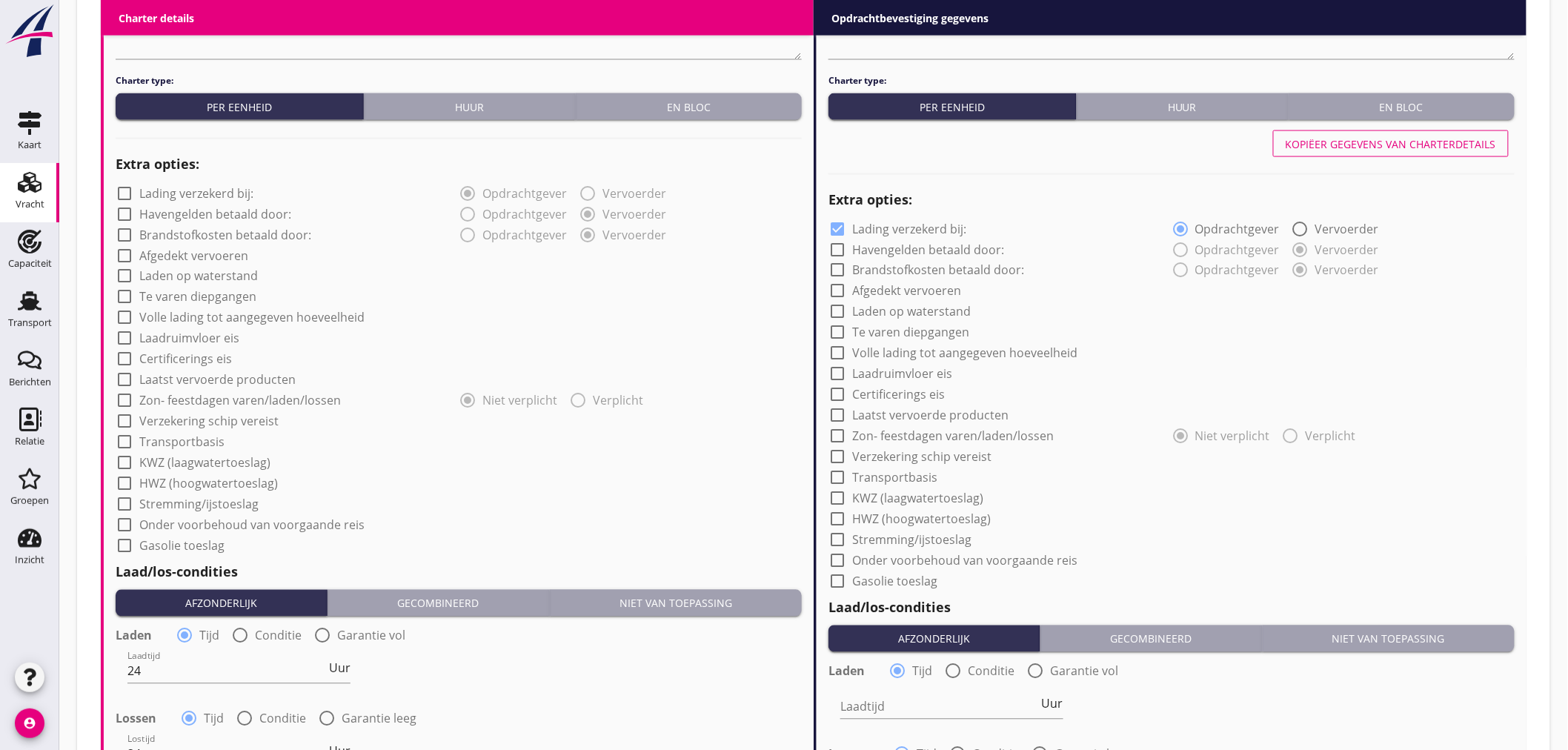
click at [219, 257] on label "Afgedekt vervoeren" at bounding box center [194, 255] width 109 height 15
checkbox input "true"
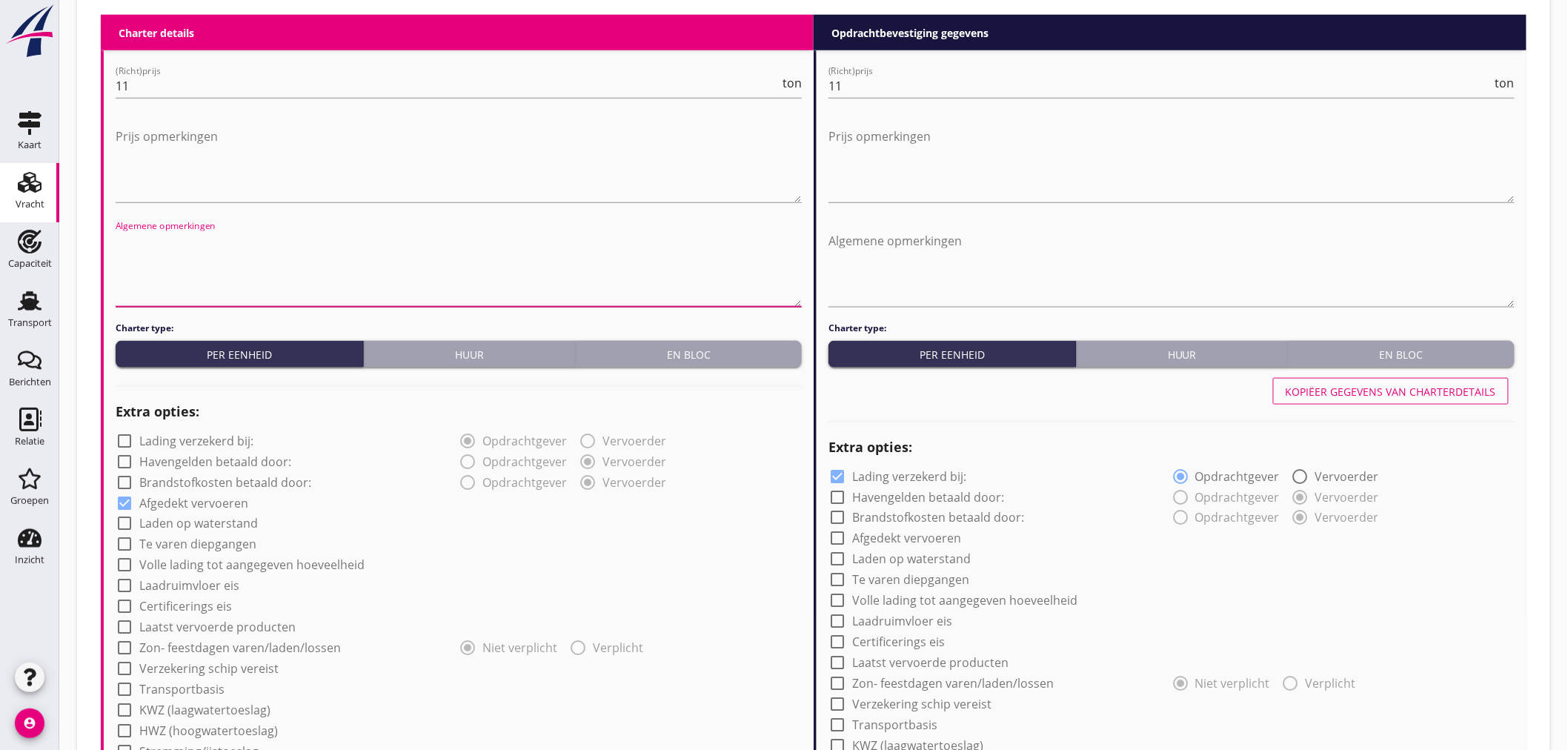
click at [147, 241] on textarea "Algemene opmerkingen" at bounding box center [459, 268] width 686 height 78
paste textarea "vloer wordt geschildert door Lubbers (met grijze verf) schilder neemt contact o…"
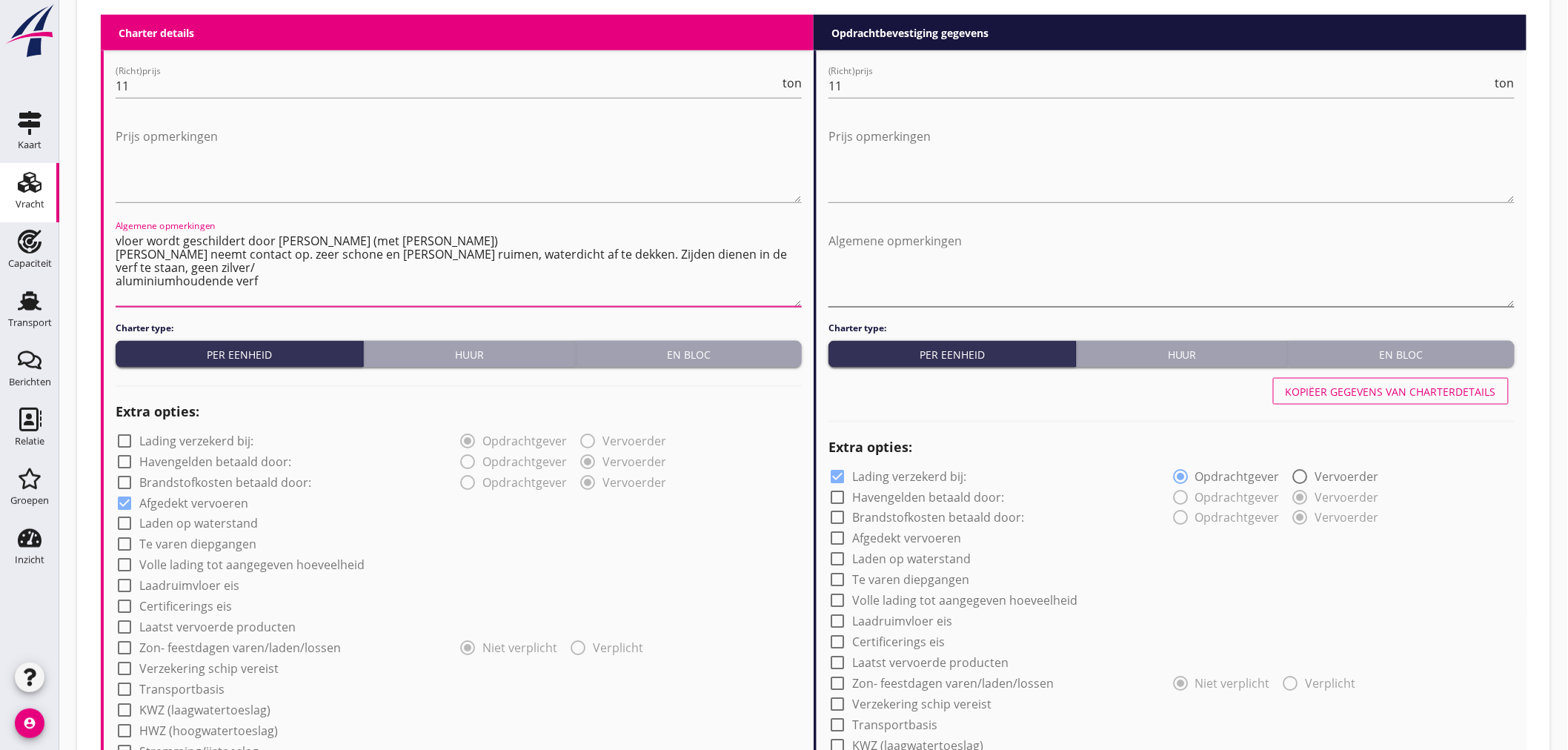
type textarea "vloer wordt geschildert door Lubbers (met grijze verf) schilder neemt contact o…"
click at [845, 242] on textarea "Algemene opmerkingen" at bounding box center [1171, 268] width 686 height 78
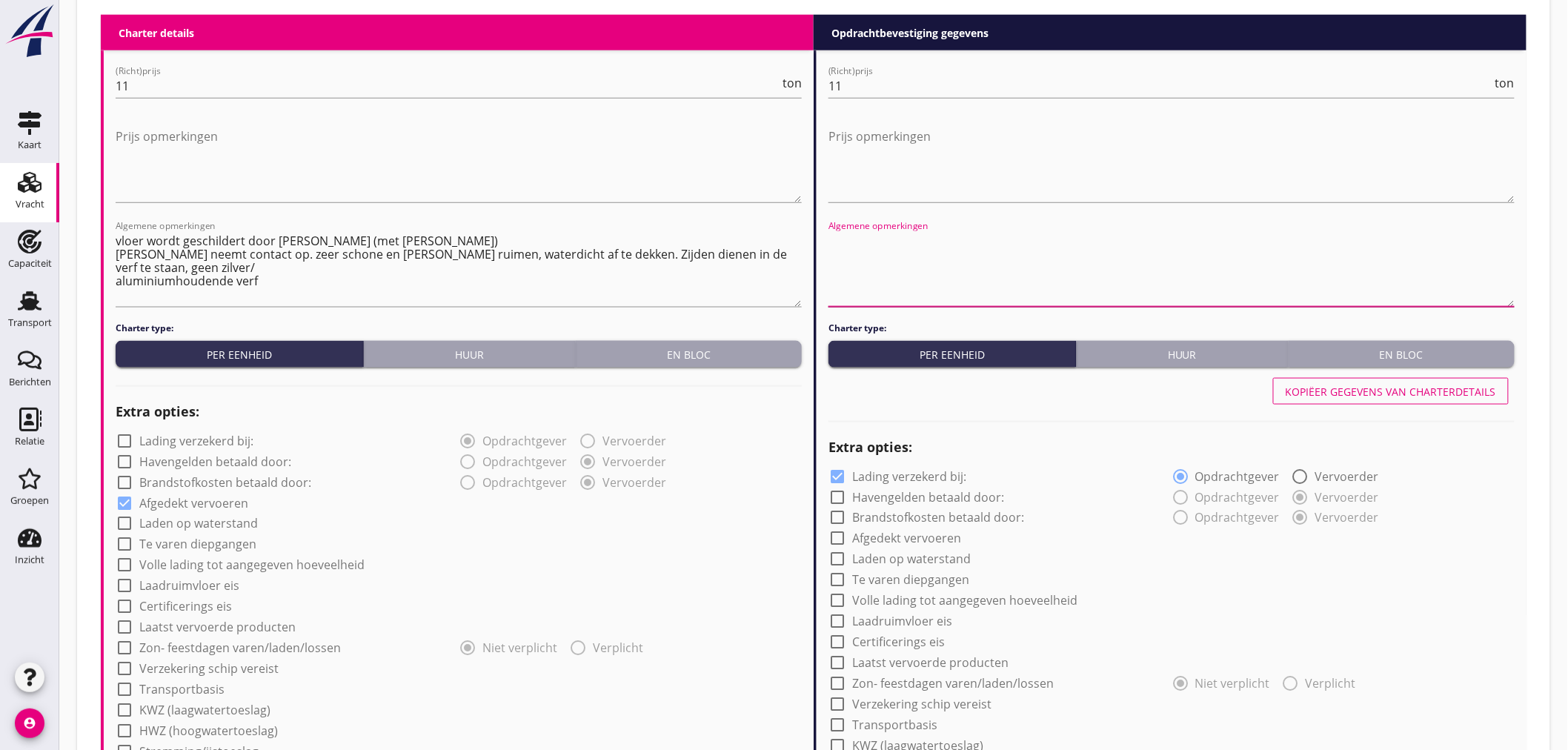
paste textarea "vloer wordt geschildert door Lubbers (met grijze verf) schilder neemt contact o…"
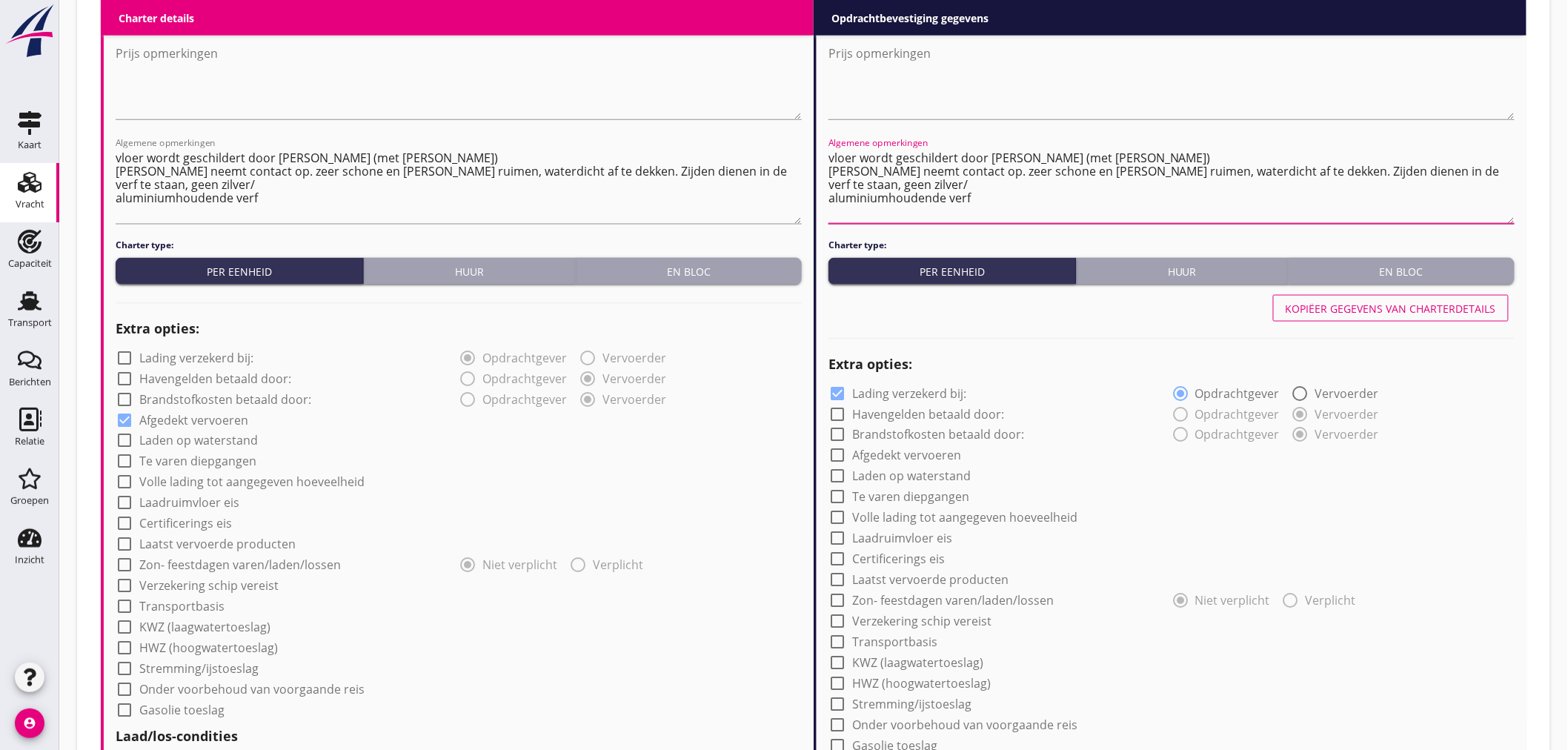
scroll to position [1432, 0]
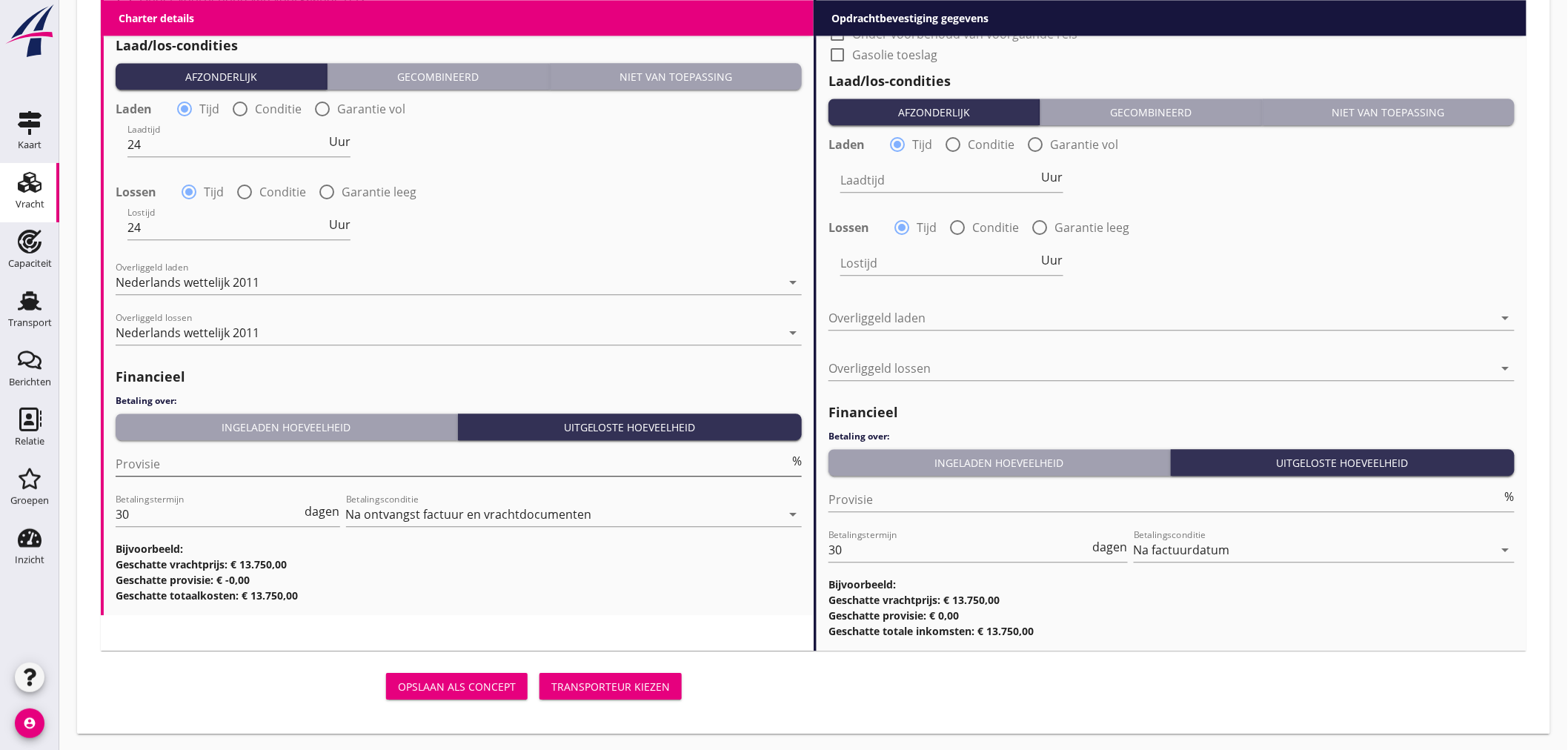
type textarea "vloer wordt geschildert door Lubbers (met grijze verf) schilder neemt contact o…"
click at [284, 468] on input "Provisie" at bounding box center [452, 464] width 674 height 24
type input "5"
drag, startPoint x: 1242, startPoint y: 269, endPoint x: 1252, endPoint y: 267, distance: 10.2
click at [1243, 269] on div "Lostijd Uur" at bounding box center [1171, 264] width 689 height 54
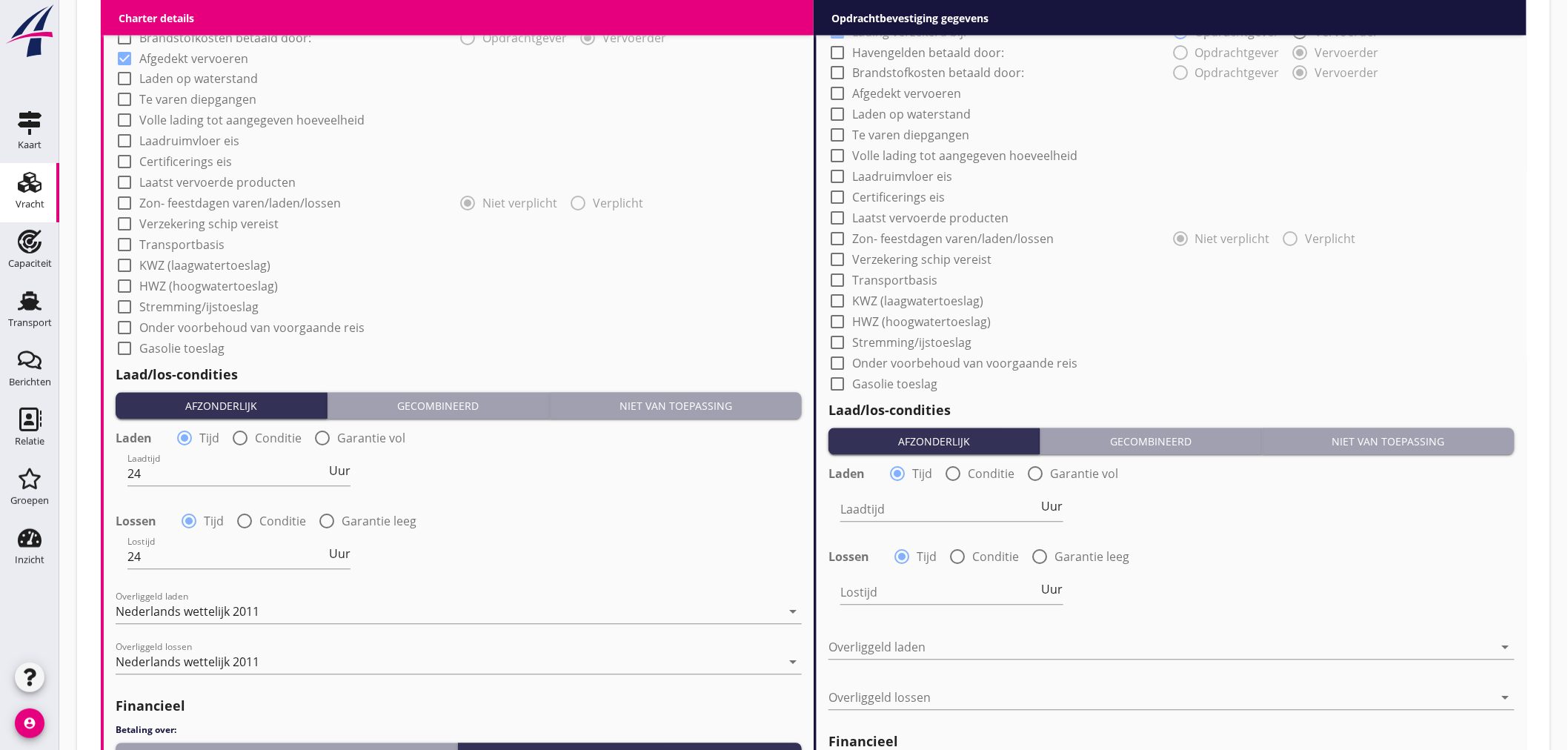
scroll to position [774, 0]
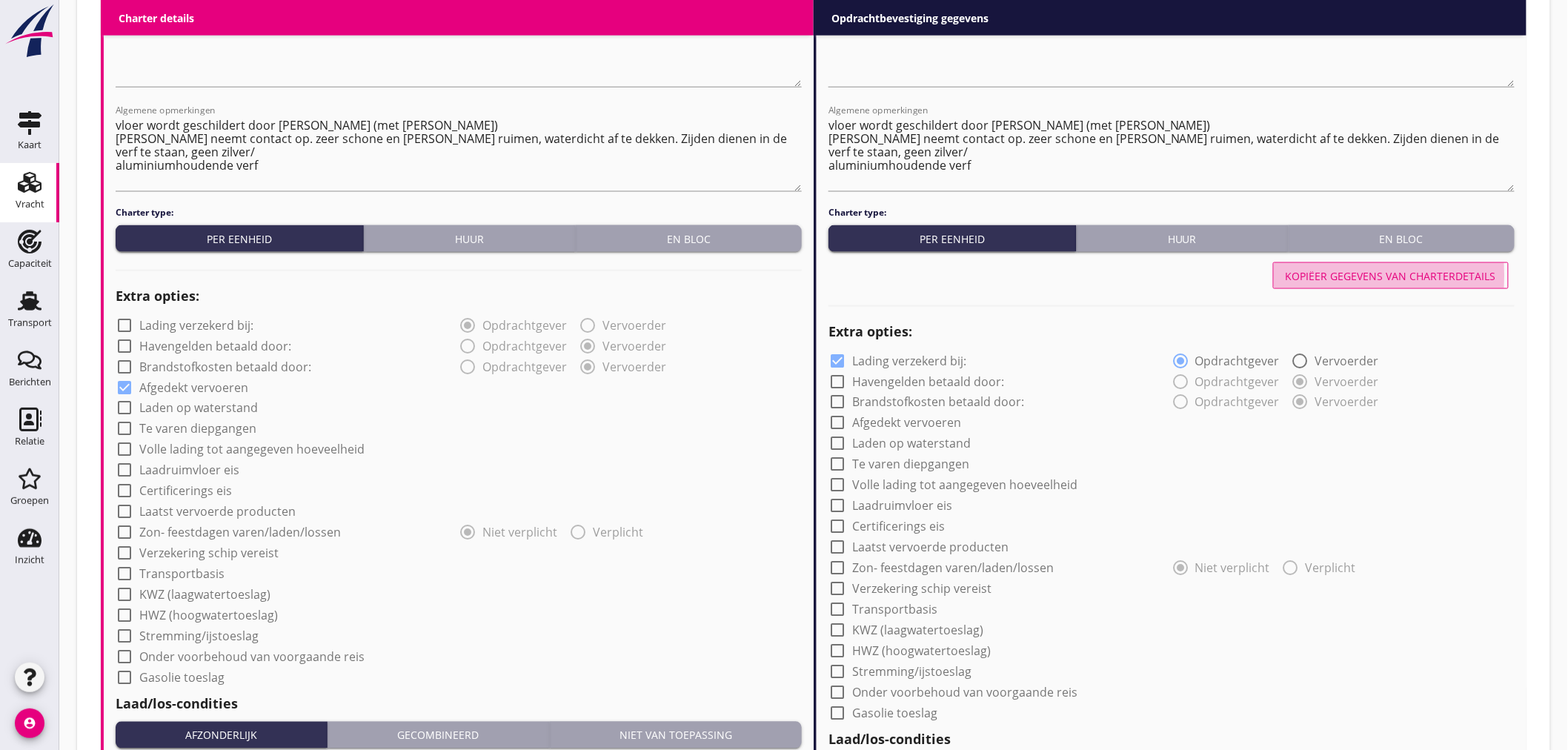
click at [1392, 284] on button "Kopiëer gegevens van charterdetails" at bounding box center [1391, 275] width 236 height 26
checkbox input "false"
checkbox input "true"
type input "24"
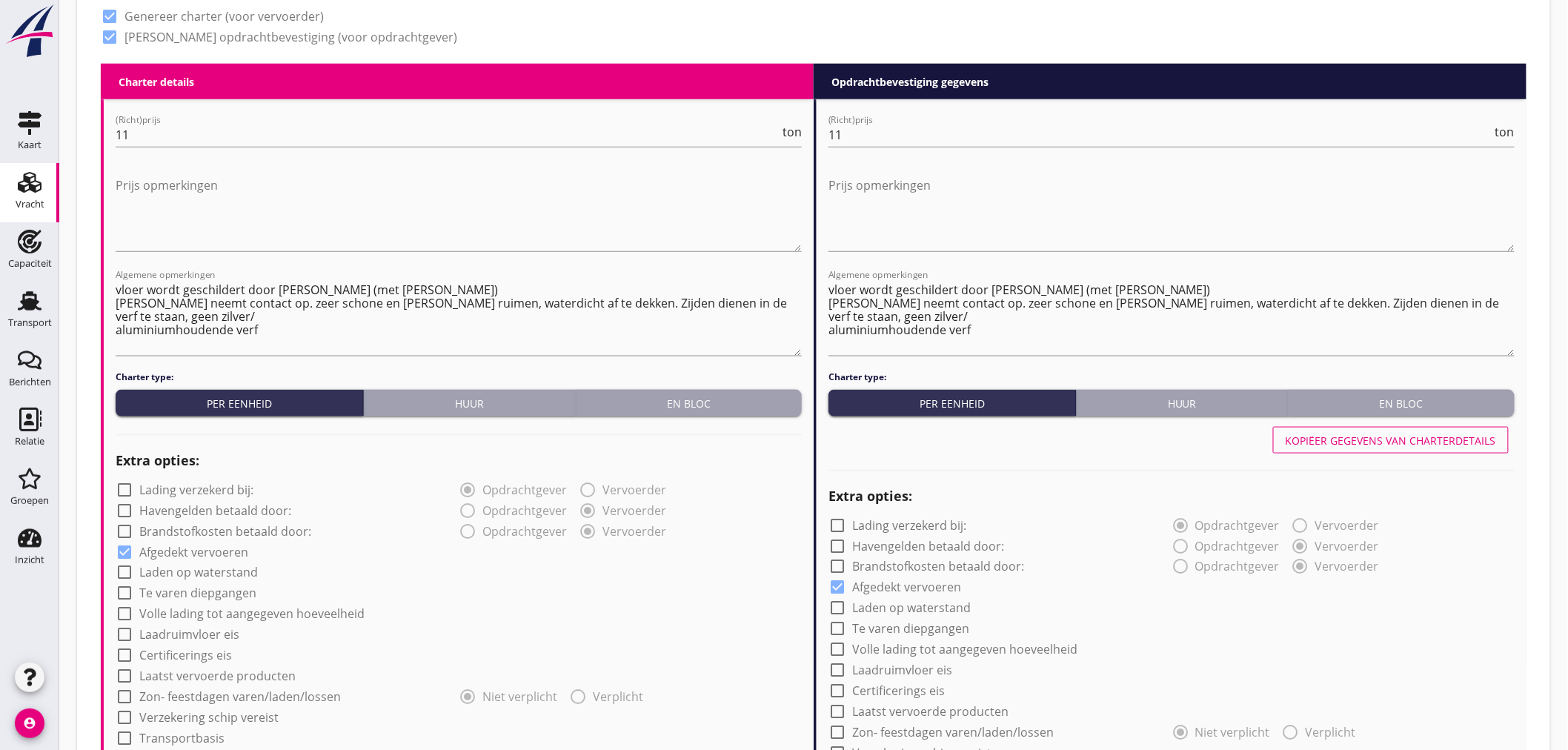
scroll to position [197, 0]
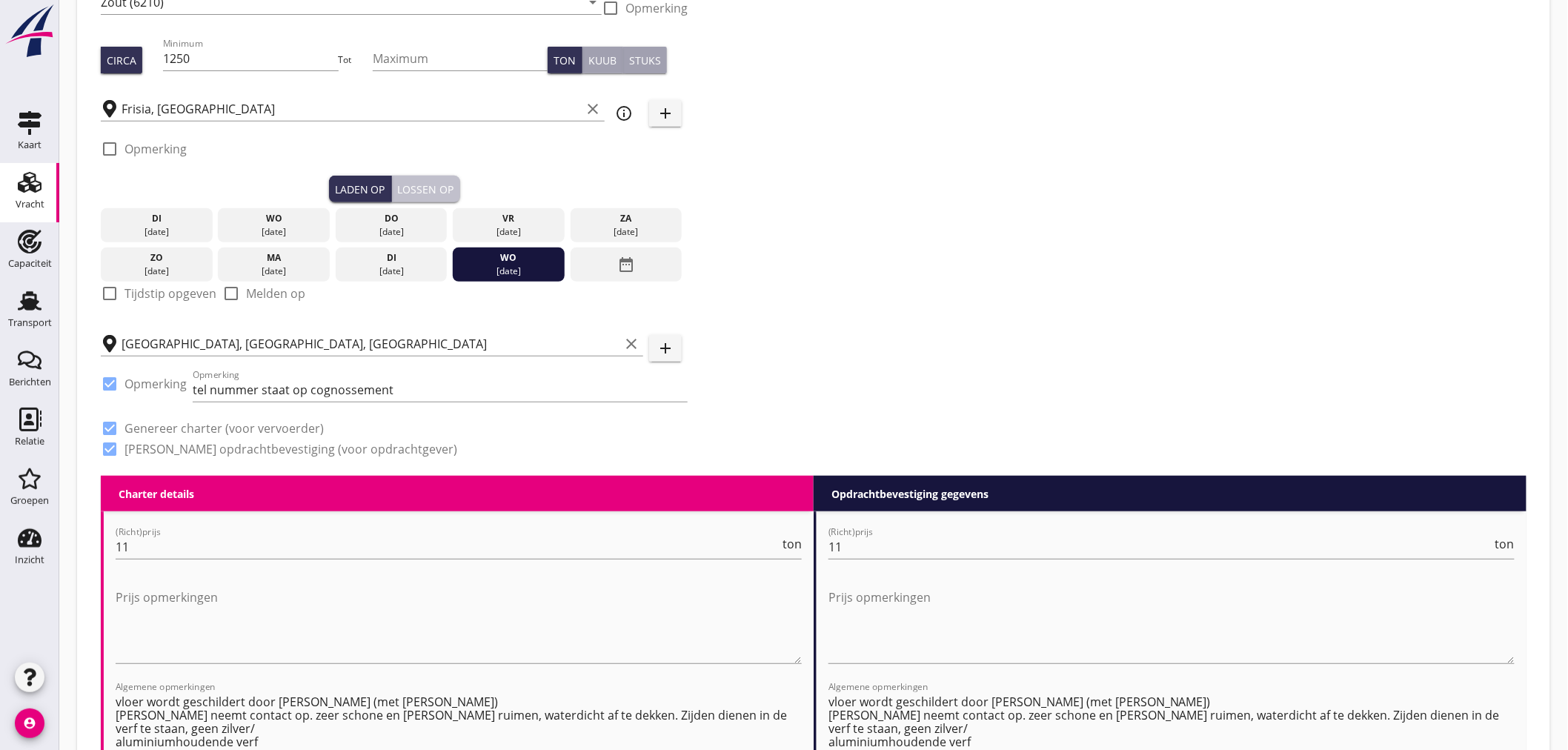
drag, startPoint x: 441, startPoint y: 186, endPoint x: 543, endPoint y: 238, distance: 114.5
click at [441, 184] on div "Lossen op" at bounding box center [426, 189] width 57 height 16
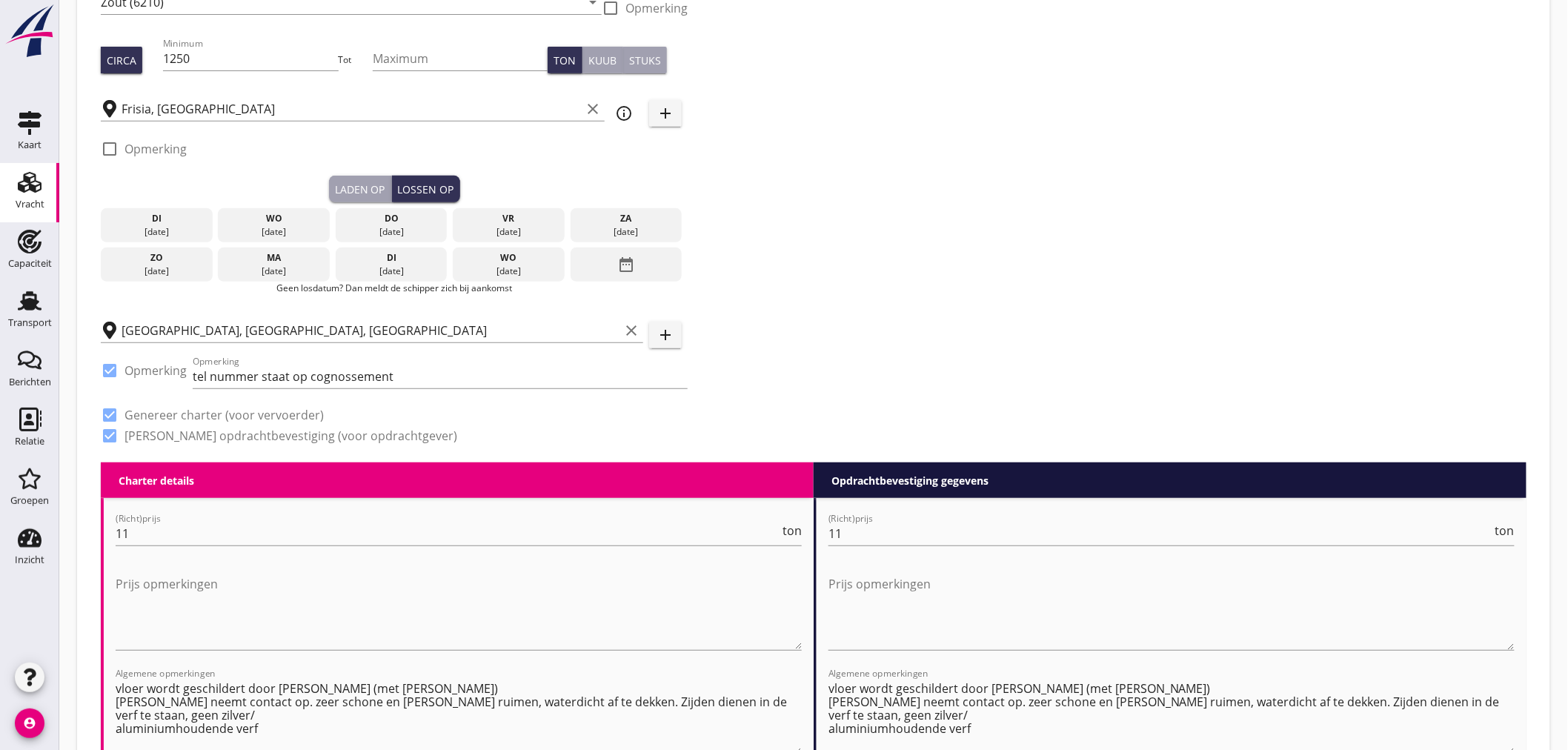
click at [647, 272] on div "date_range" at bounding box center [627, 265] width 112 height 34
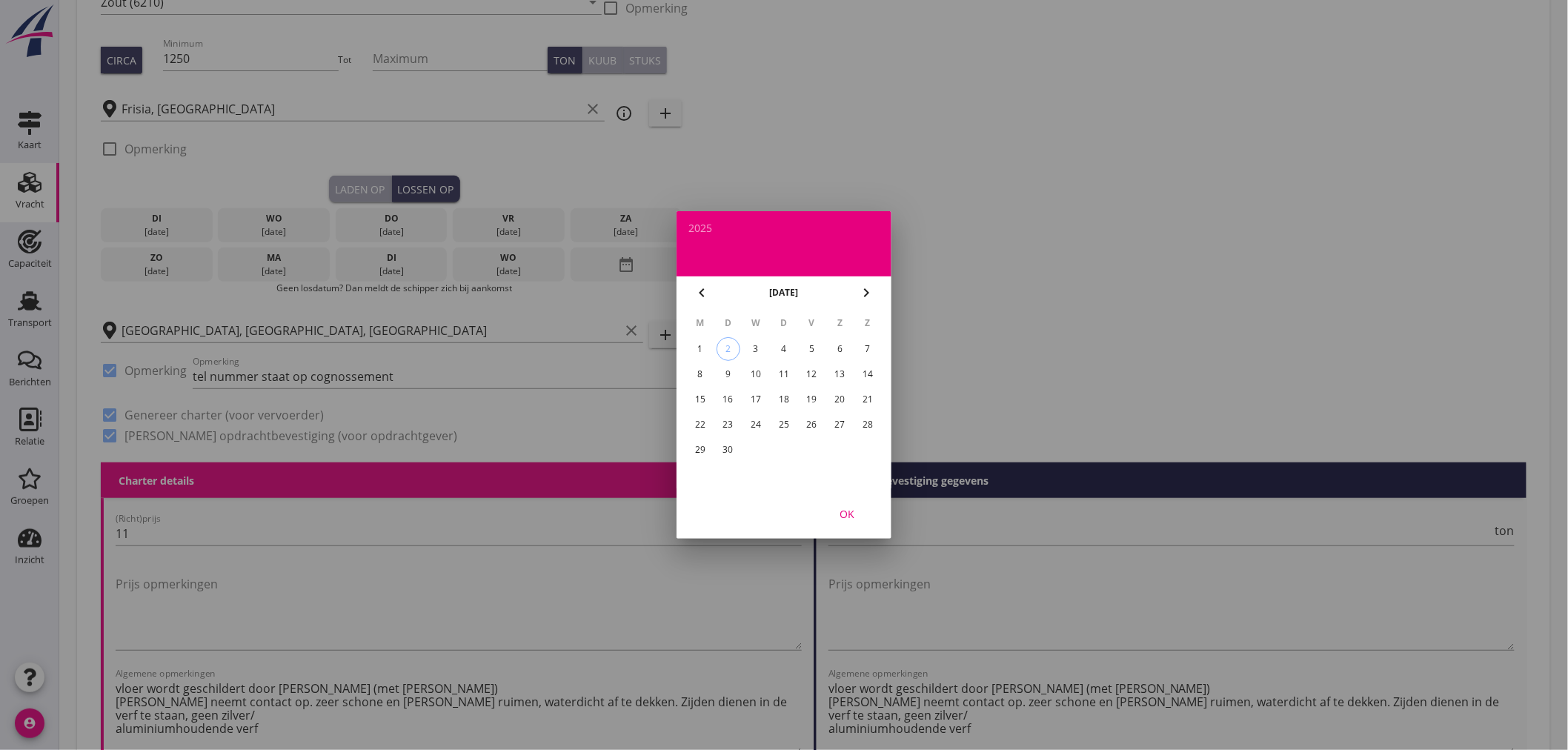
click at [703, 398] on div "15" at bounding box center [700, 399] width 24 height 24
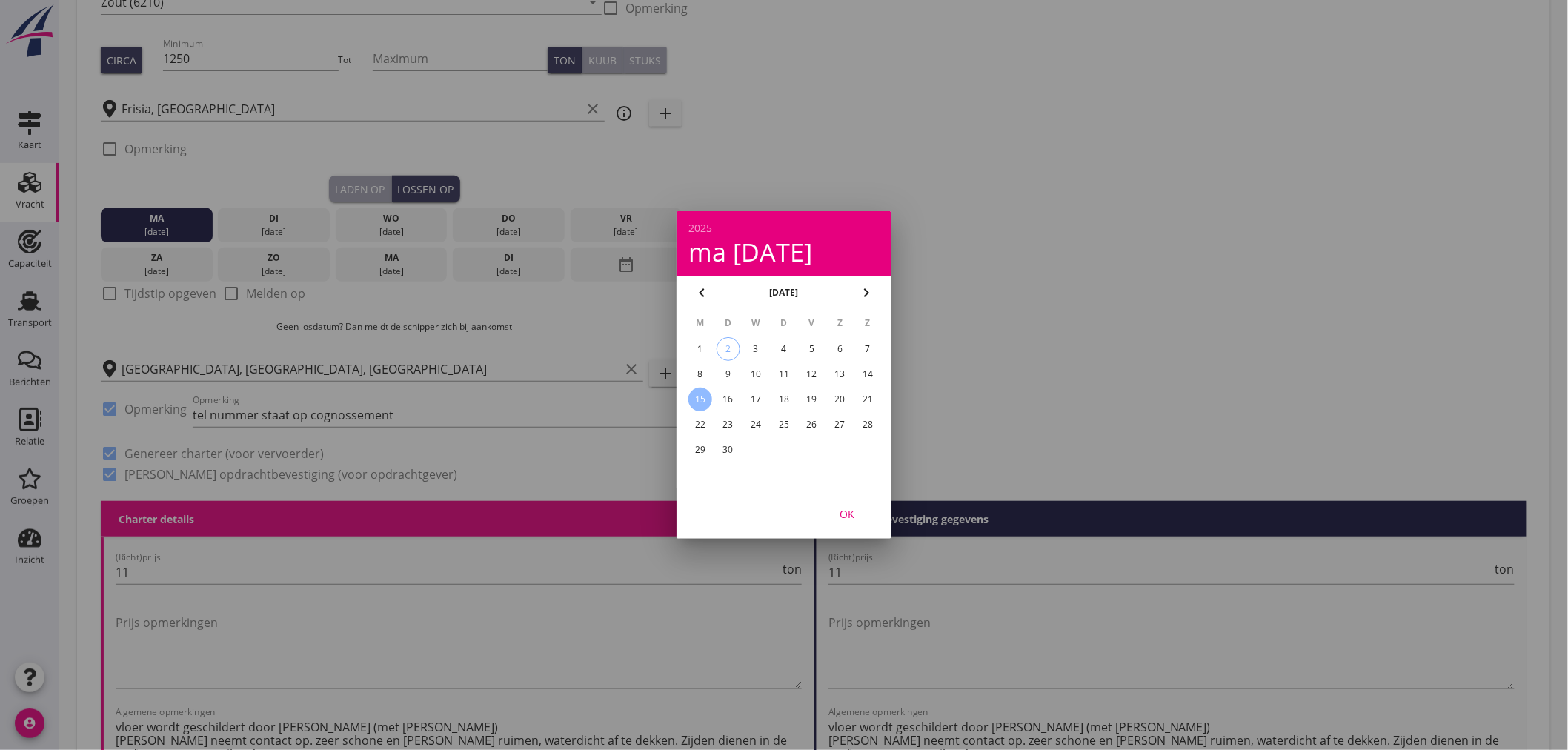
click at [849, 519] on div "OK" at bounding box center [847, 514] width 41 height 16
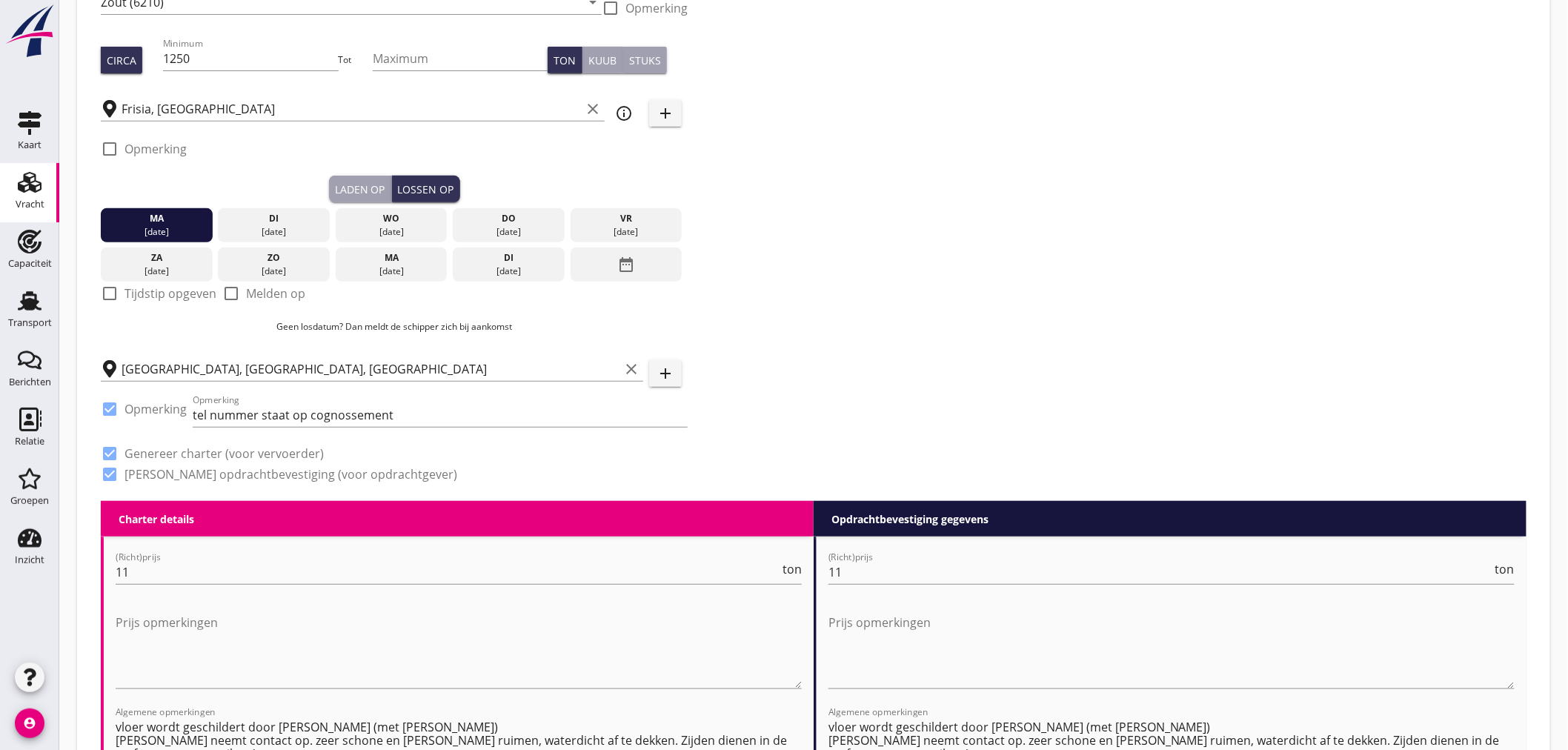
click at [156, 290] on label "Tijdstip opgeven" at bounding box center [171, 294] width 92 height 15
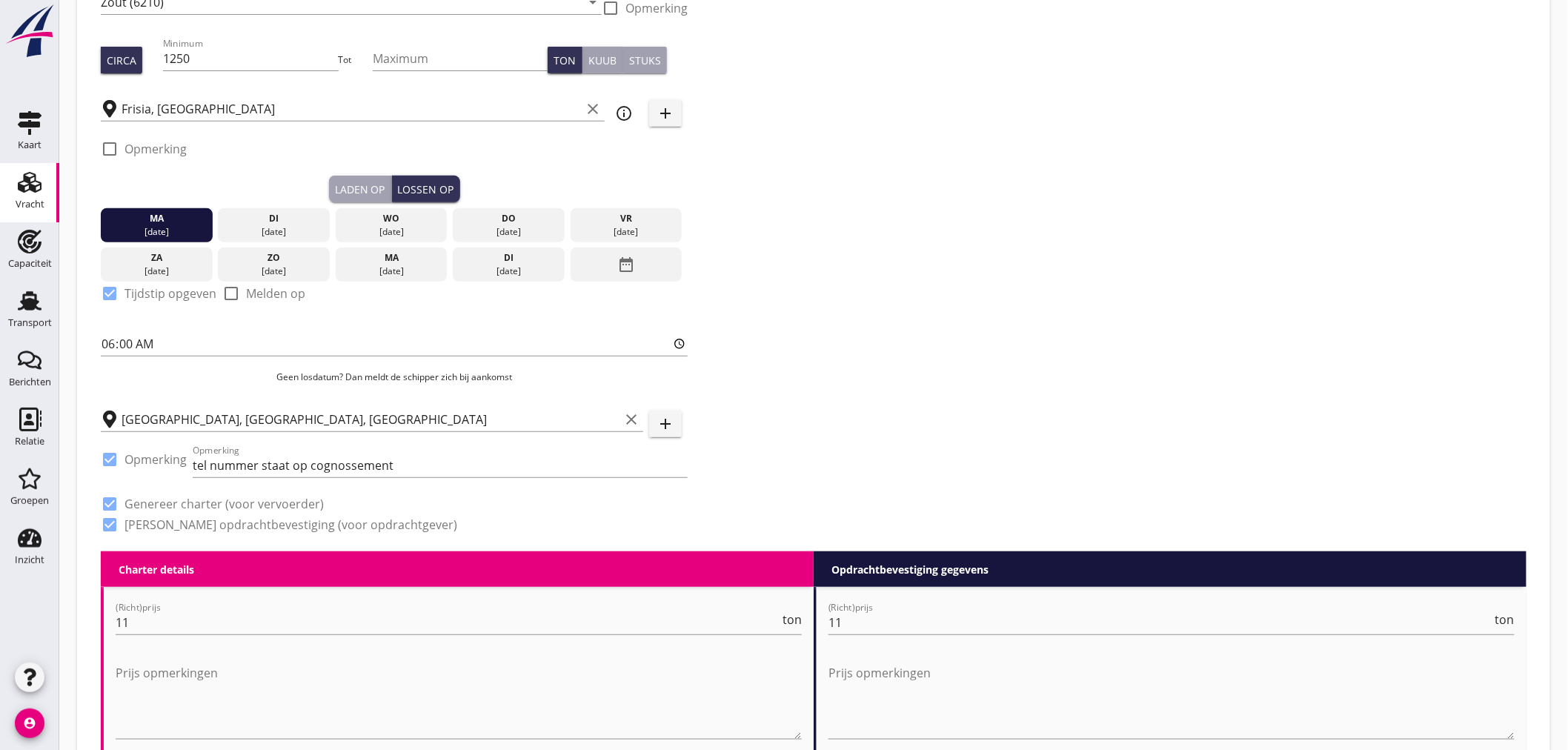
click at [356, 196] on button "Laden op" at bounding box center [360, 188] width 63 height 26
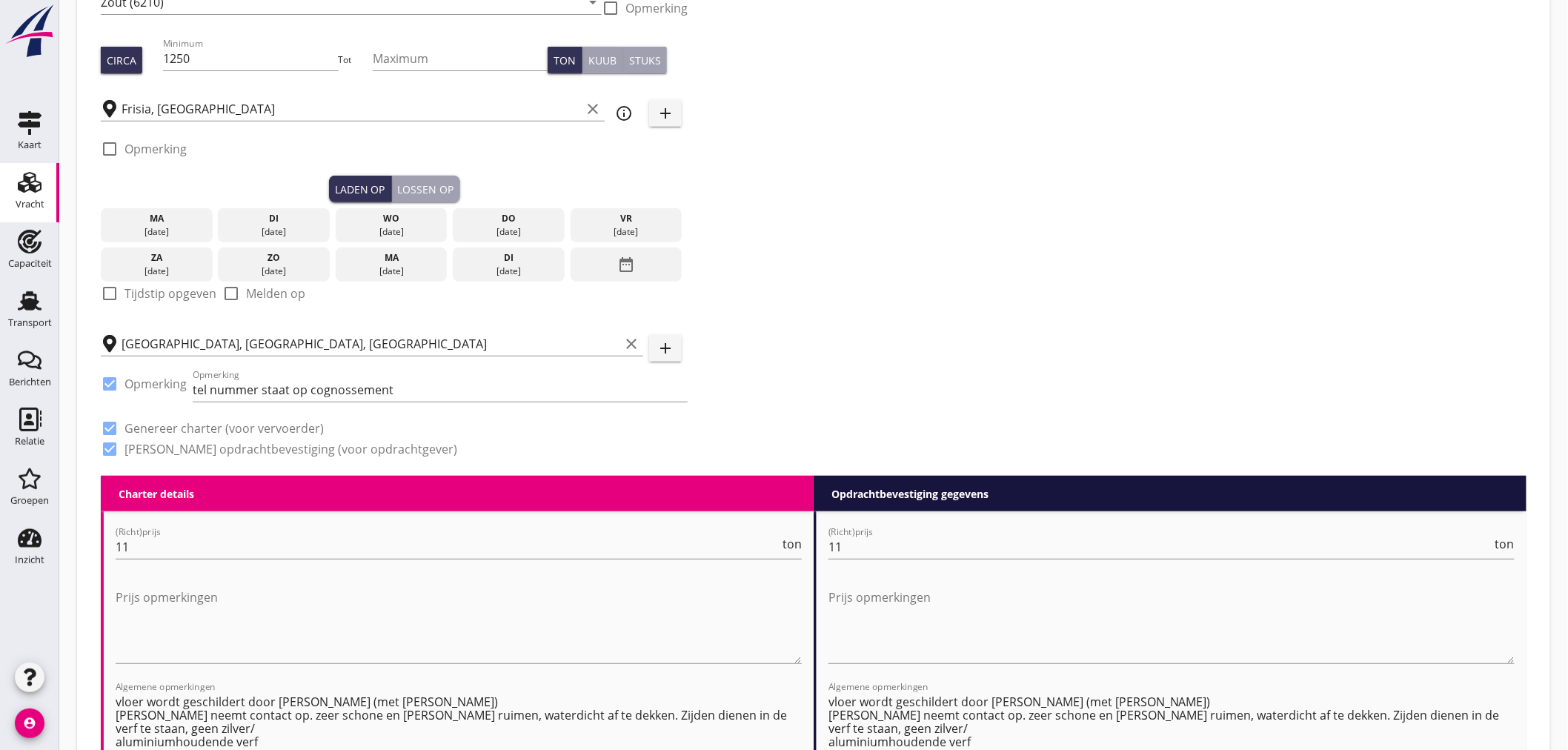
click at [652, 269] on div "date_range" at bounding box center [627, 265] width 112 height 34
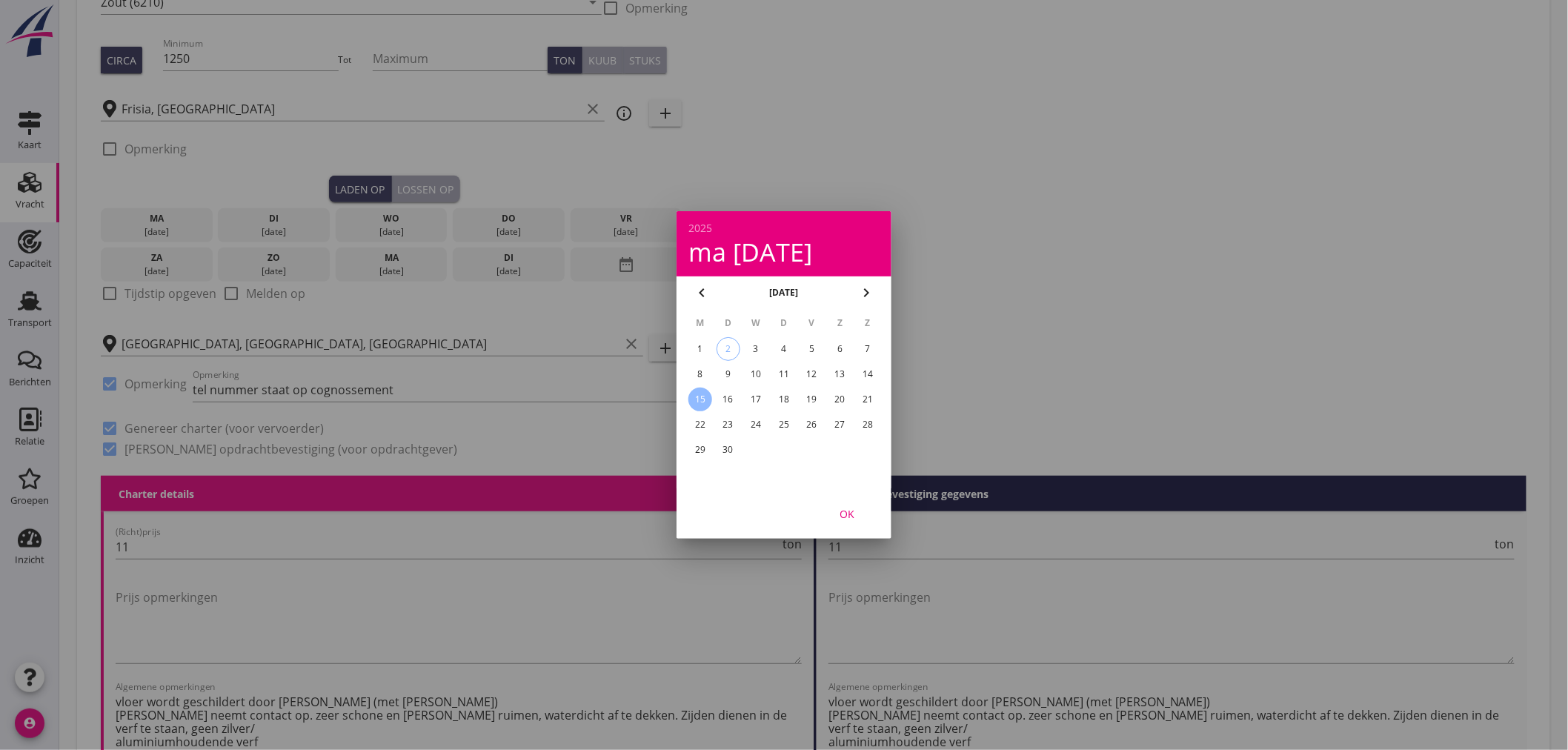
click at [758, 375] on div "10" at bounding box center [756, 374] width 24 height 24
click at [847, 508] on div "OK" at bounding box center [847, 514] width 41 height 16
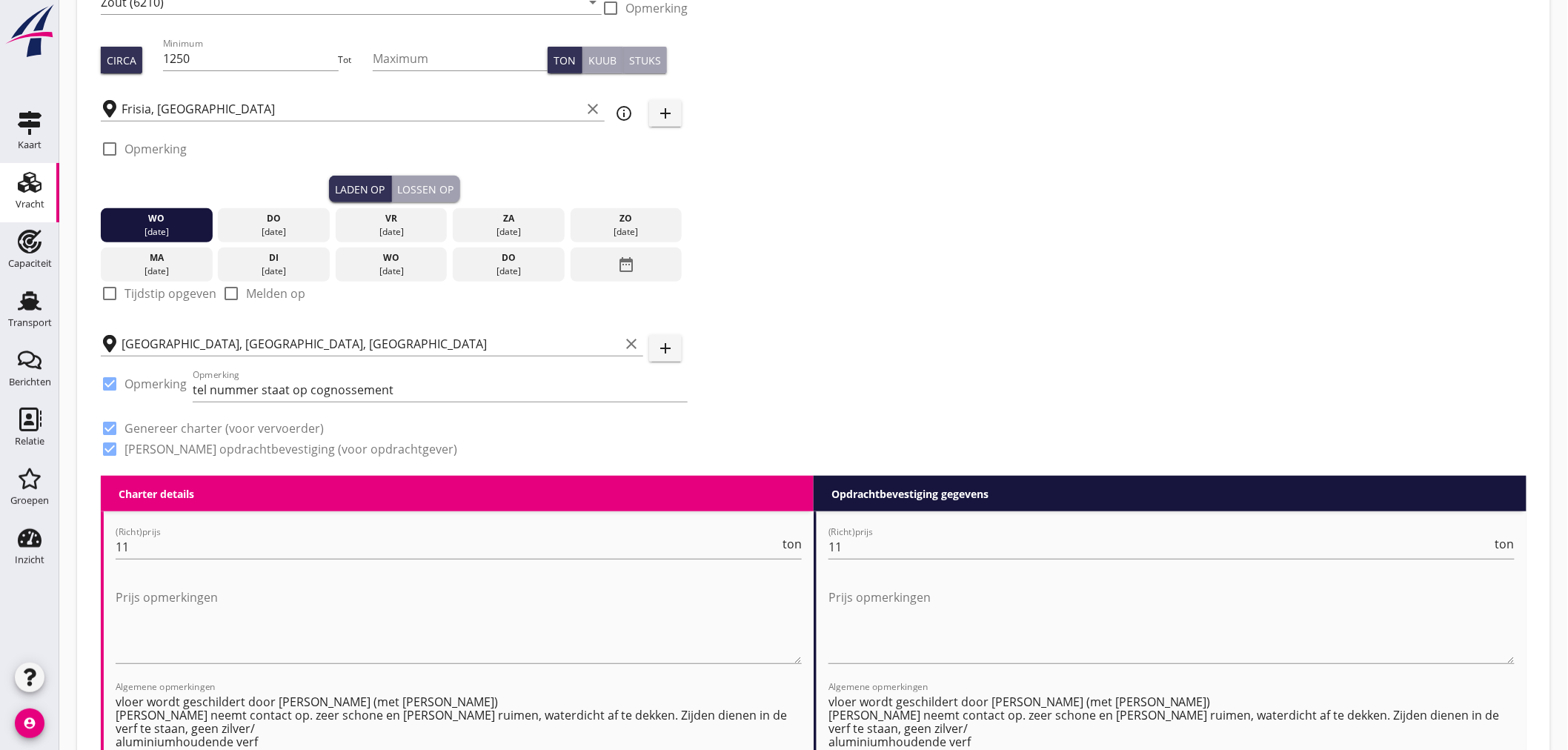
click at [145, 289] on label "Tijdstip opgeven" at bounding box center [171, 294] width 92 height 15
checkbox input "true"
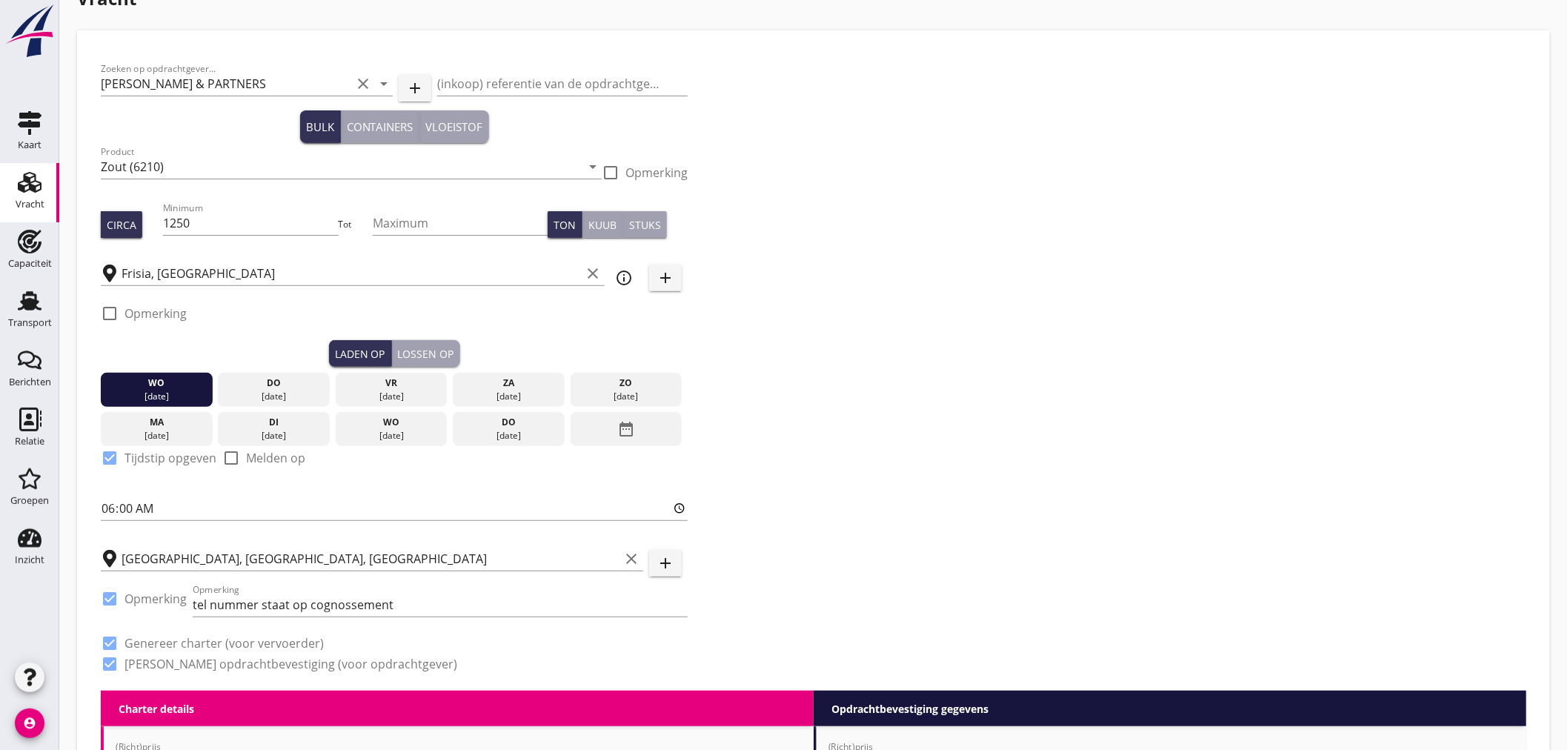
scroll to position [1484, 0]
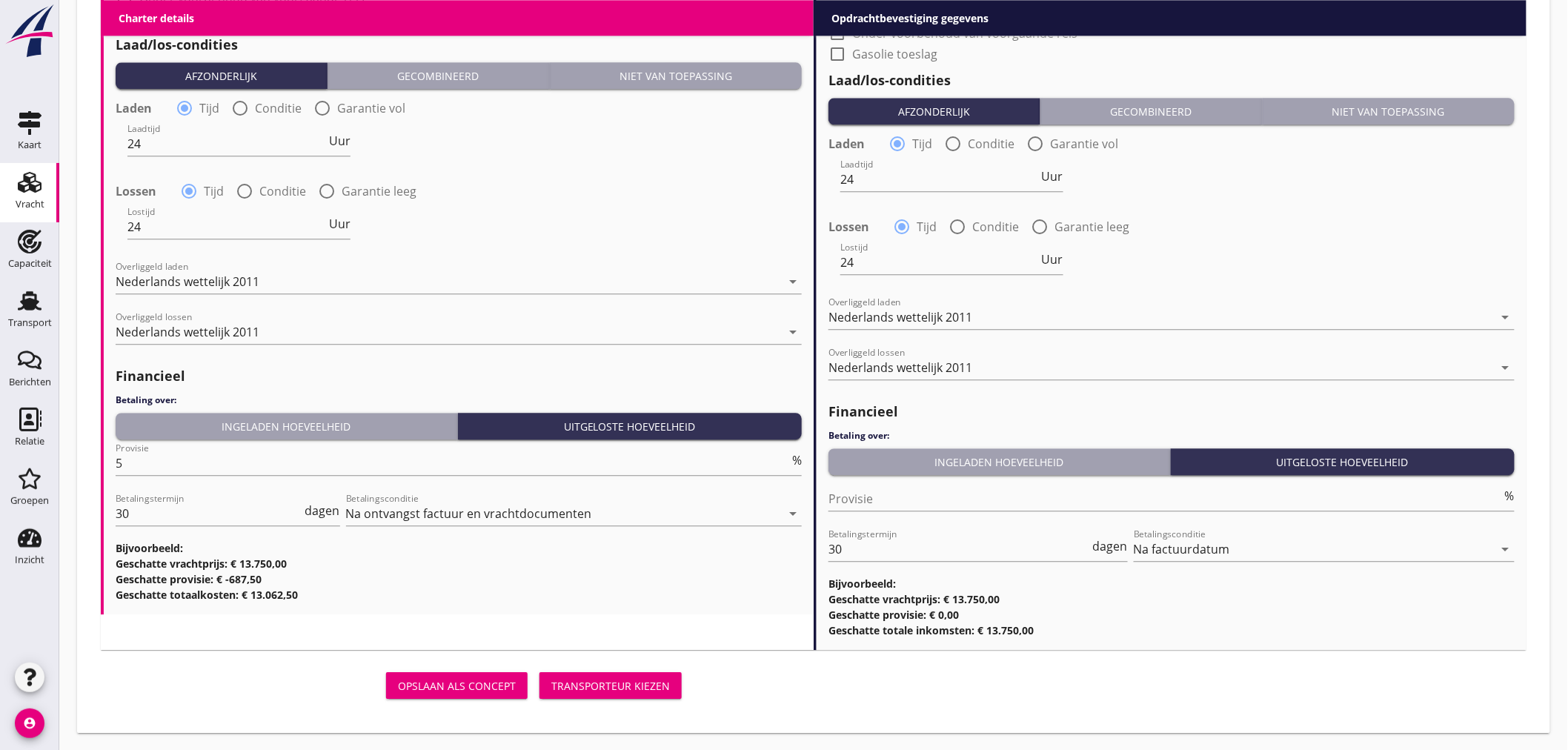
click at [598, 685] on div "Transporteur kiezen" at bounding box center [611, 686] width 119 height 16
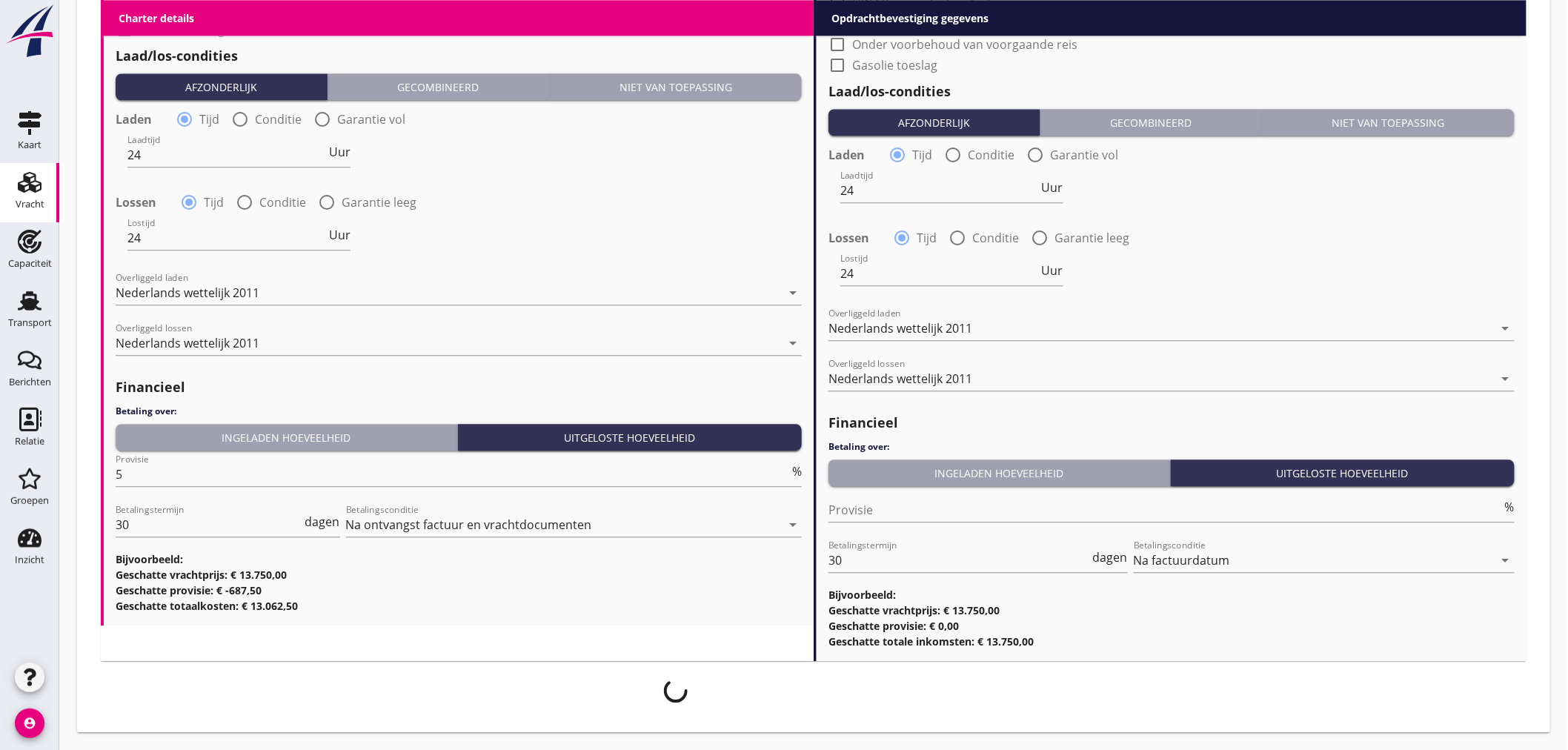
scroll to position [1471, 0]
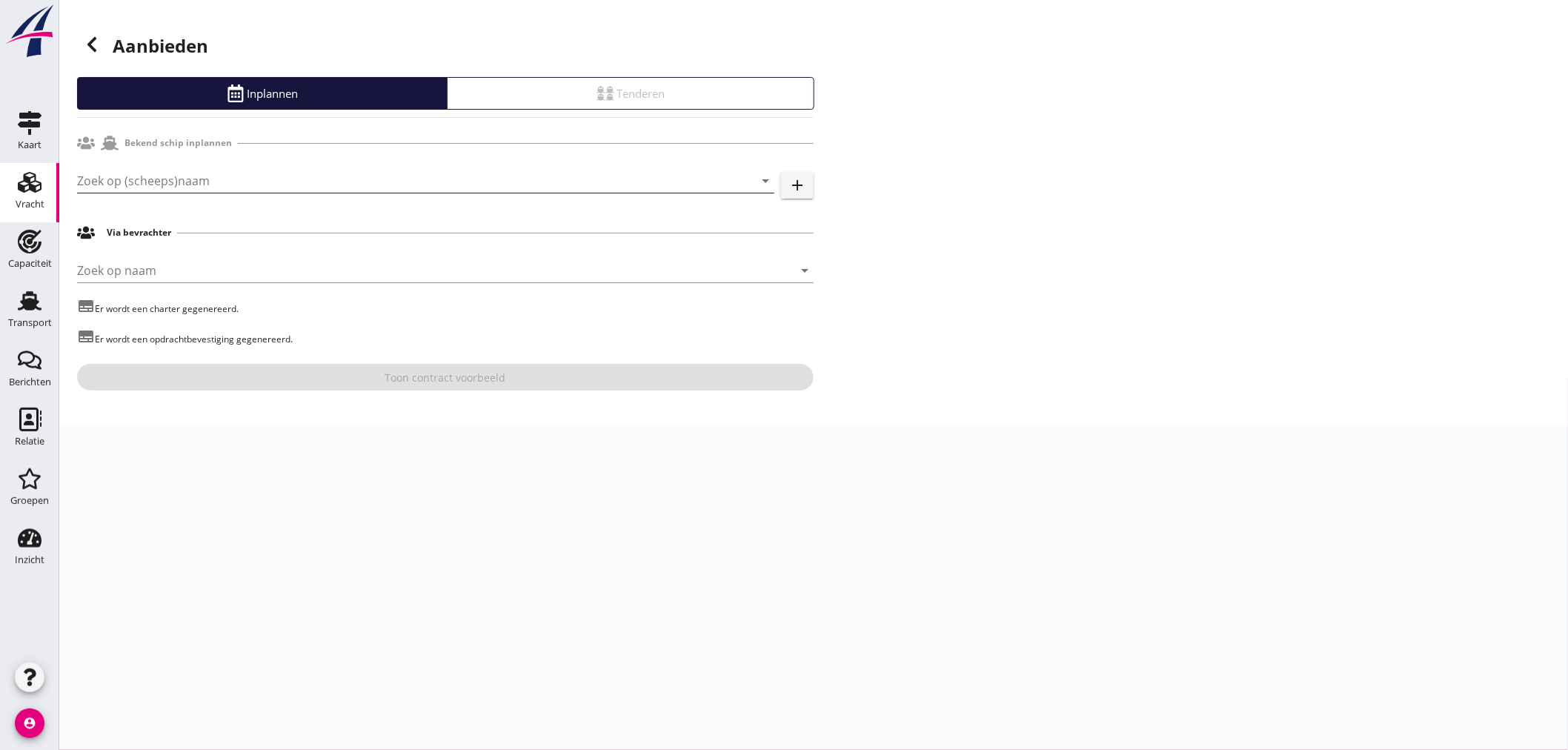
click at [246, 175] on input "Zoek op (scheeps)naam" at bounding box center [405, 180] width 656 height 24
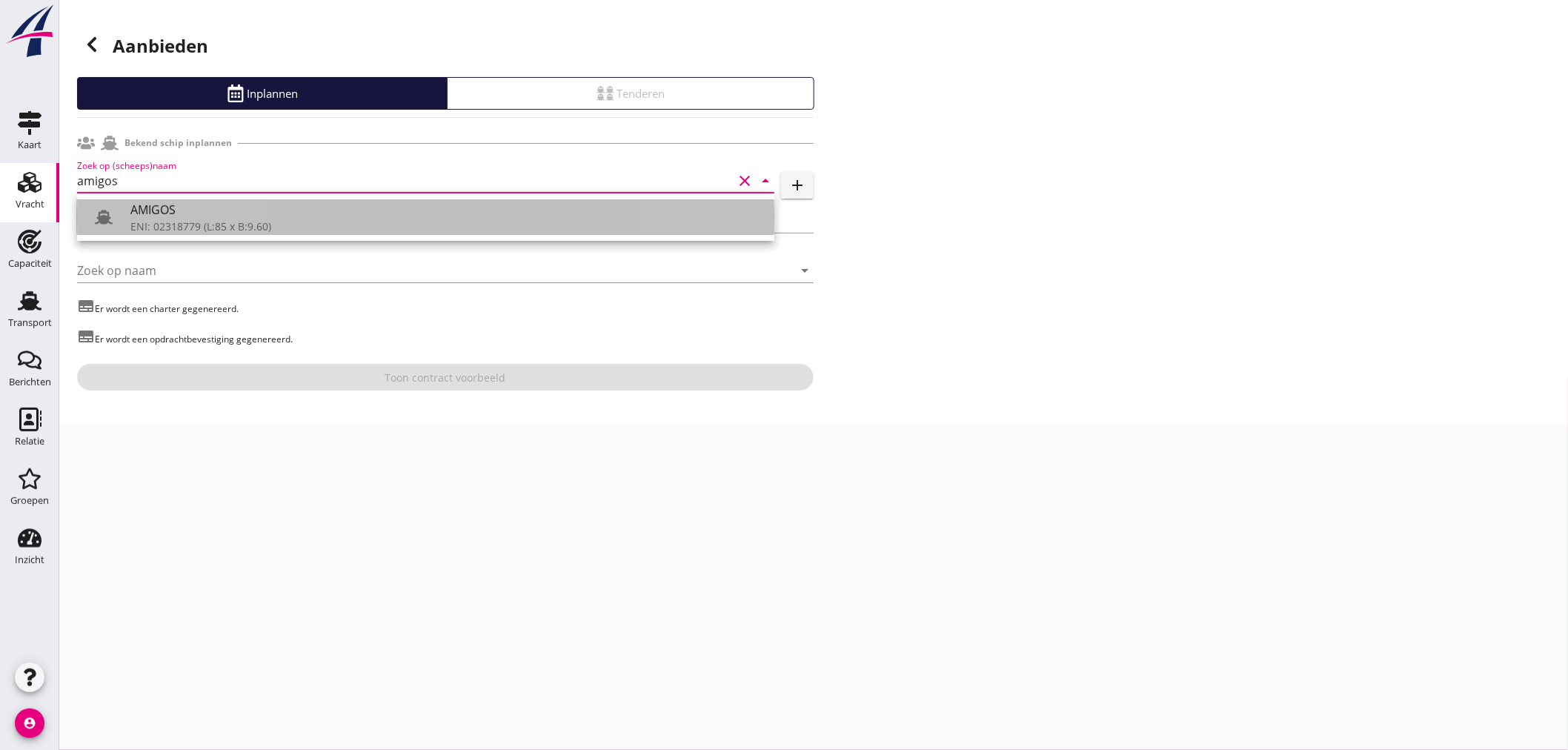
click at [398, 227] on div "ENI: 02318779 (L:85 x B:9.60)" at bounding box center [446, 226] width 632 height 16
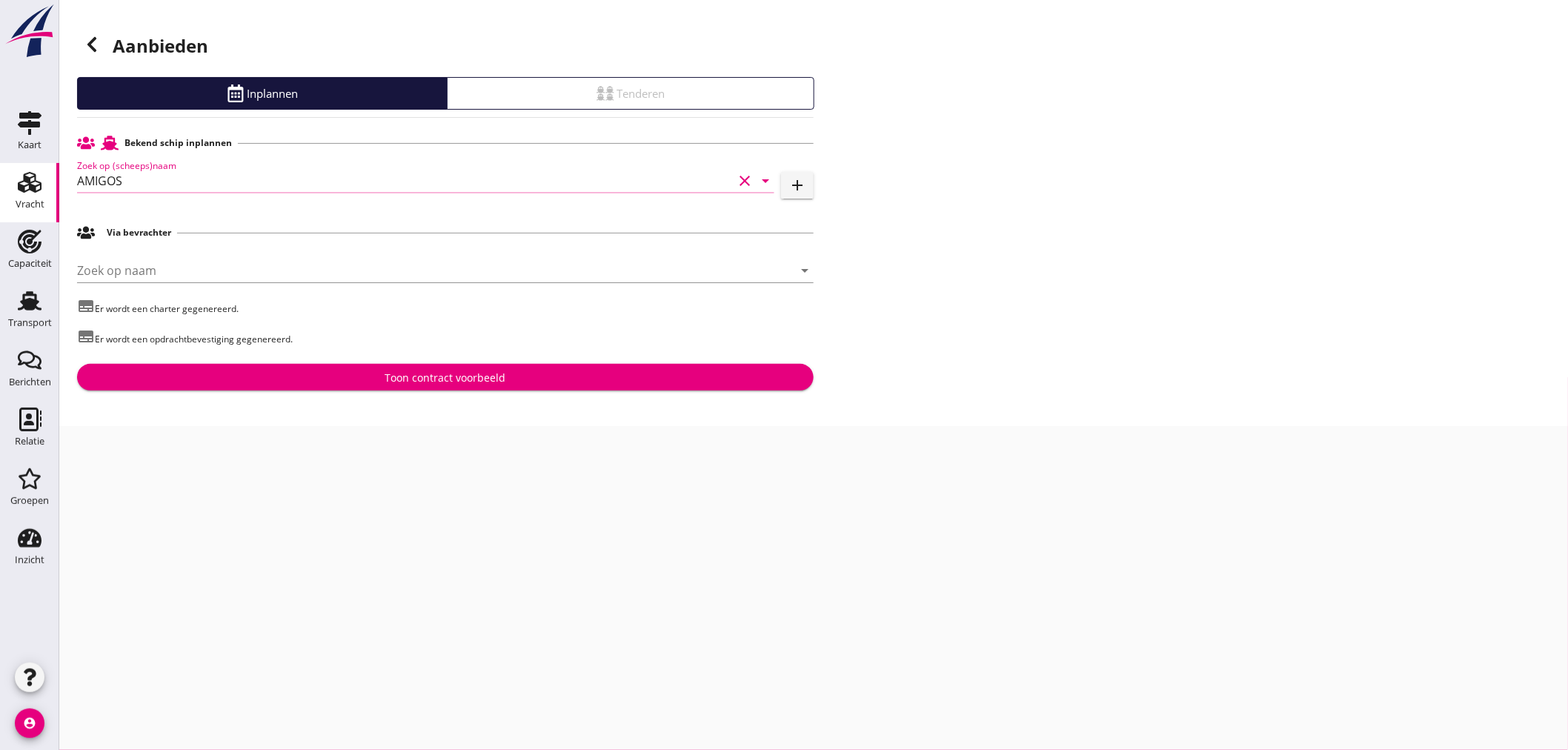
type input "AMIGOS"
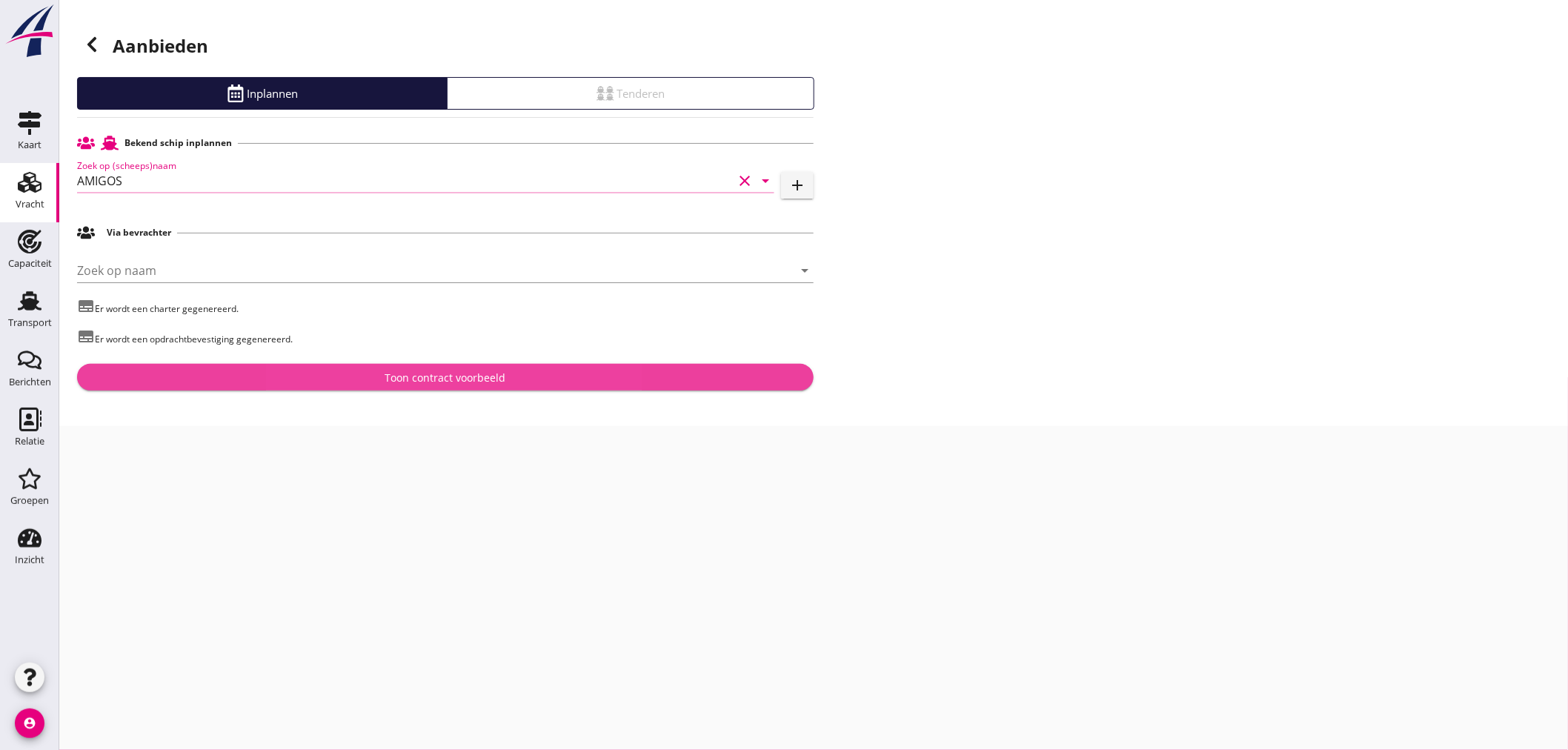
click at [514, 374] on div "Toon contract voorbeeld" at bounding box center [445, 377] width 713 height 16
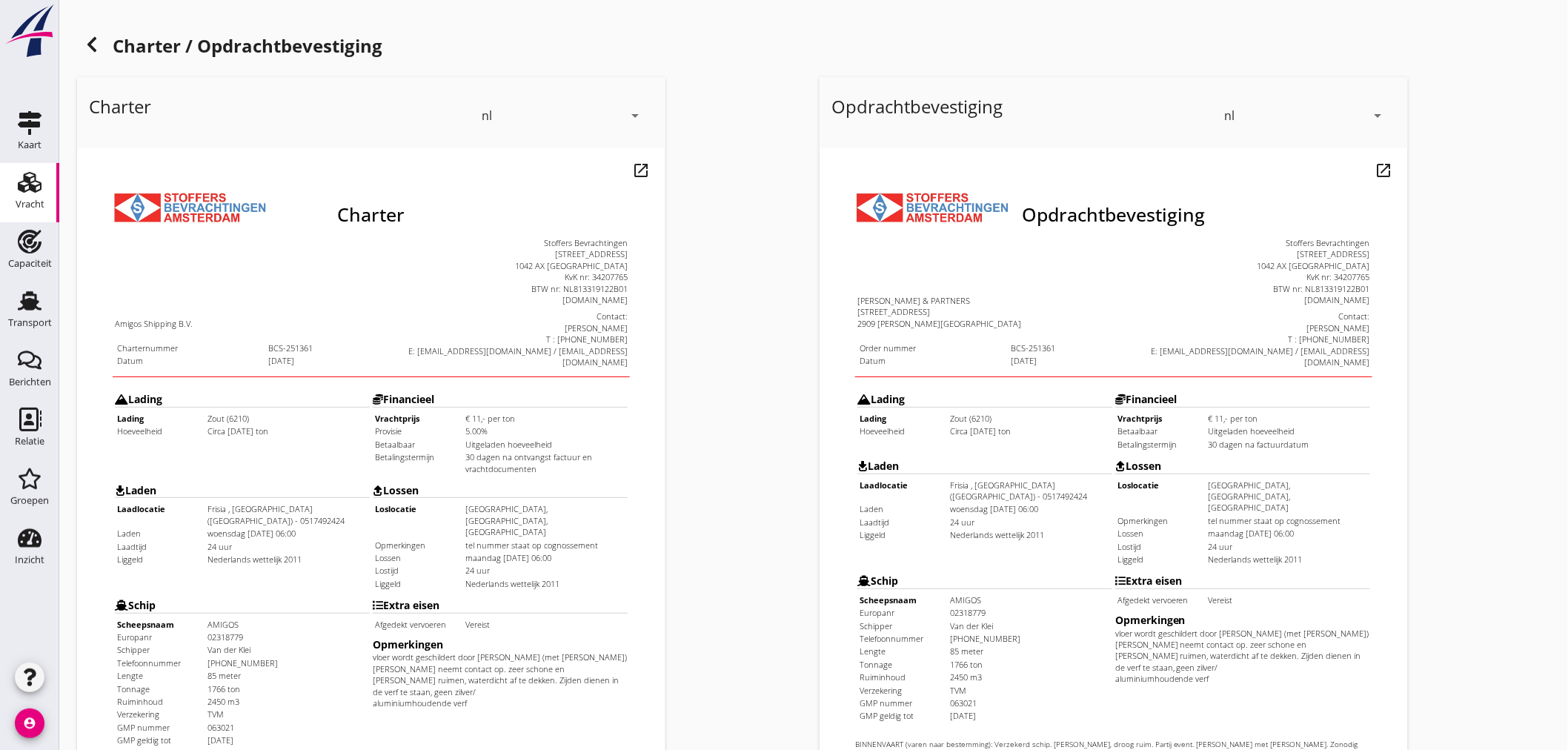
scroll to position [346, 0]
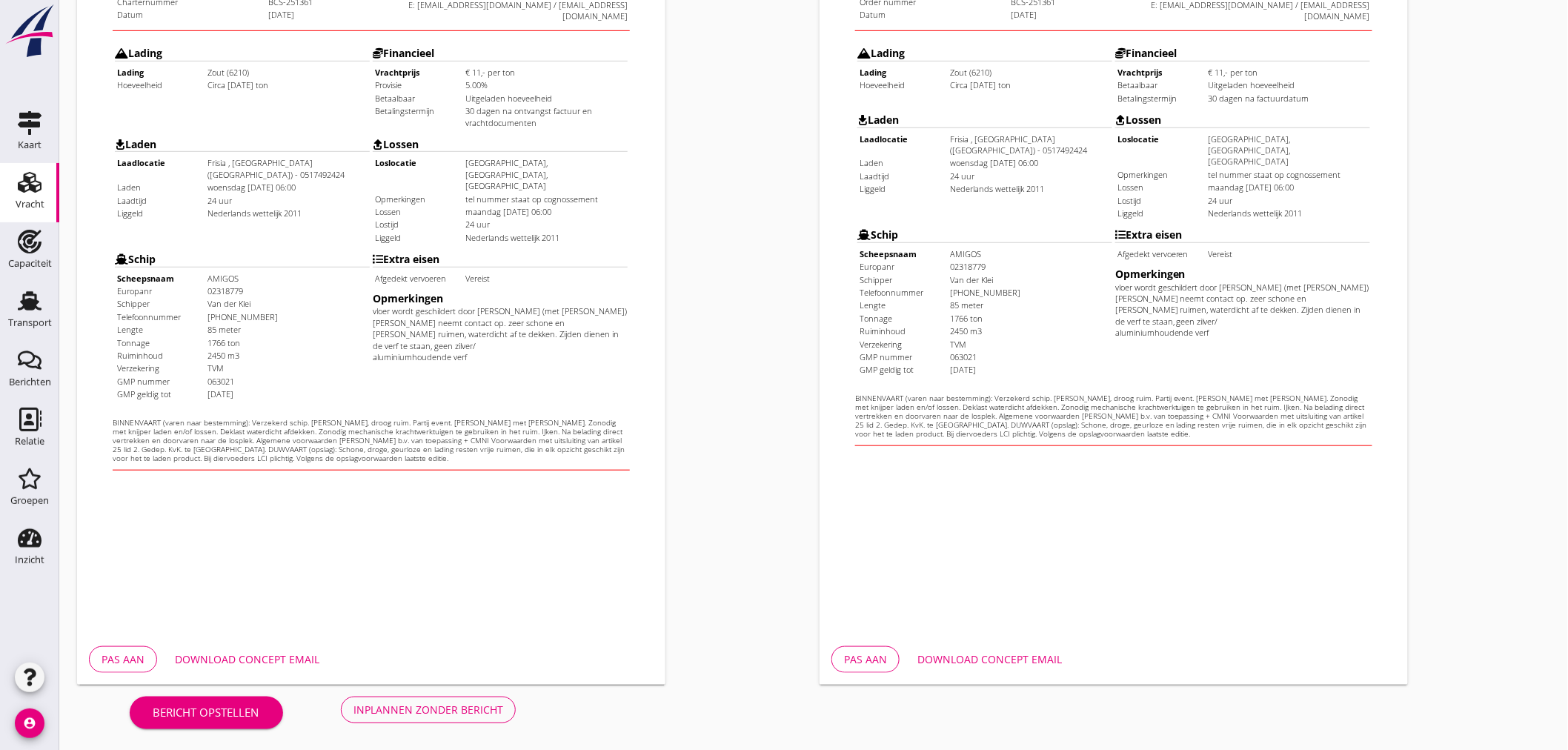
click at [291, 655] on div "Download concept email" at bounding box center [247, 659] width 144 height 16
click at [945, 652] on div "Download concept email" at bounding box center [989, 659] width 144 height 16
click at [432, 721] on button "Inplannen zonder bericht" at bounding box center [429, 709] width 175 height 26
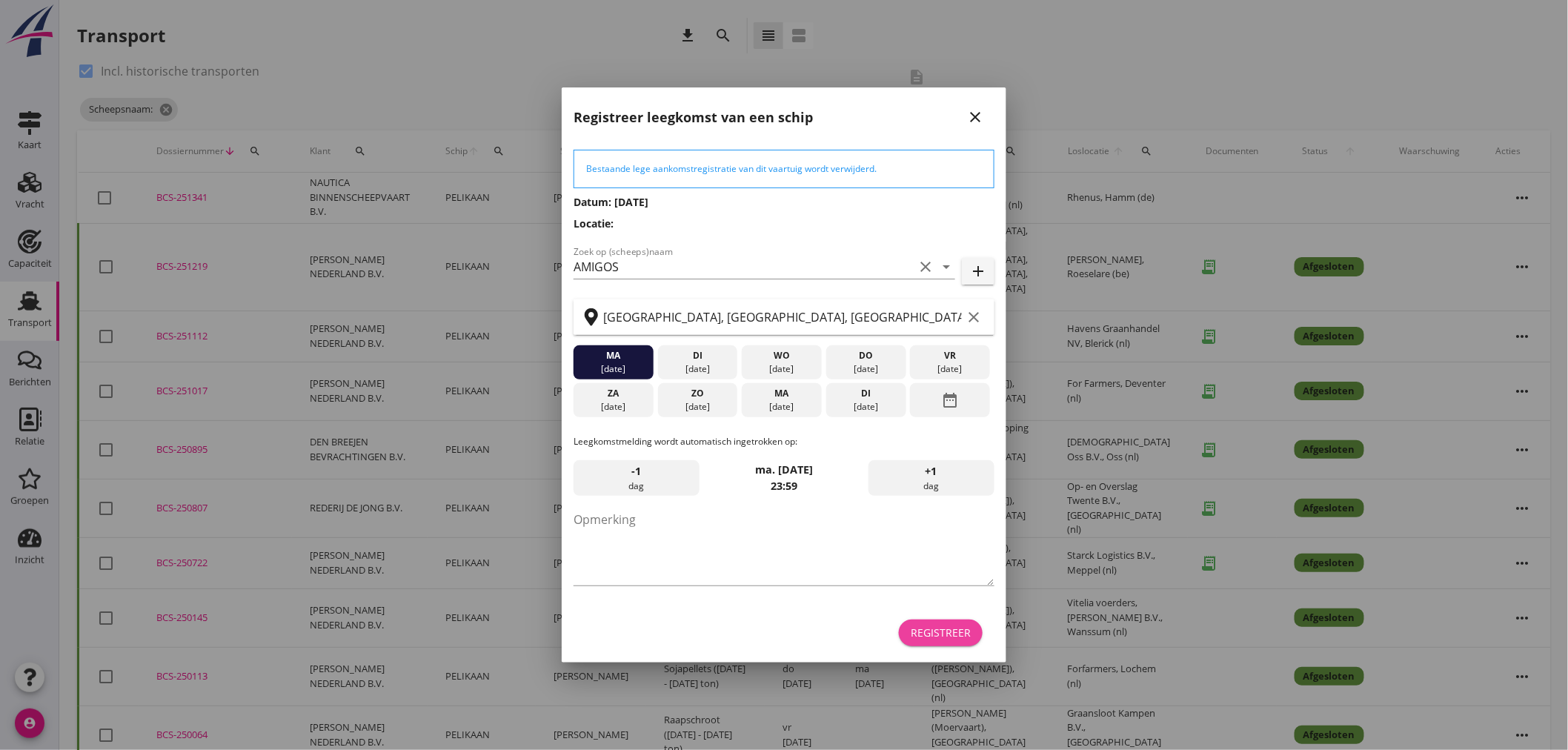
click at [959, 628] on div "Registreer" at bounding box center [941, 632] width 60 height 16
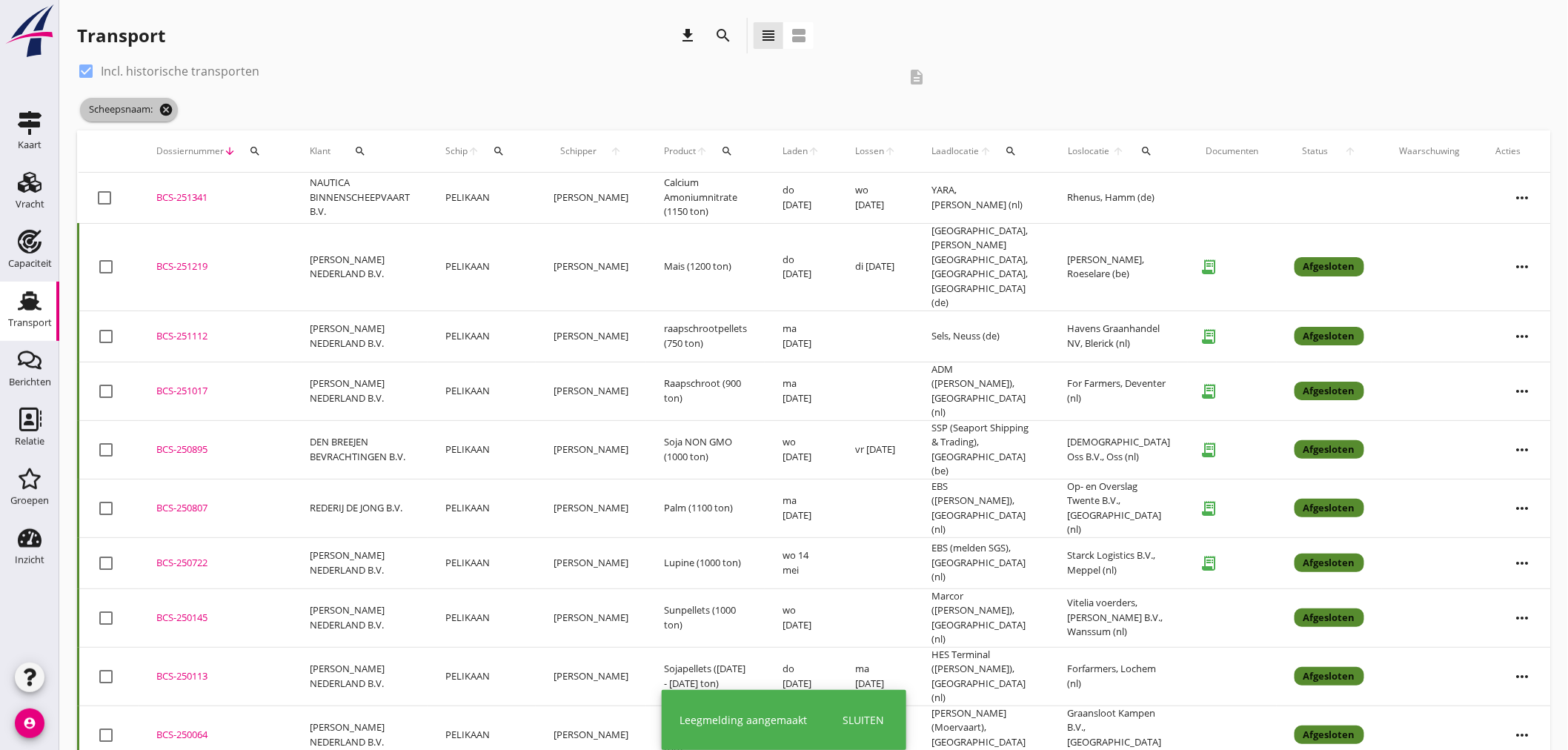
click at [163, 113] on icon "cancel" at bounding box center [166, 110] width 15 height 15
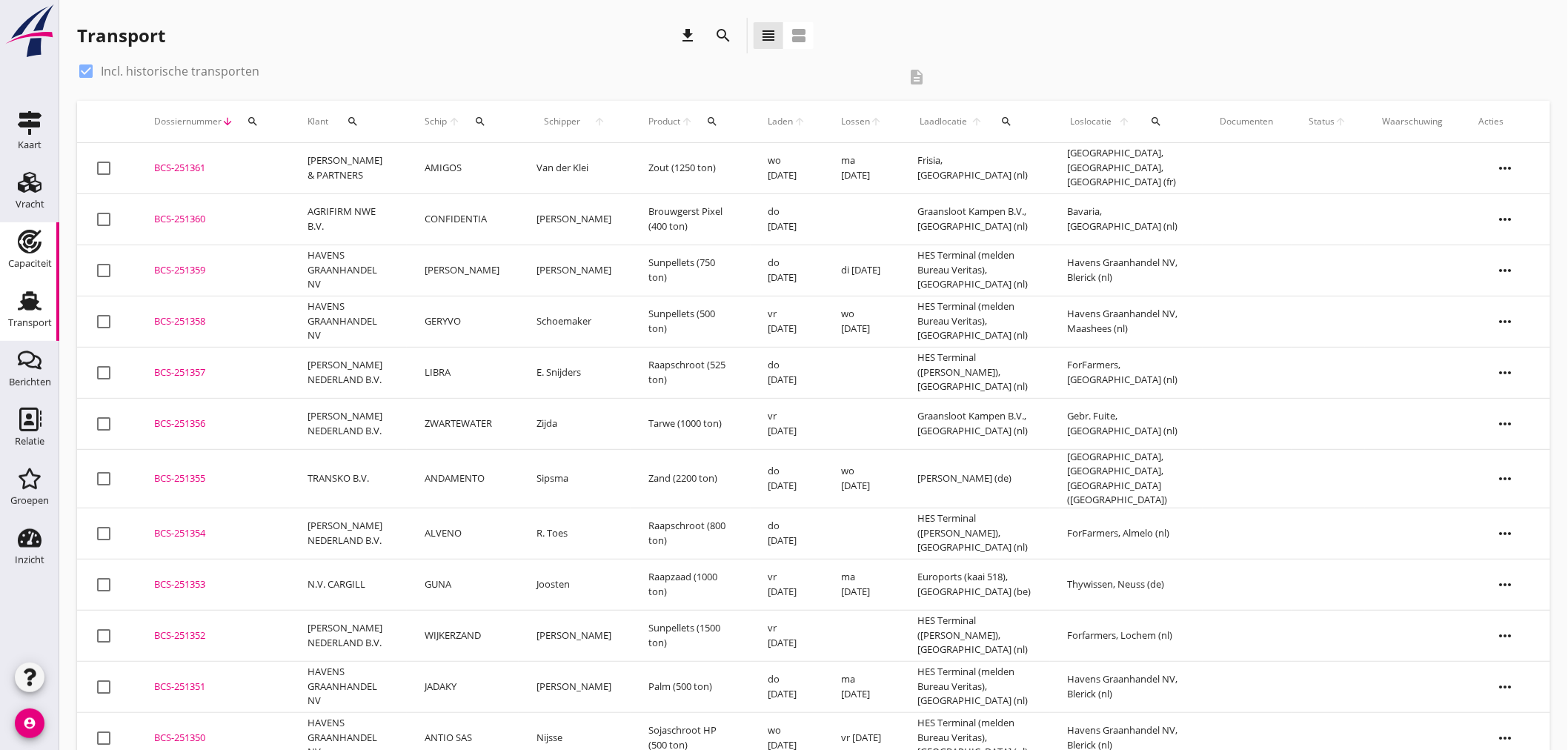
click at [30, 263] on div "Capaciteit" at bounding box center [30, 263] width 43 height 9
click at [42, 196] on div "Vracht" at bounding box center [30, 204] width 29 height 21
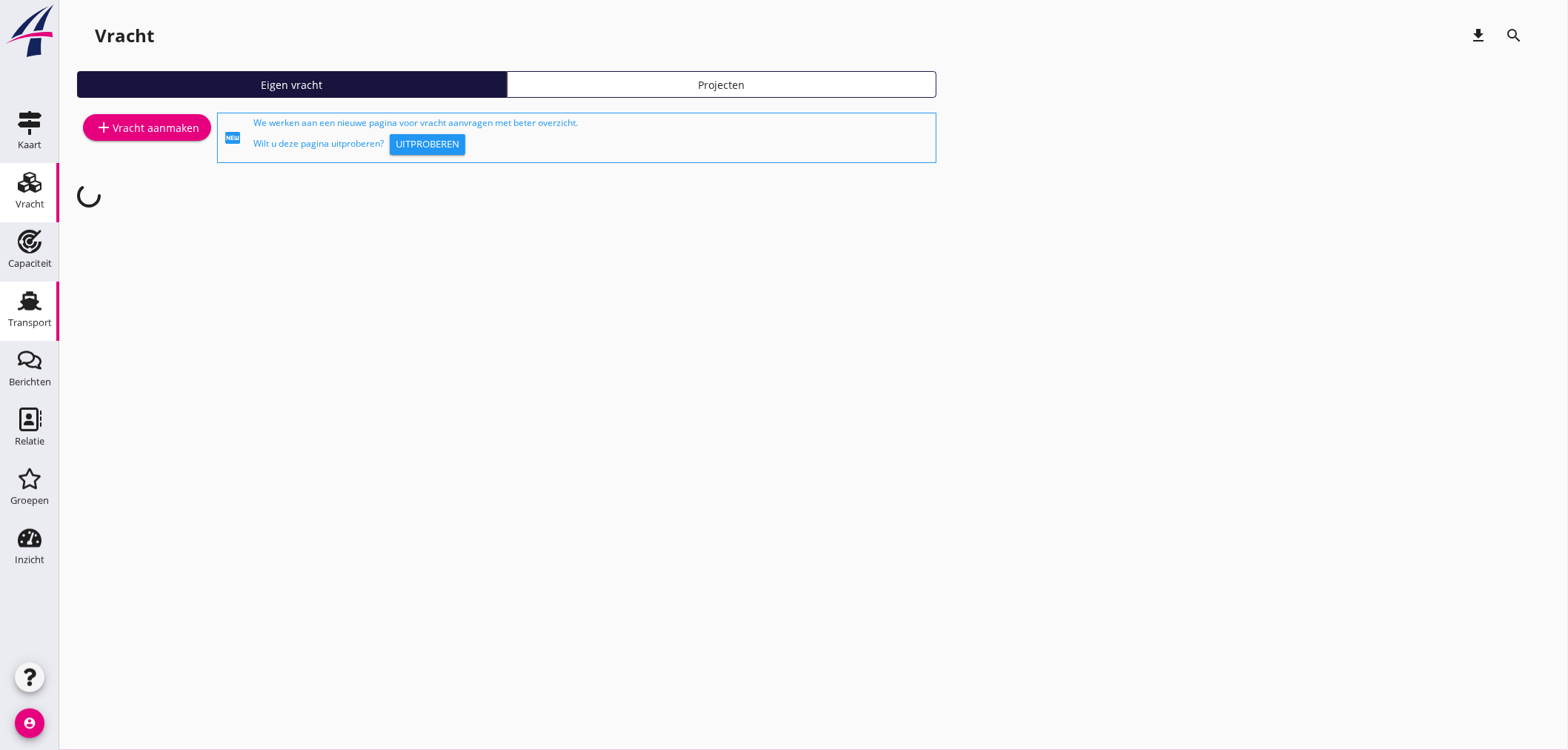
click at [19, 315] on div "Transport" at bounding box center [30, 323] width 43 height 21
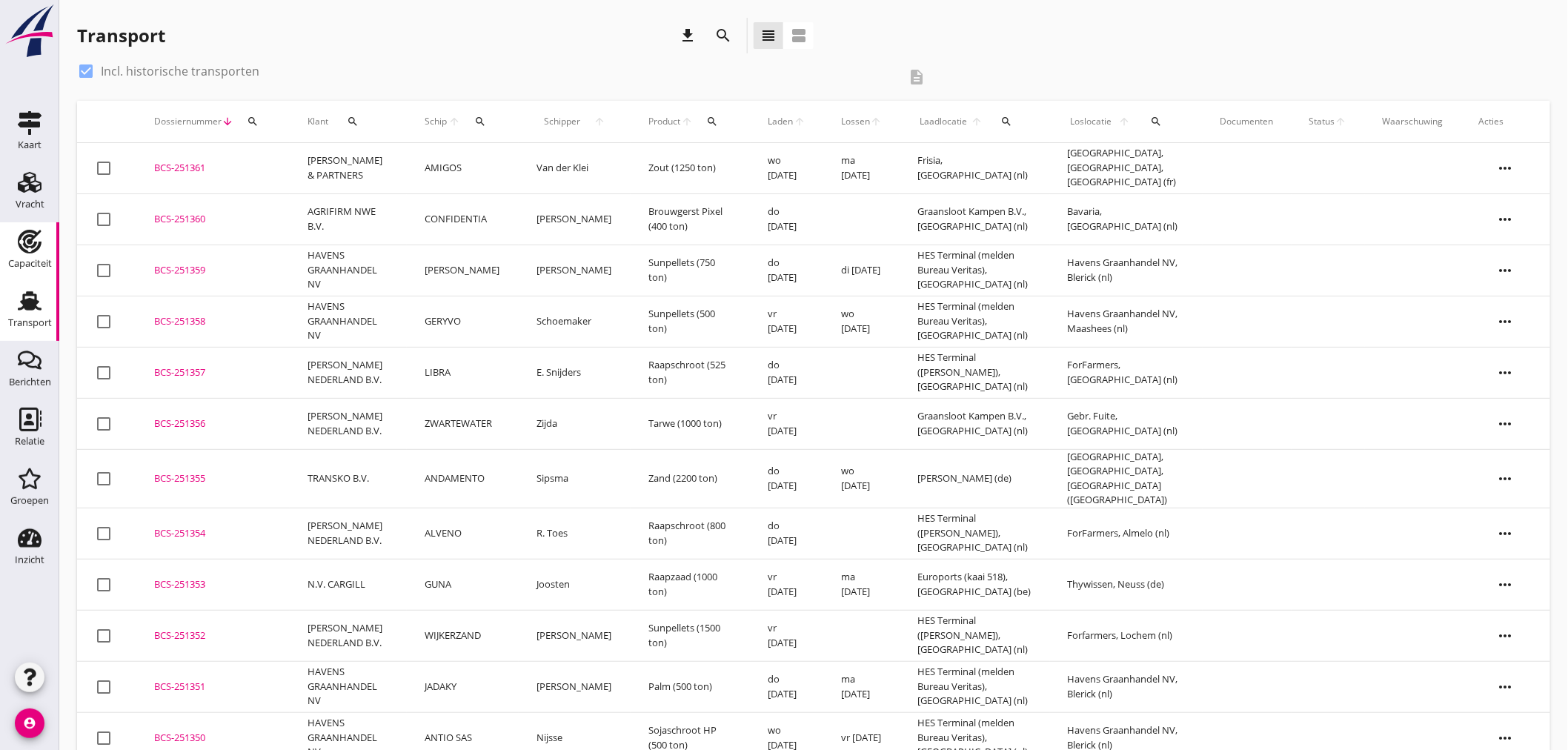
click at [41, 260] on div "Capaciteit" at bounding box center [30, 263] width 43 height 9
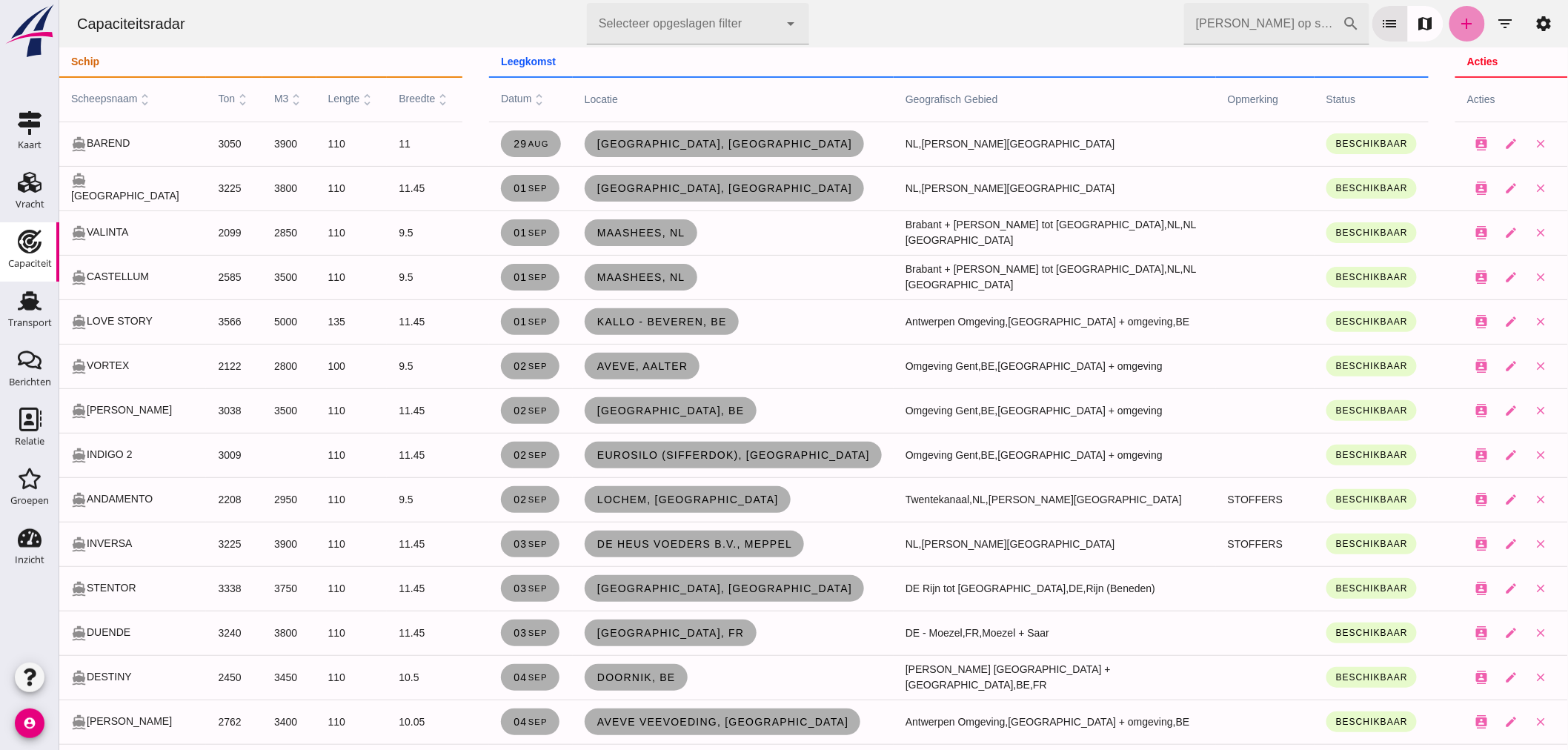
click at [1458, 32] on icon "add" at bounding box center [1466, 24] width 18 height 18
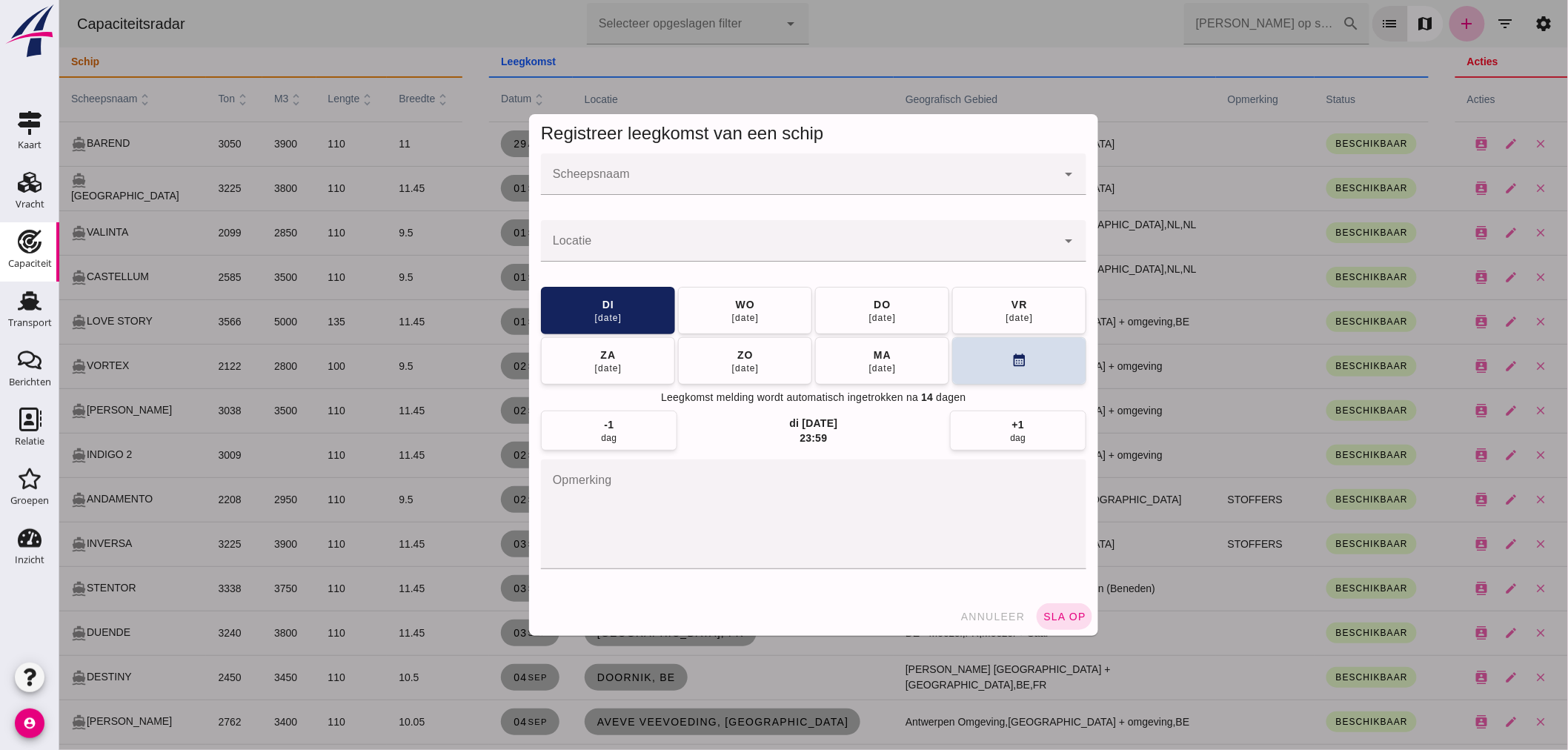
click input "Scheepsnaam"
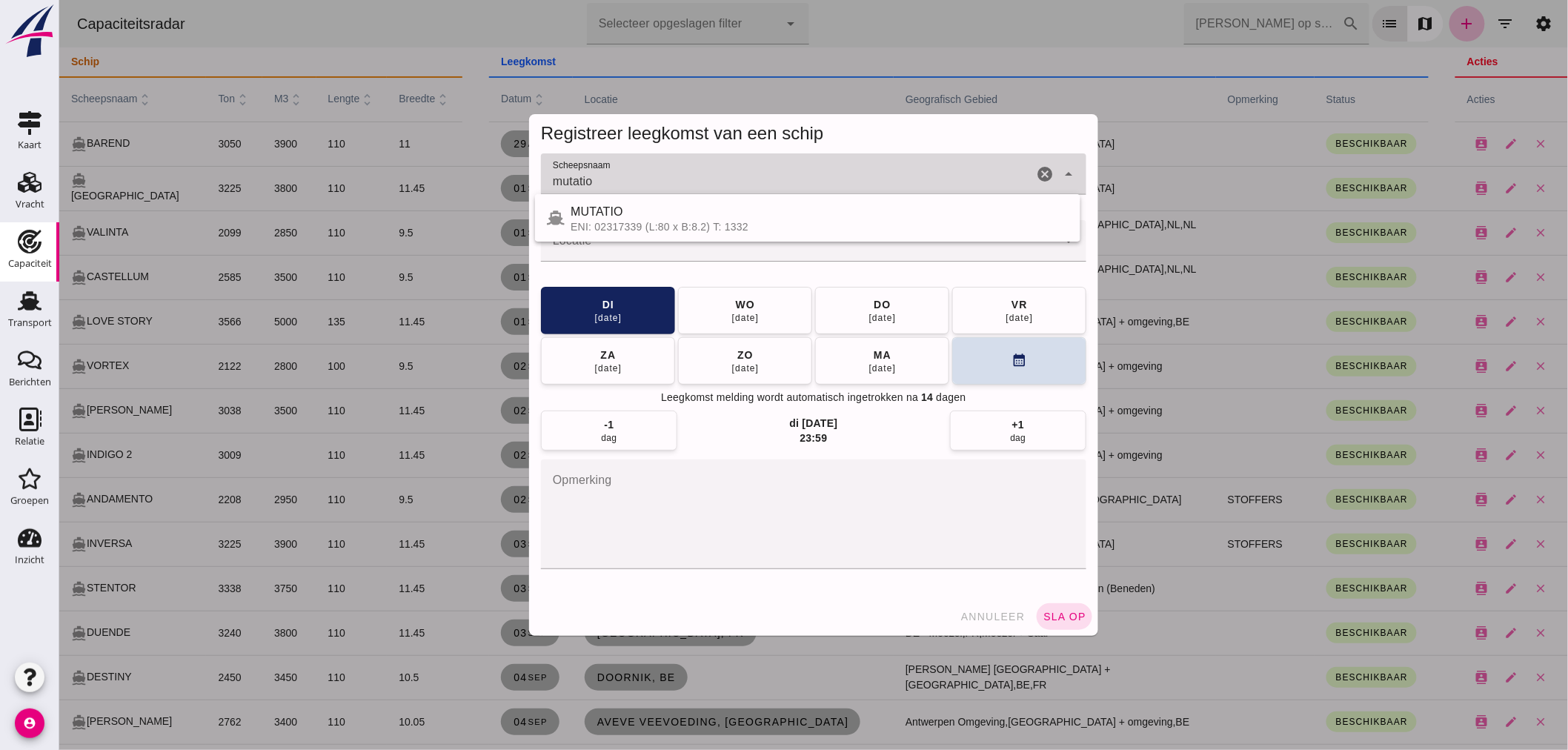
click at [645, 215] on div "MUTATIO" at bounding box center [819, 211] width 498 height 18
type input "MUTATIO"
click input "Locatie"
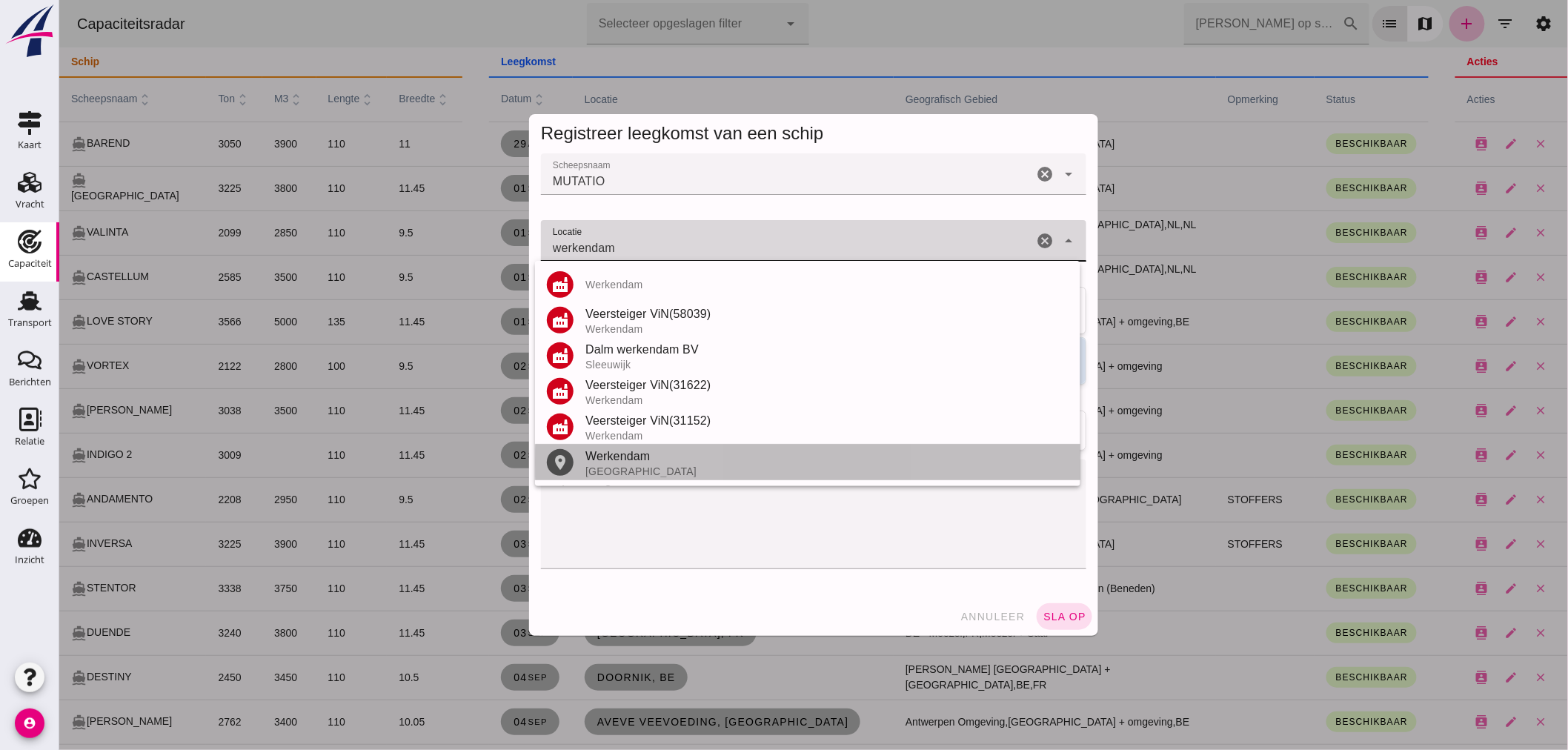
click at [626, 463] on div "Werkendam" at bounding box center [826, 456] width 483 height 18
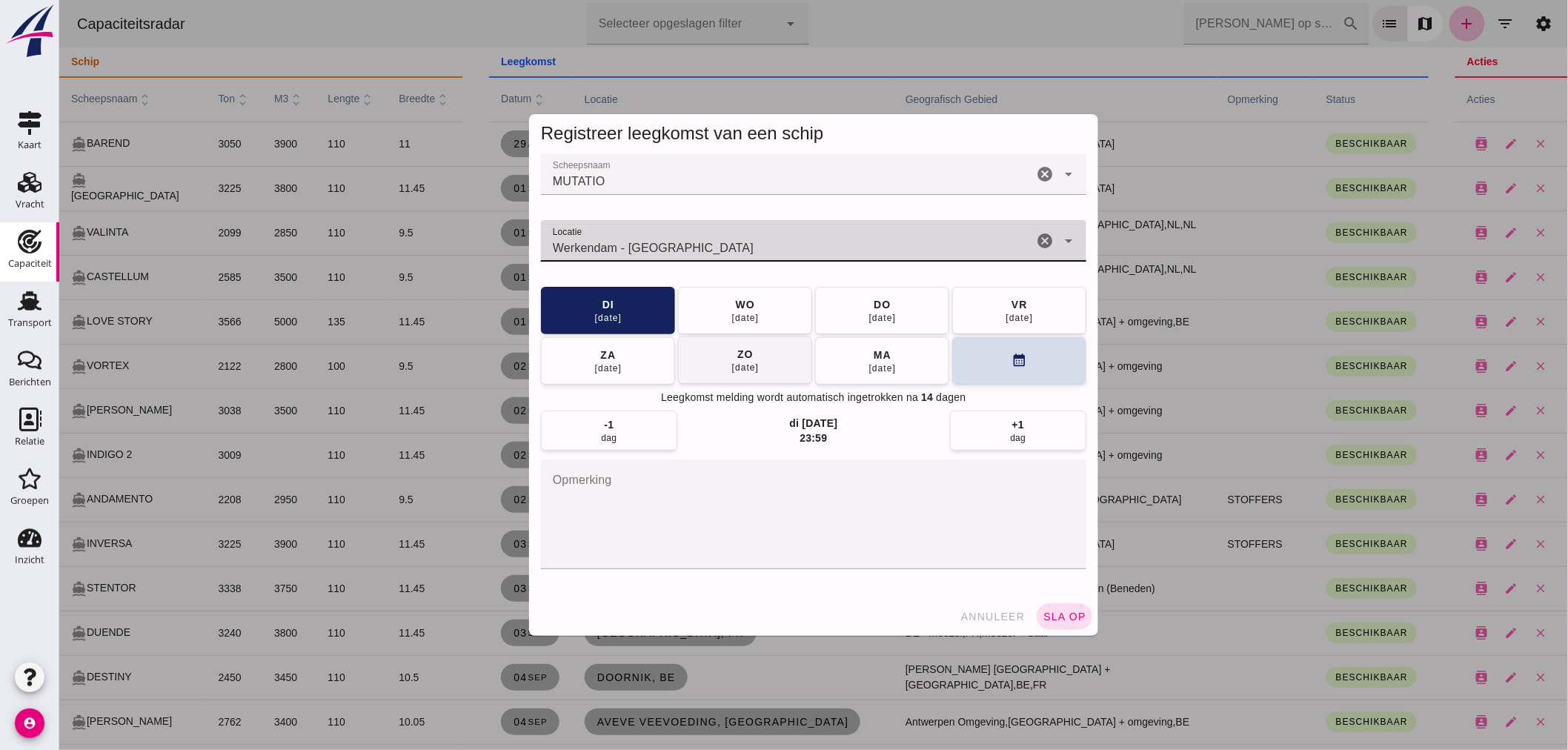
type input "Werkendam - Noord-Brabant"
click div "zo"
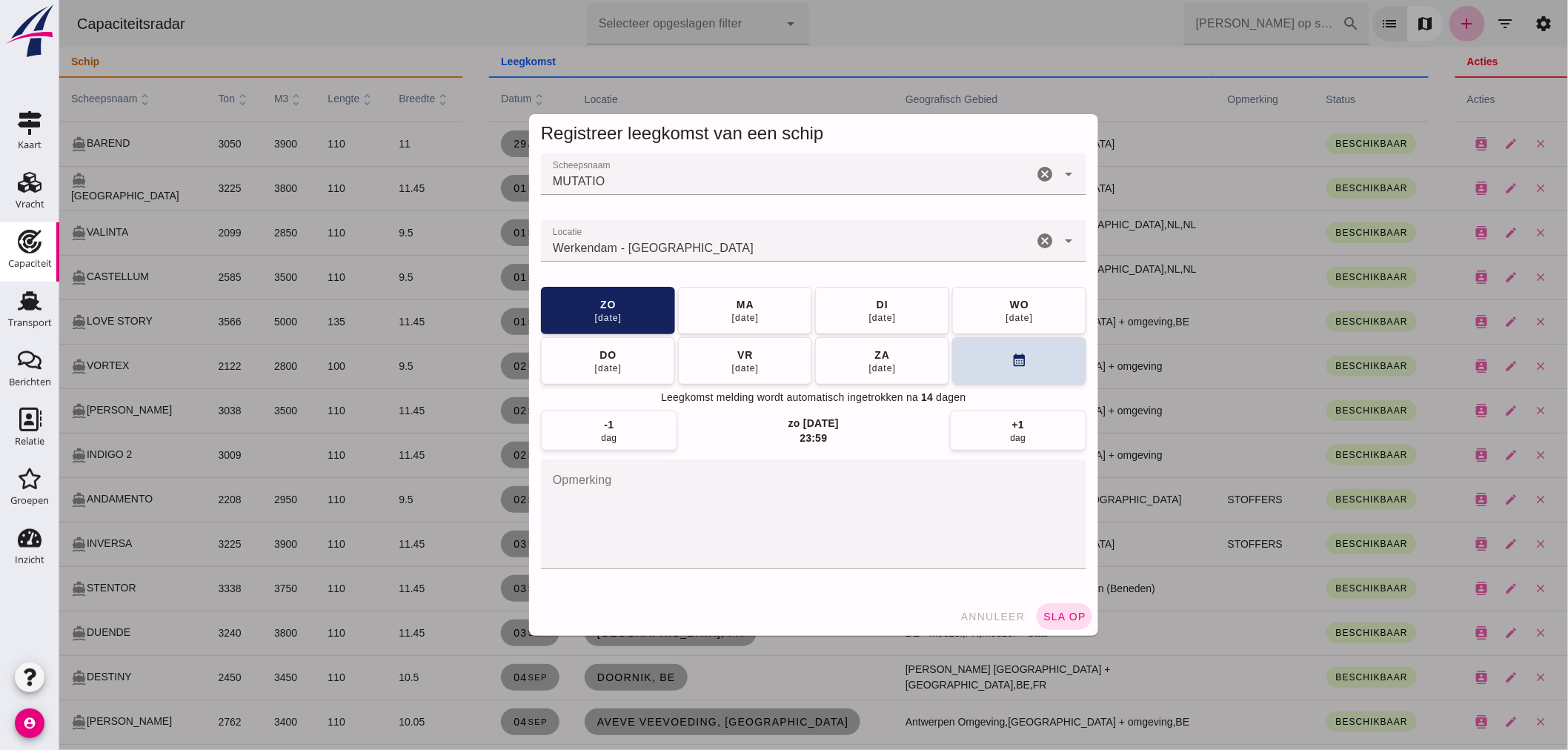
click textarea "opmerking"
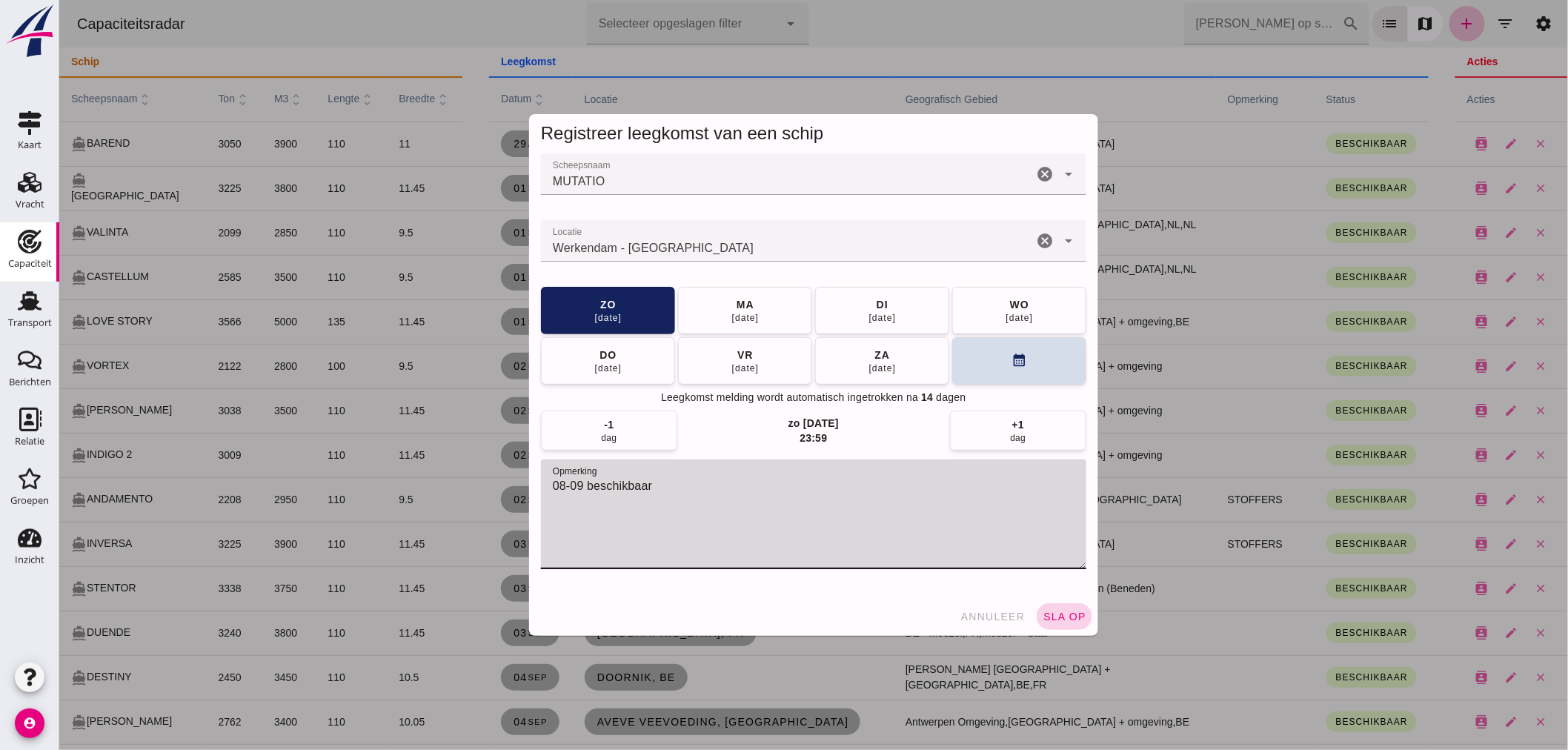
type textarea "08-09 beschikbaar"
click span "sla op"
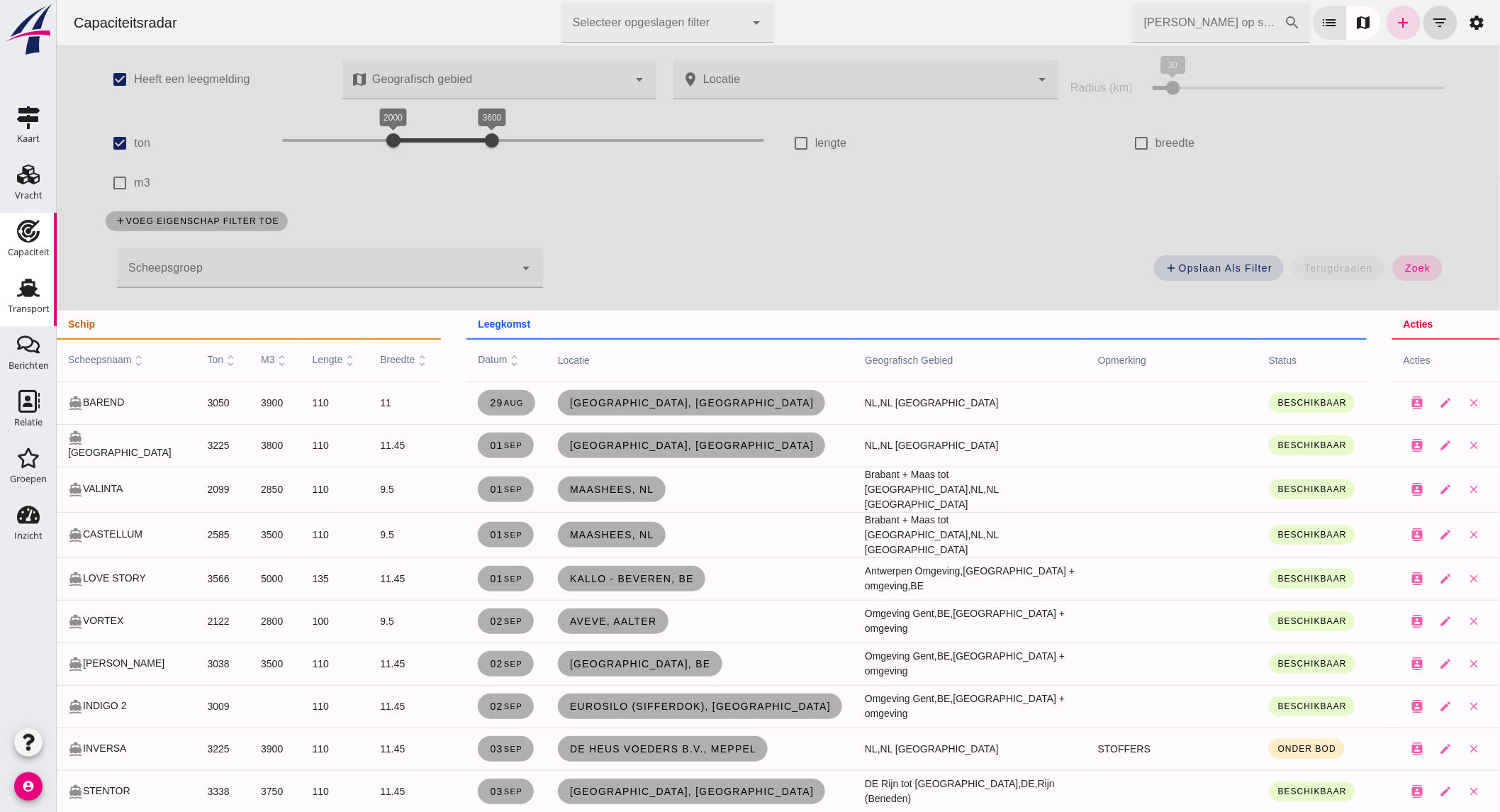
scroll to position [158, 0]
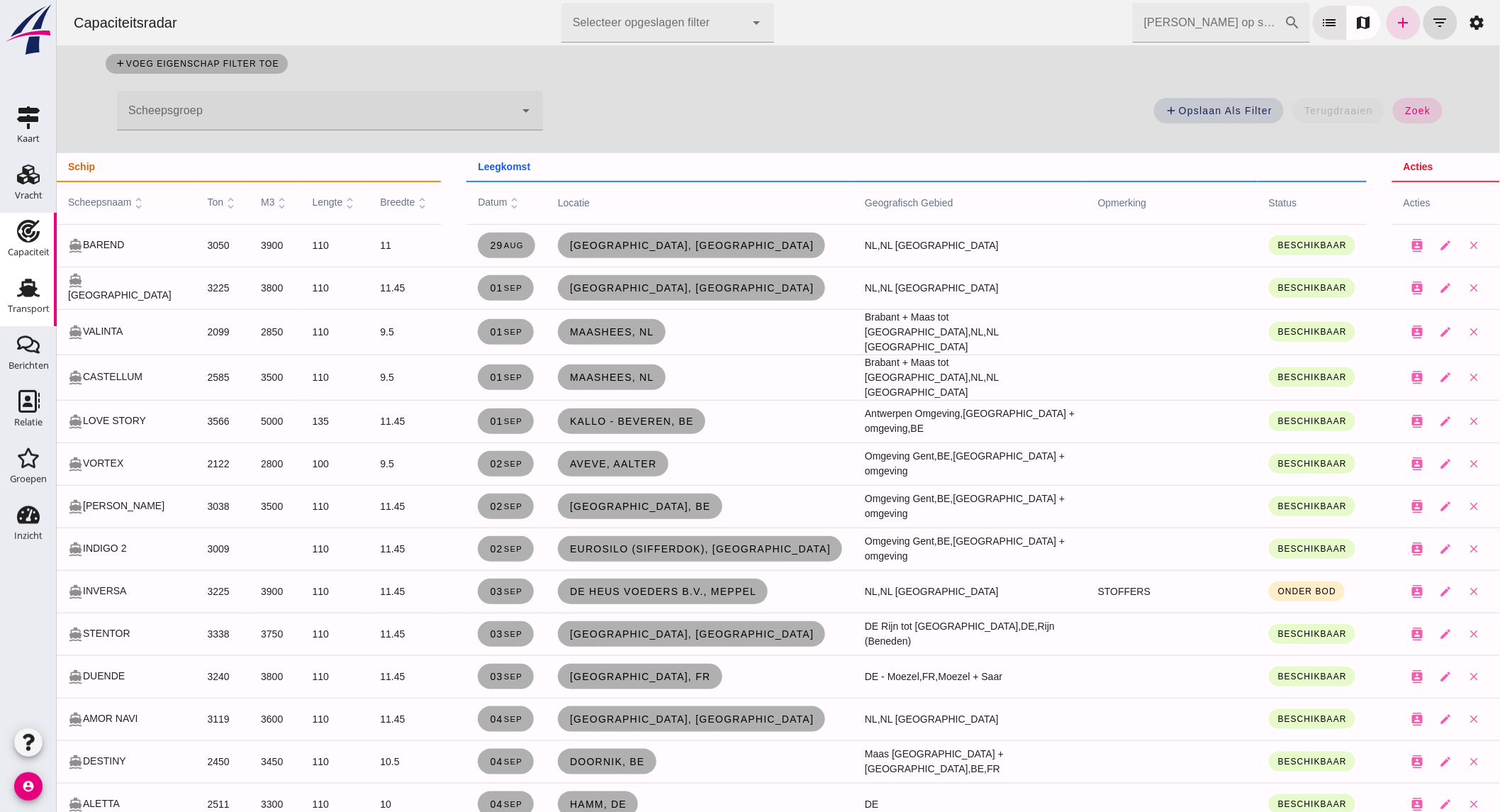
click at [38, 304] on div "Transport" at bounding box center [29, 308] width 41 height 9
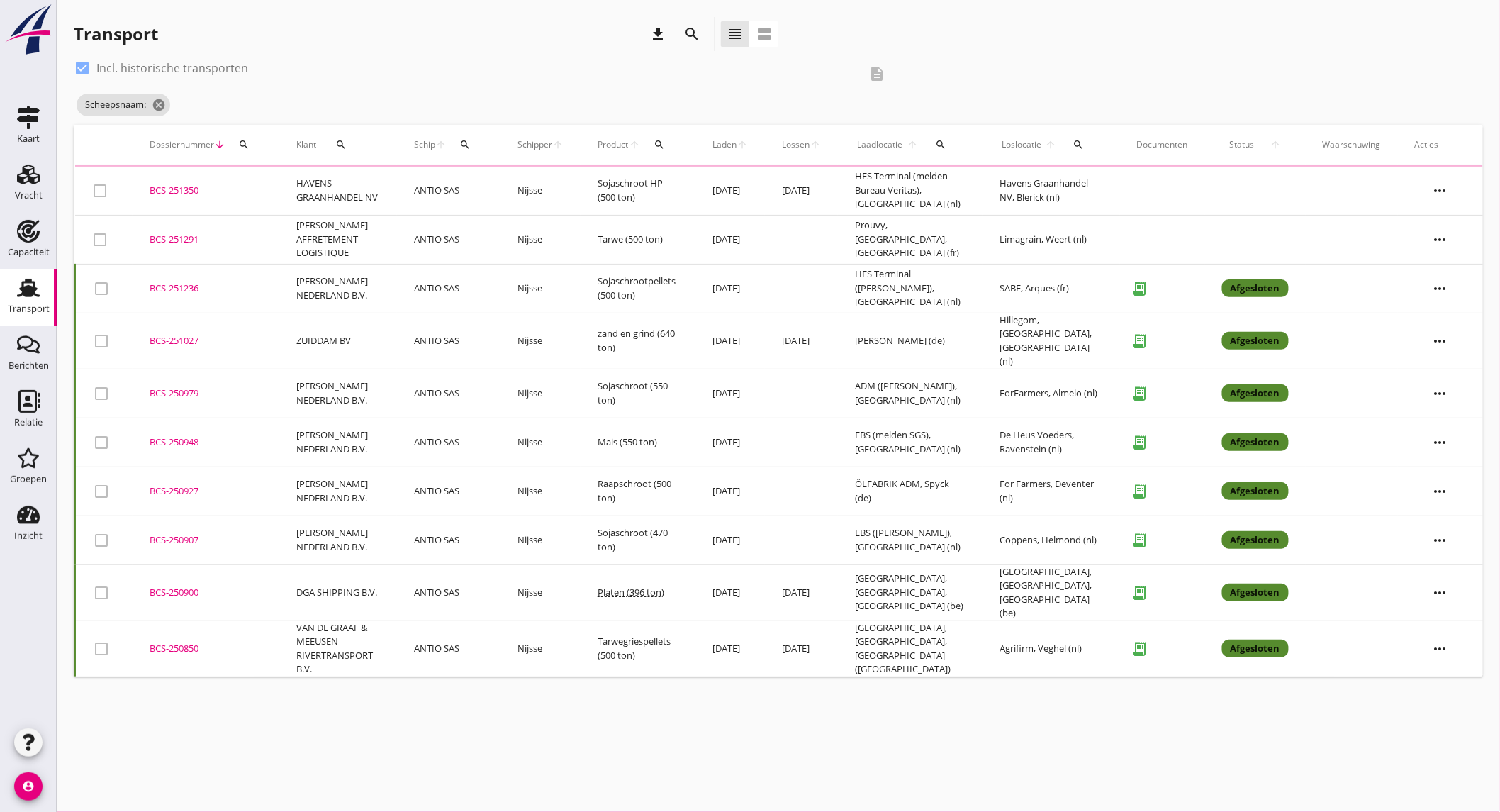
click at [691, 32] on icon "search" at bounding box center [691, 33] width 17 height 17
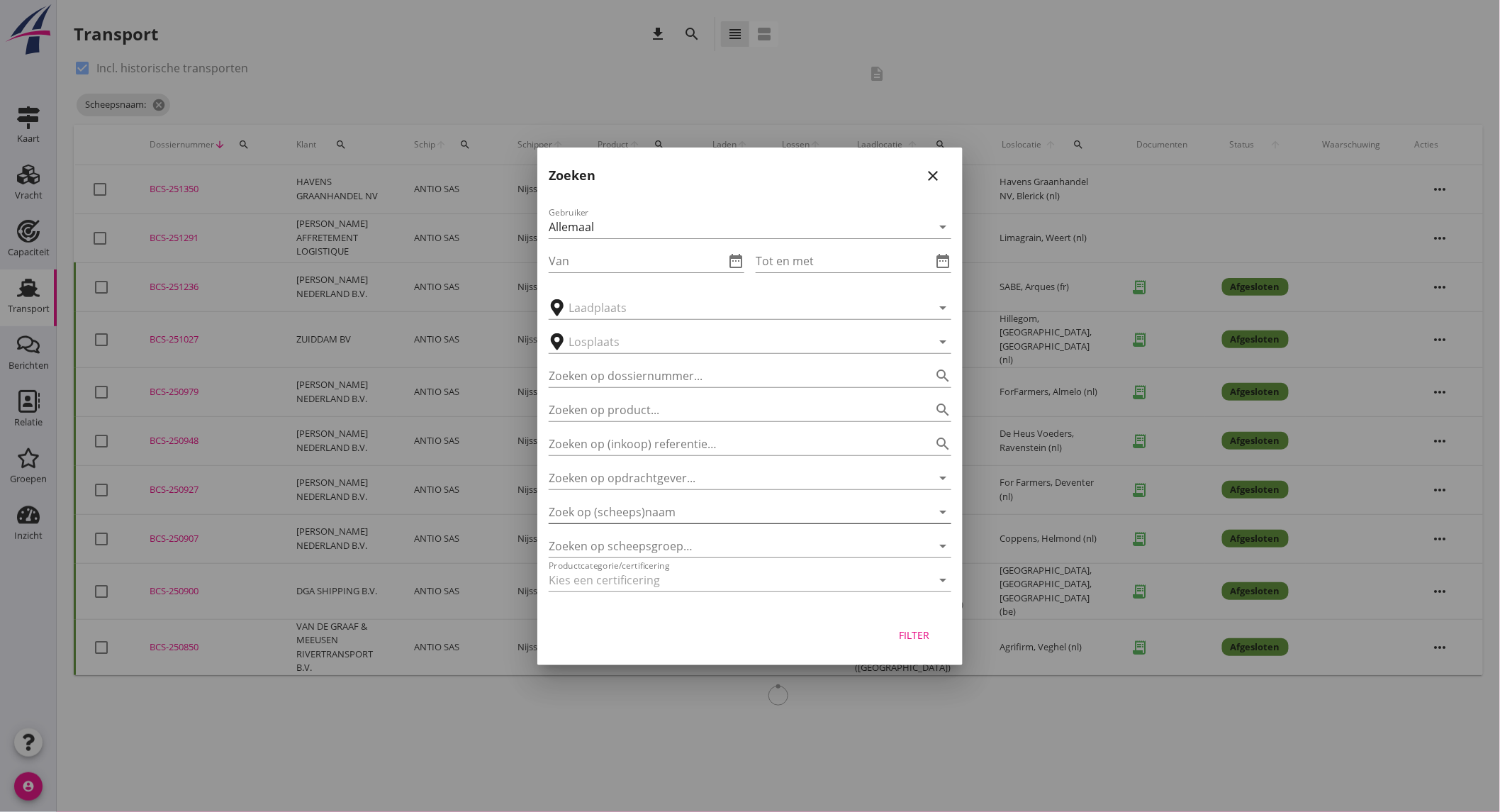
click at [662, 515] on input "Zoek op (scheeps)naam" at bounding box center [730, 511] width 363 height 23
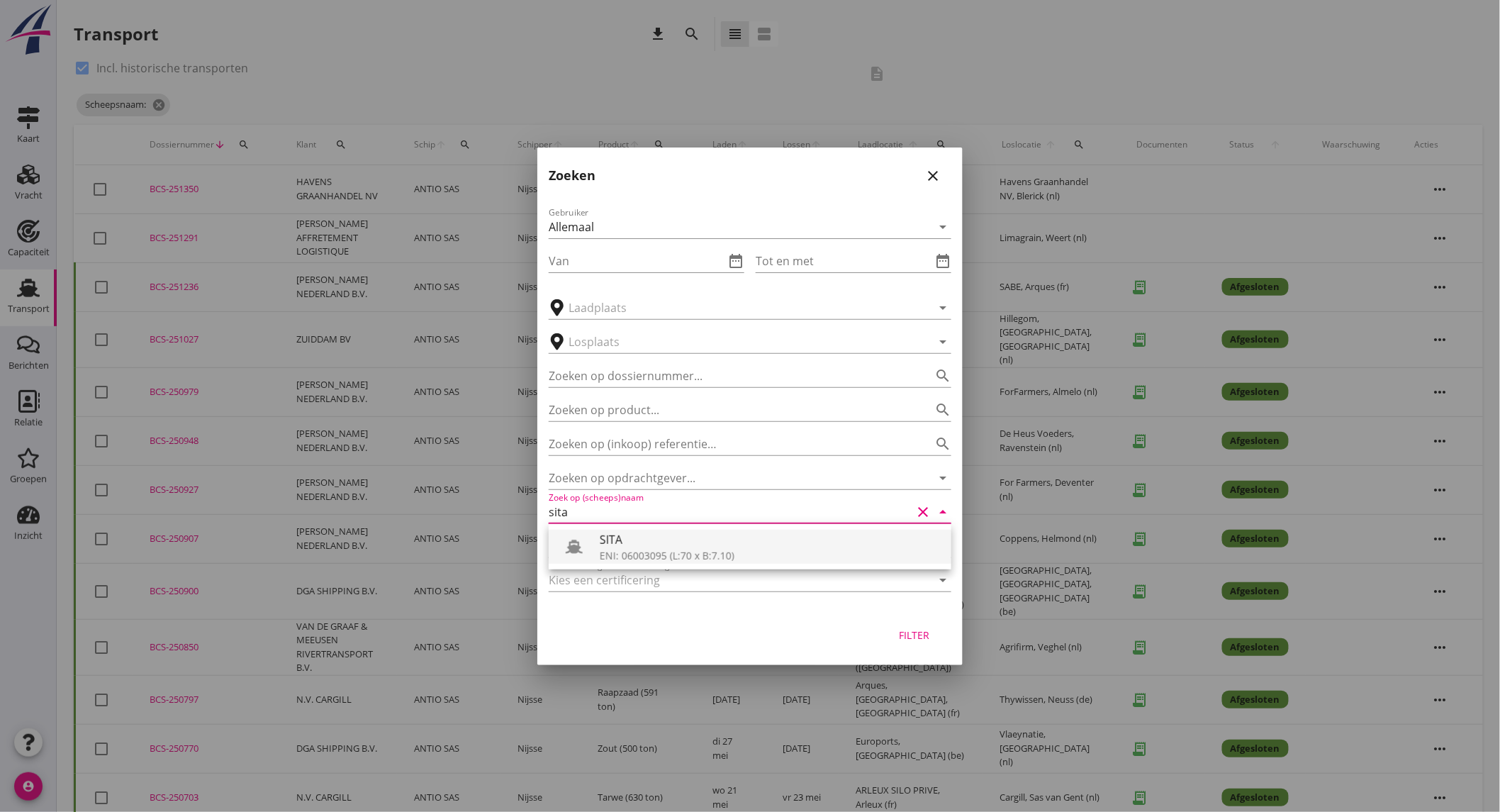
click at [651, 540] on div "SITA" at bounding box center [770, 539] width 341 height 17
click at [918, 639] on div "Filter" at bounding box center [915, 634] width 40 height 15
type input "SITA"
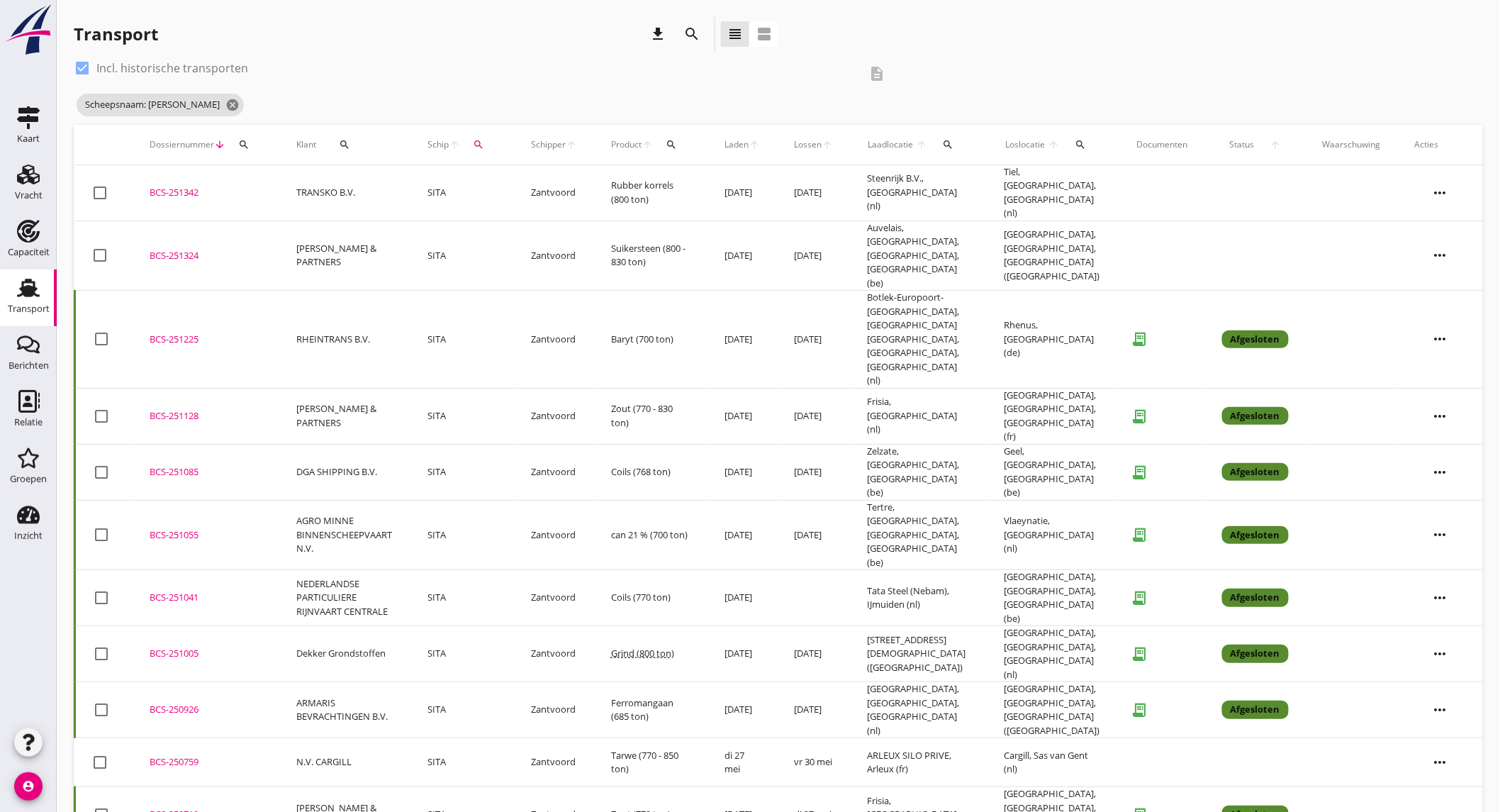
click at [384, 186] on td "TRANSKO B.V." at bounding box center [344, 193] width 131 height 56
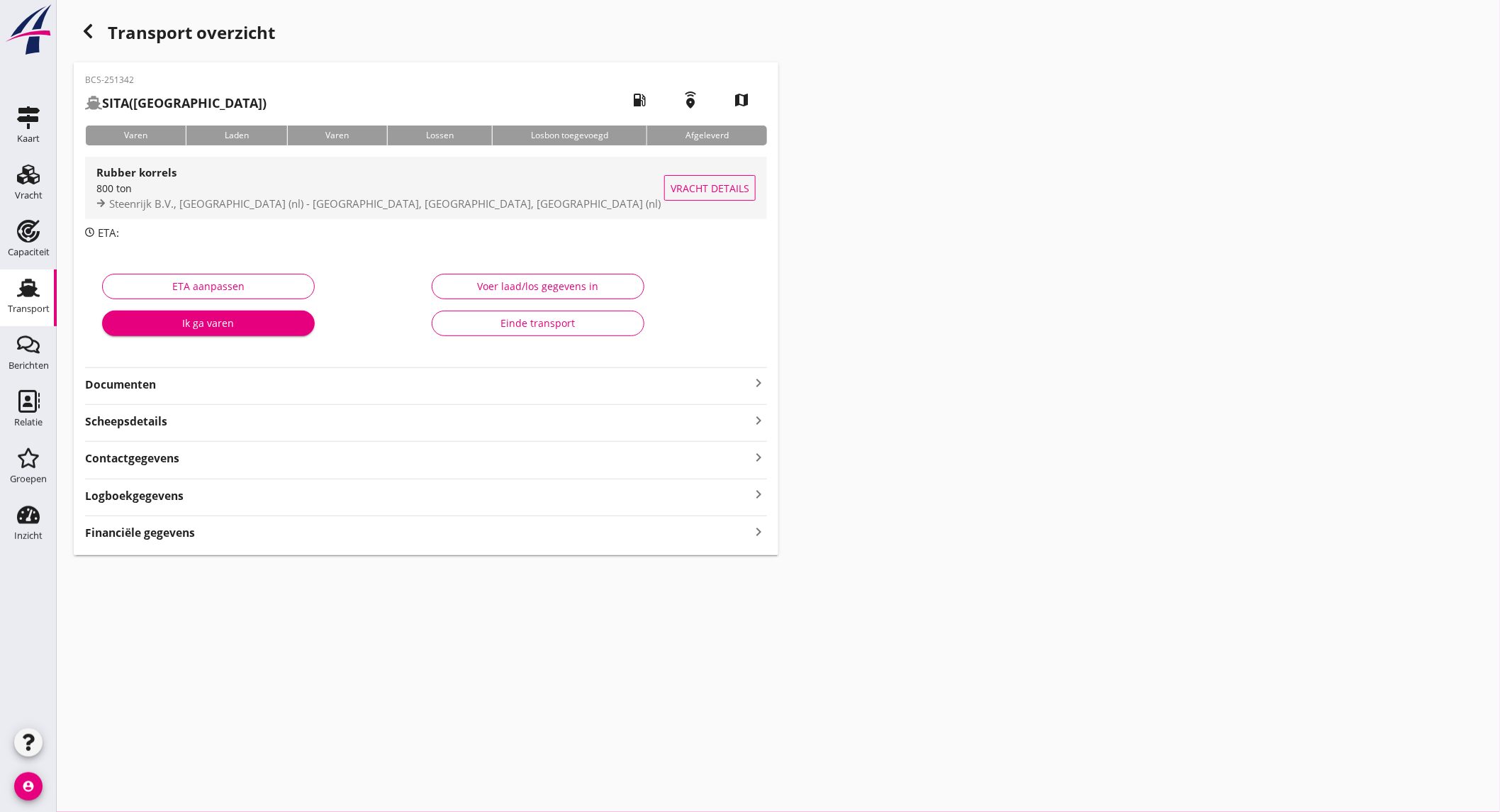
click at [203, 184] on div "800 ton" at bounding box center [380, 188] width 568 height 15
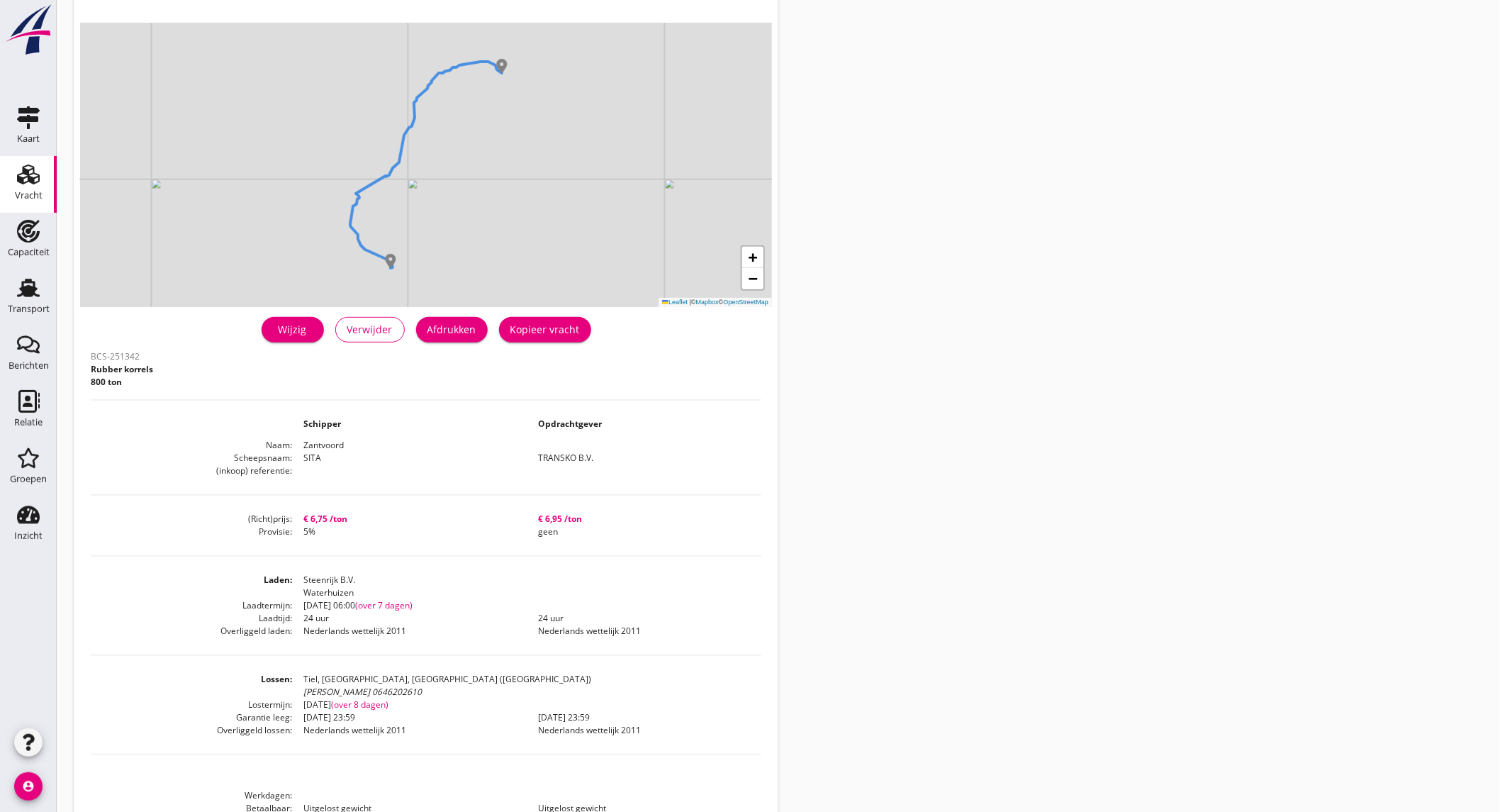
scroll to position [158, 0]
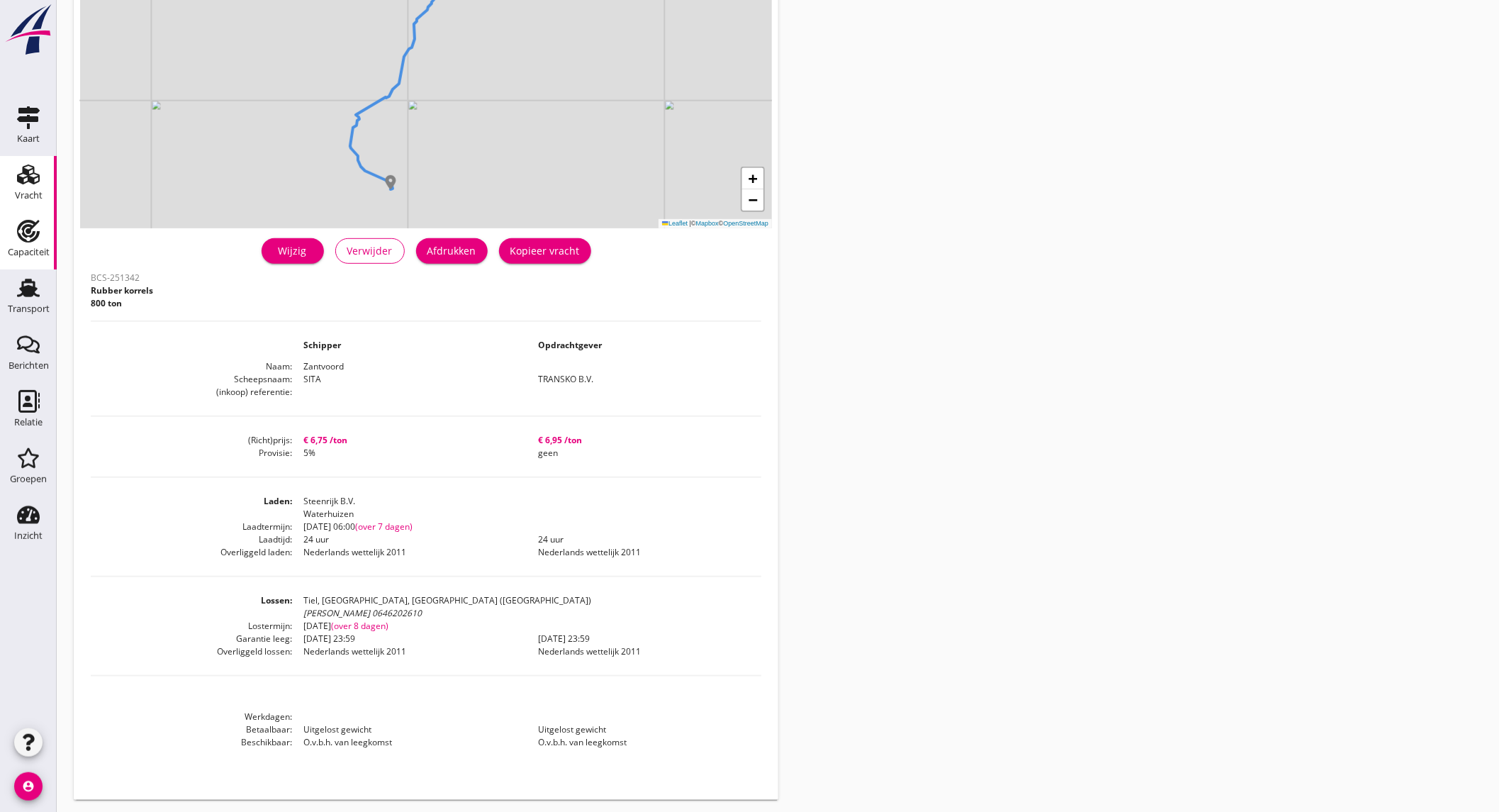
click at [23, 260] on div "Capaciteit" at bounding box center [29, 252] width 41 height 20
